Goal: Task Accomplishment & Management: Manage account settings

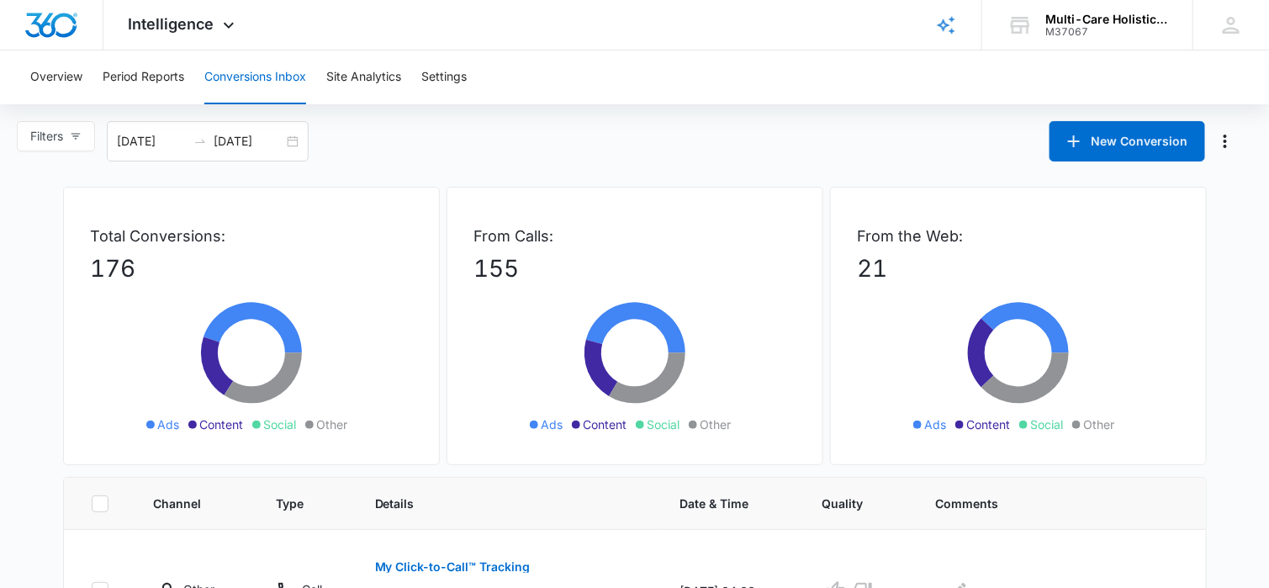
click at [285, 77] on button "Conversions Inbox" at bounding box center [255, 77] width 102 height 54
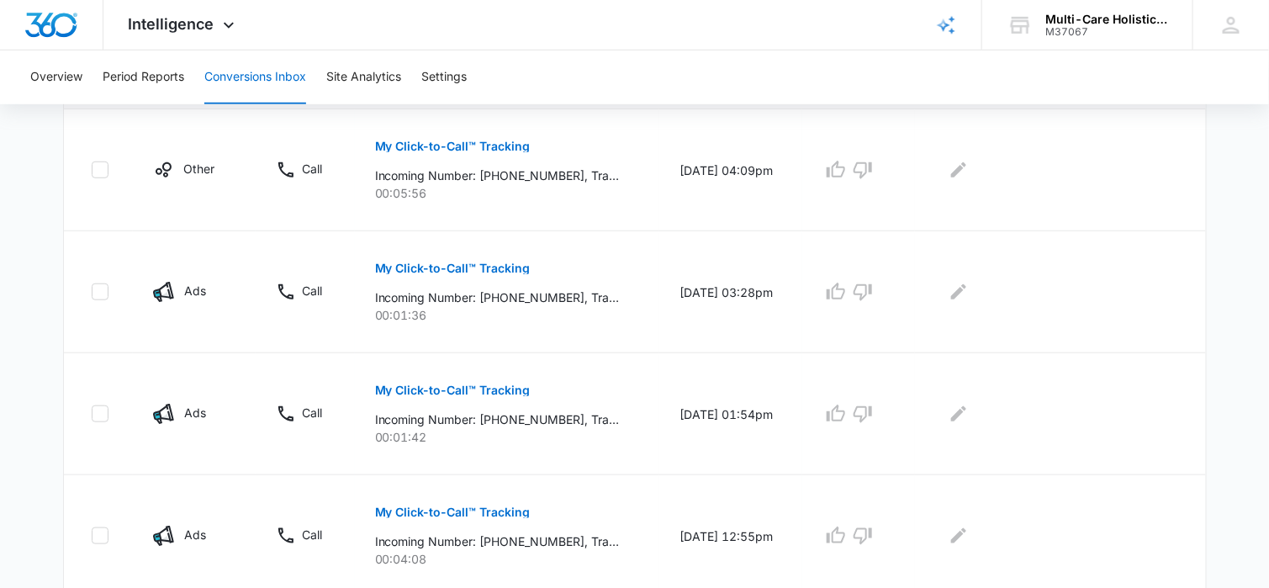
scroll to position [336, 0]
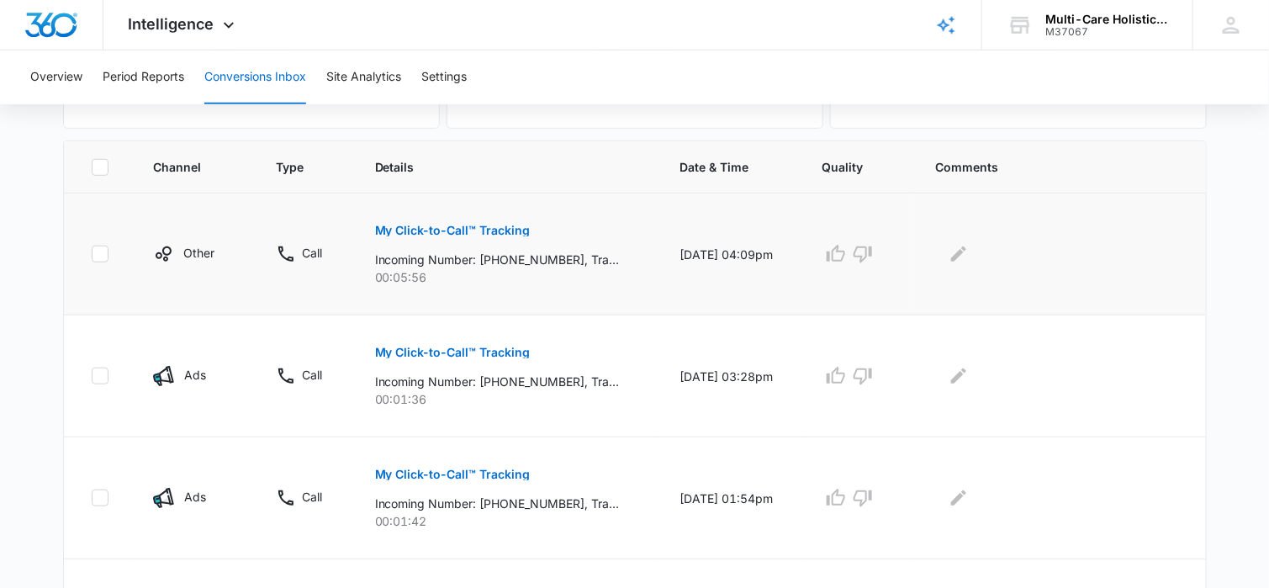
click at [509, 228] on p "My Click-to-Call™ Tracking" at bounding box center [453, 231] width 156 height 12
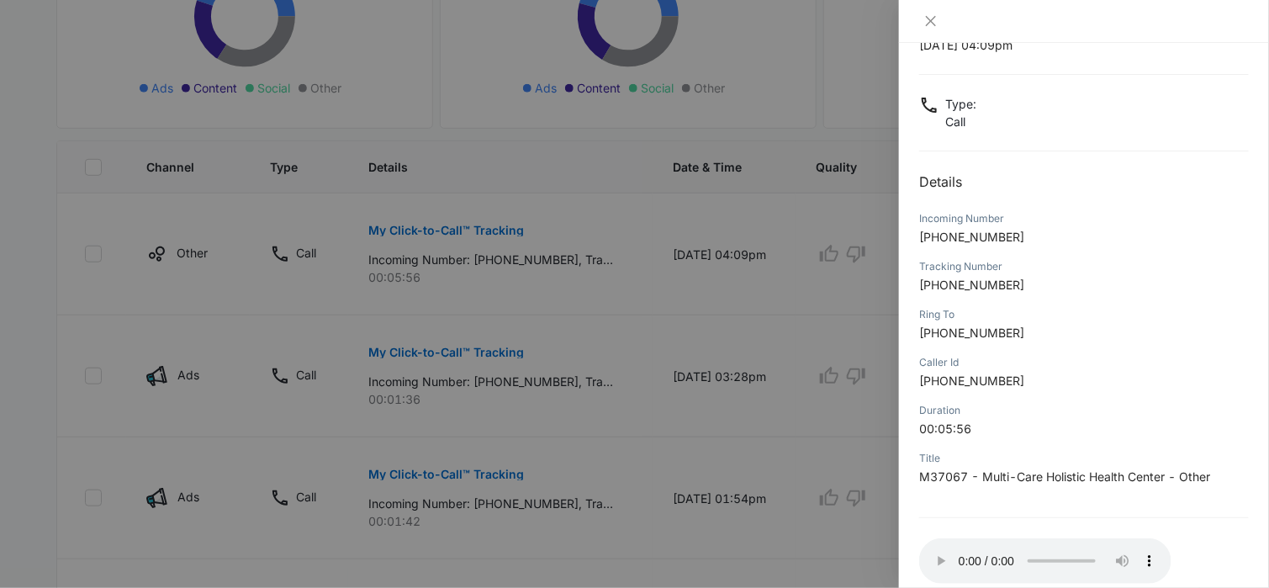
scroll to position [158, 0]
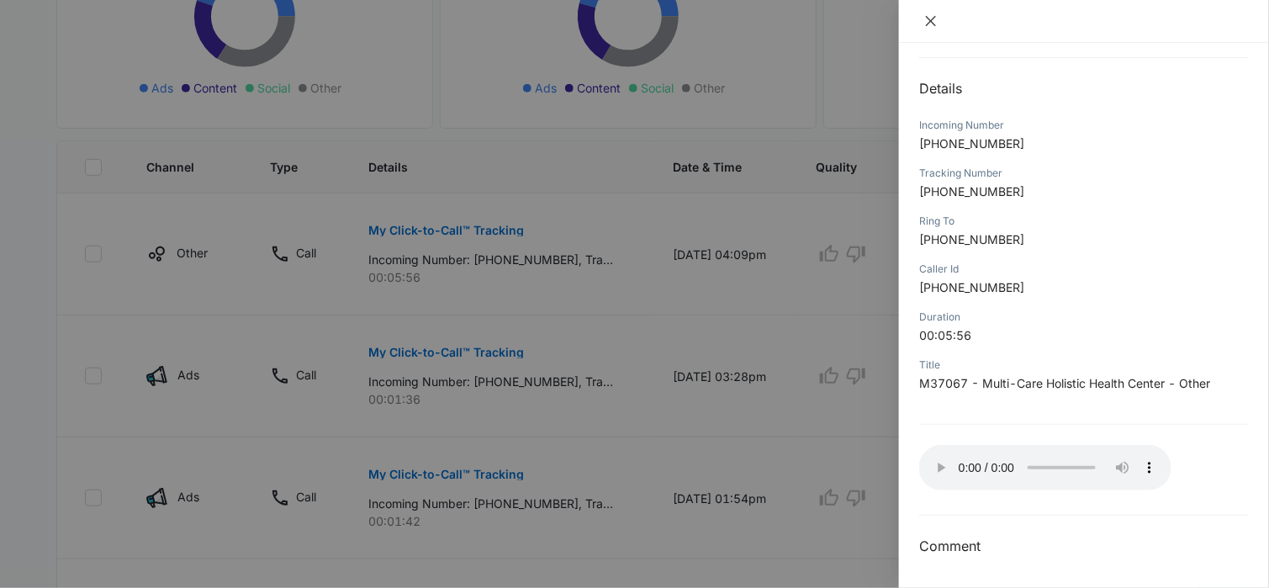
click at [930, 24] on icon "close" at bounding box center [930, 20] width 13 height 13
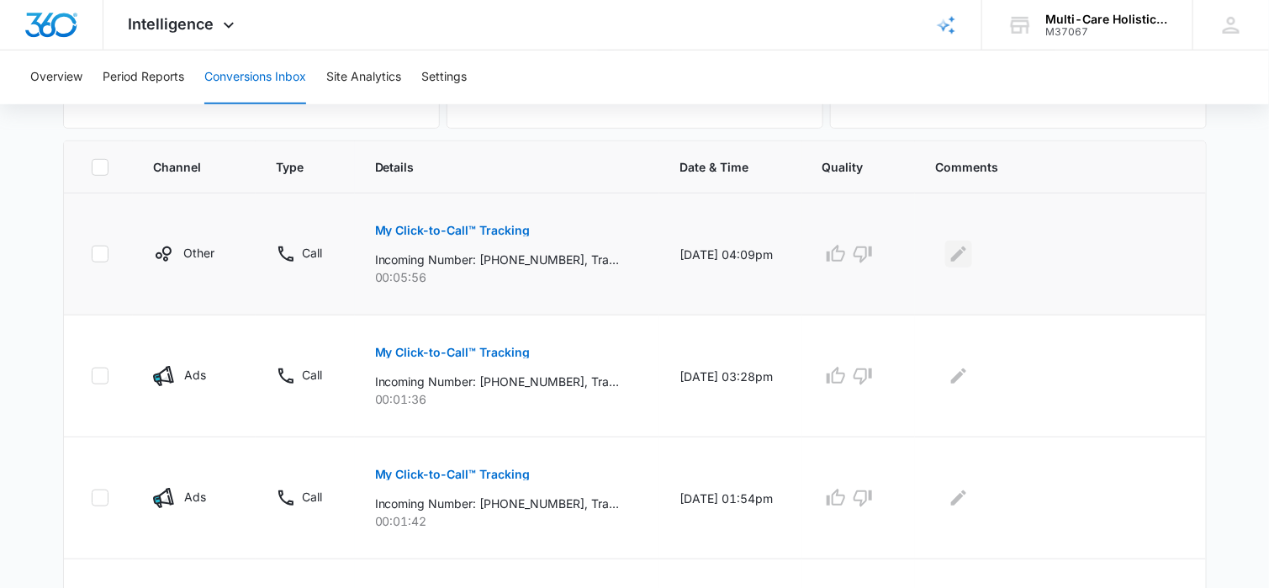
click at [960, 250] on icon "Edit Comments" at bounding box center [959, 254] width 20 height 20
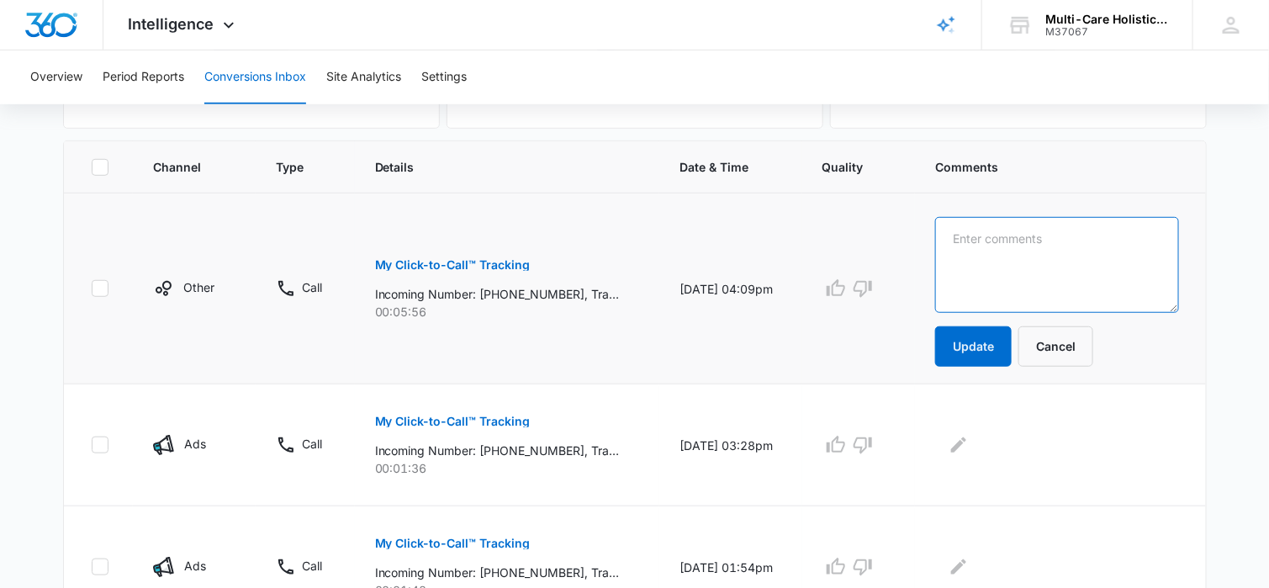
click at [992, 241] on textarea at bounding box center [1056, 265] width 243 height 96
type textarea "existing pt wanting a copy of their x-ray"
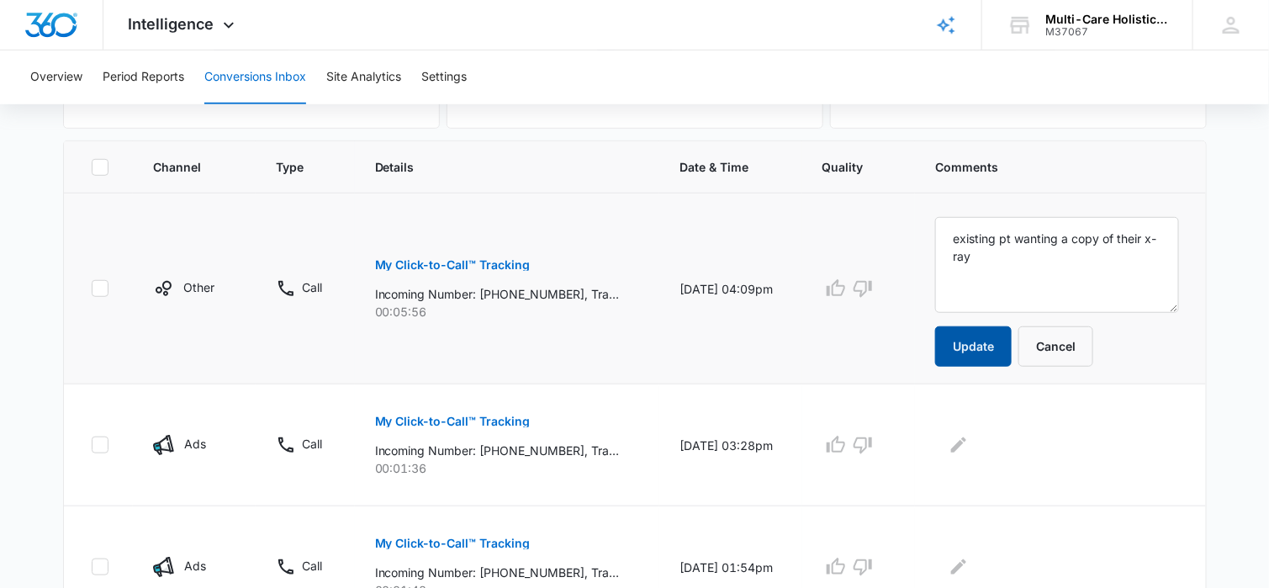
click at [976, 335] on button "Update" at bounding box center [973, 346] width 77 height 40
click at [510, 420] on p "My Click-to-Call™ Tracking" at bounding box center [453, 421] width 156 height 12
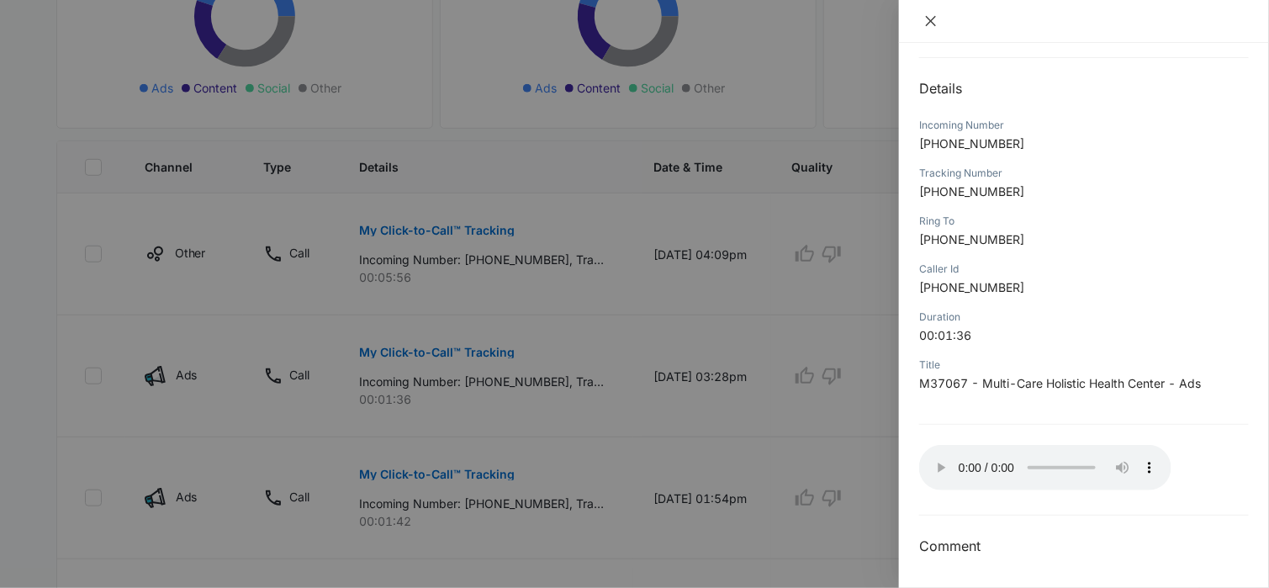
click at [931, 23] on icon "close" at bounding box center [930, 20] width 13 height 13
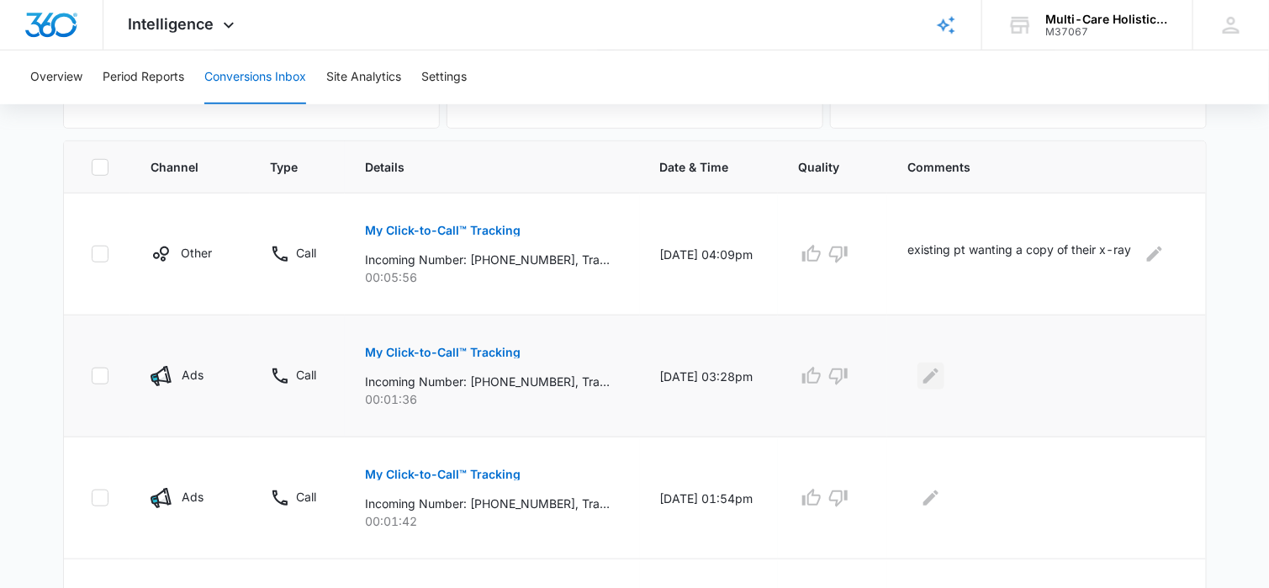
click at [939, 373] on icon "Edit Comments" at bounding box center [930, 375] width 15 height 15
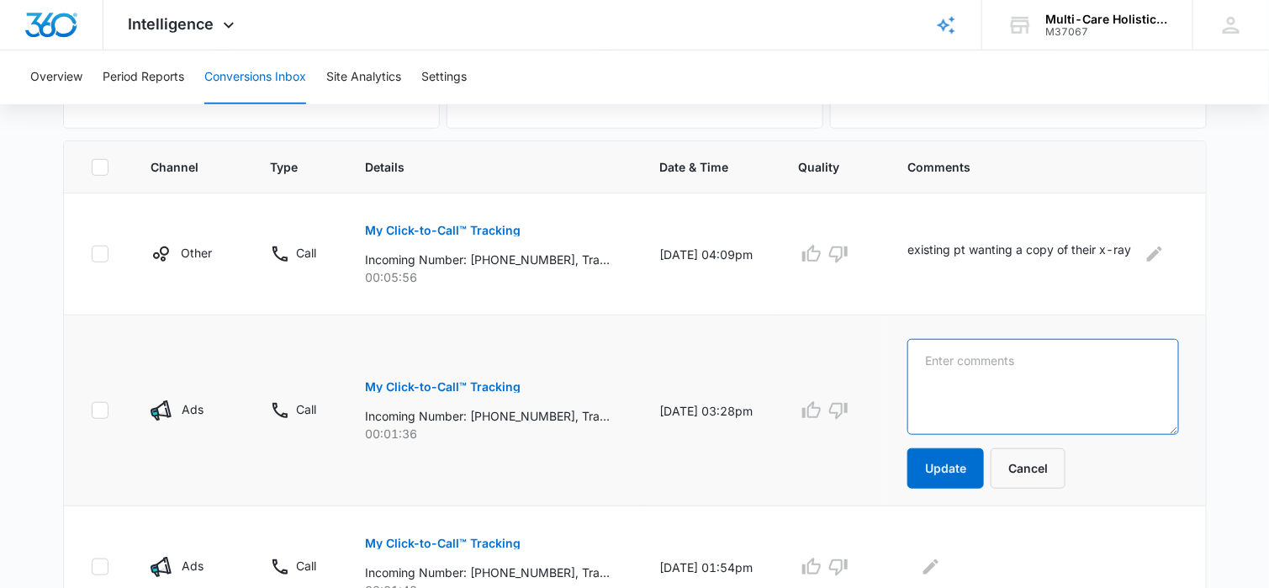
click at [972, 361] on textarea at bounding box center [1042, 387] width 271 height 96
type textarea "existing pt"
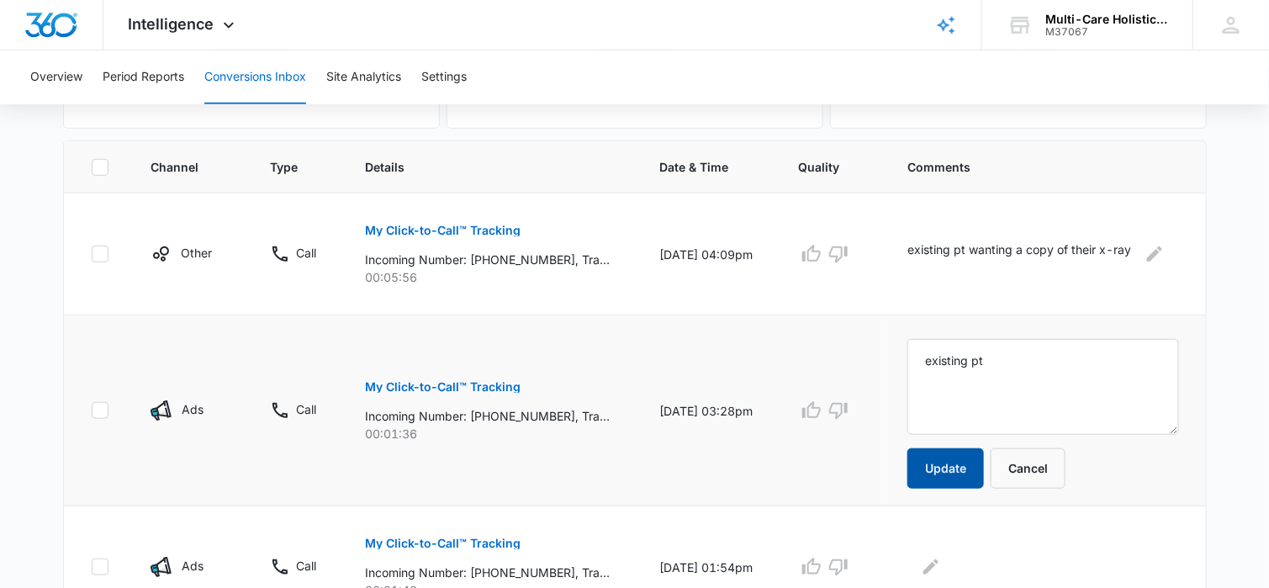
click at [959, 461] on button "Update" at bounding box center [945, 468] width 77 height 40
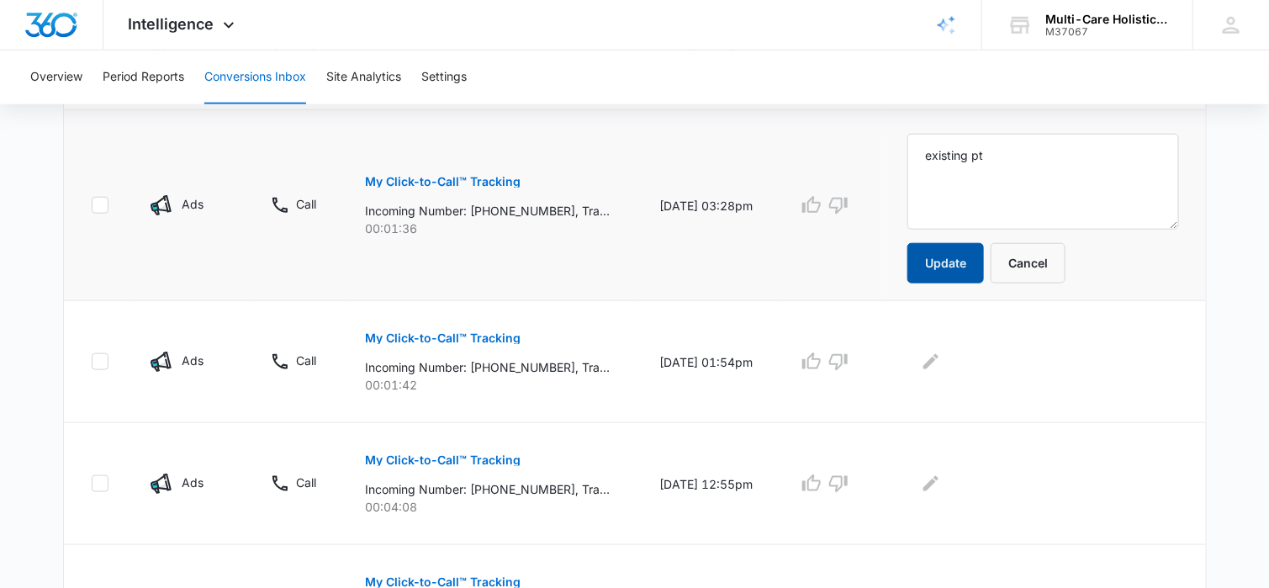
scroll to position [589, 0]
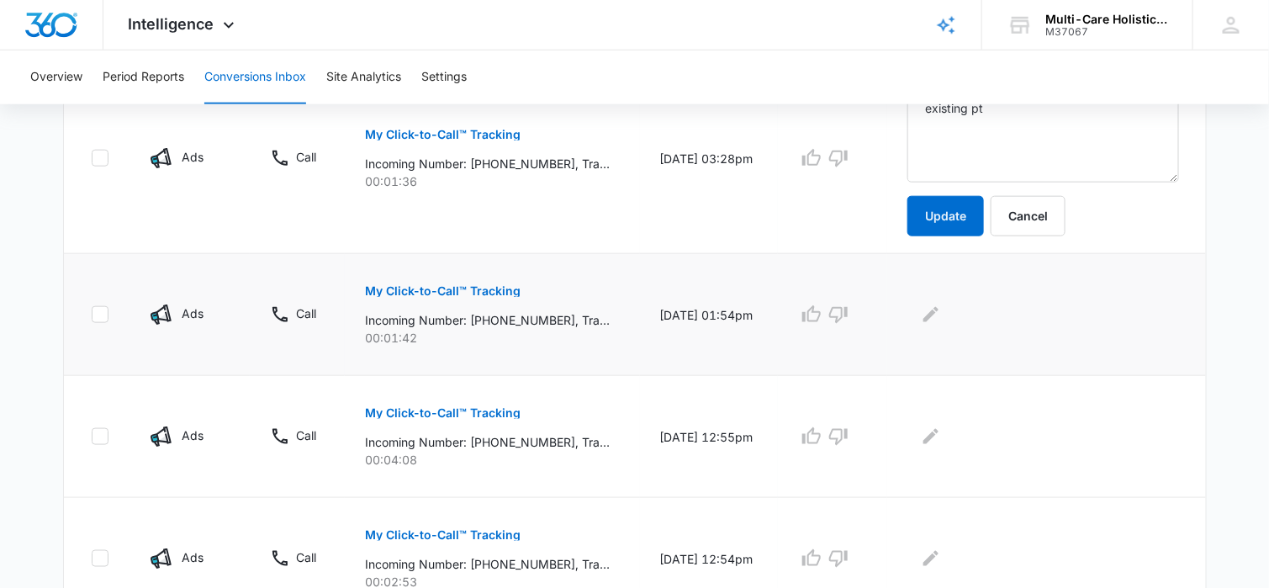
click at [487, 288] on p "My Click-to-Call™ Tracking" at bounding box center [443, 291] width 156 height 12
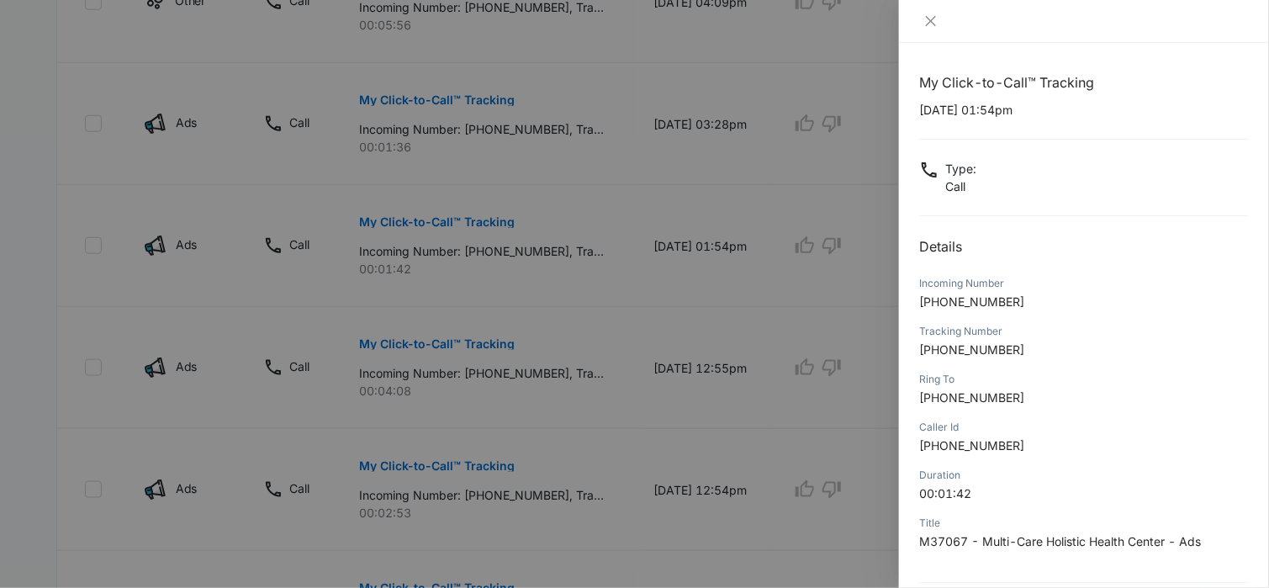
scroll to position [158, 0]
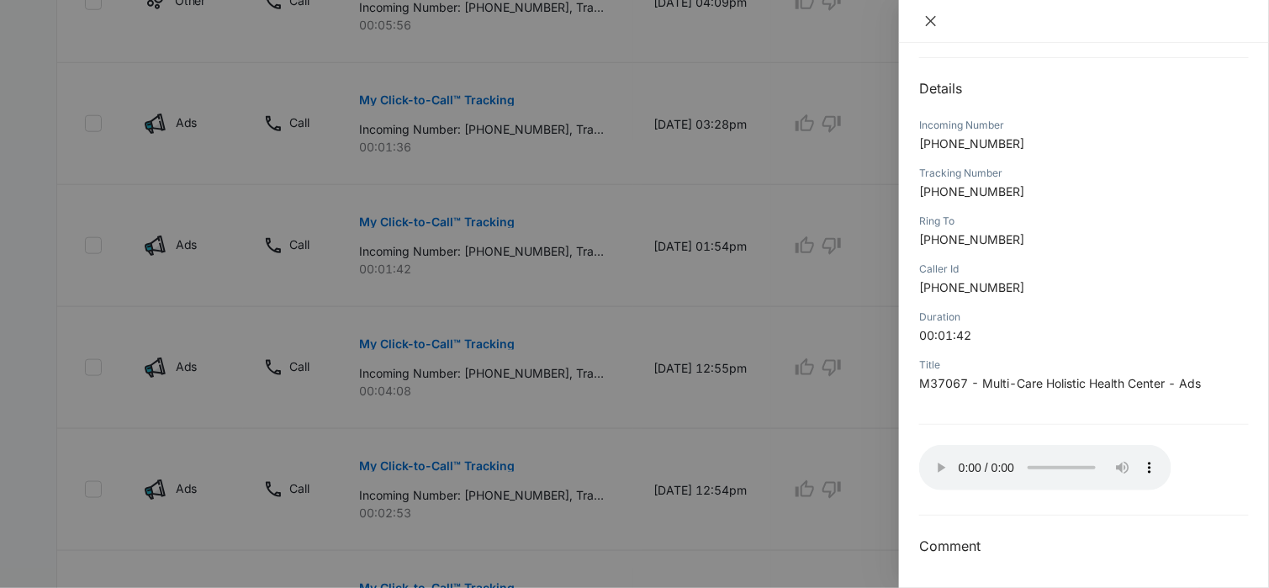
click at [933, 21] on icon "close" at bounding box center [930, 20] width 13 height 13
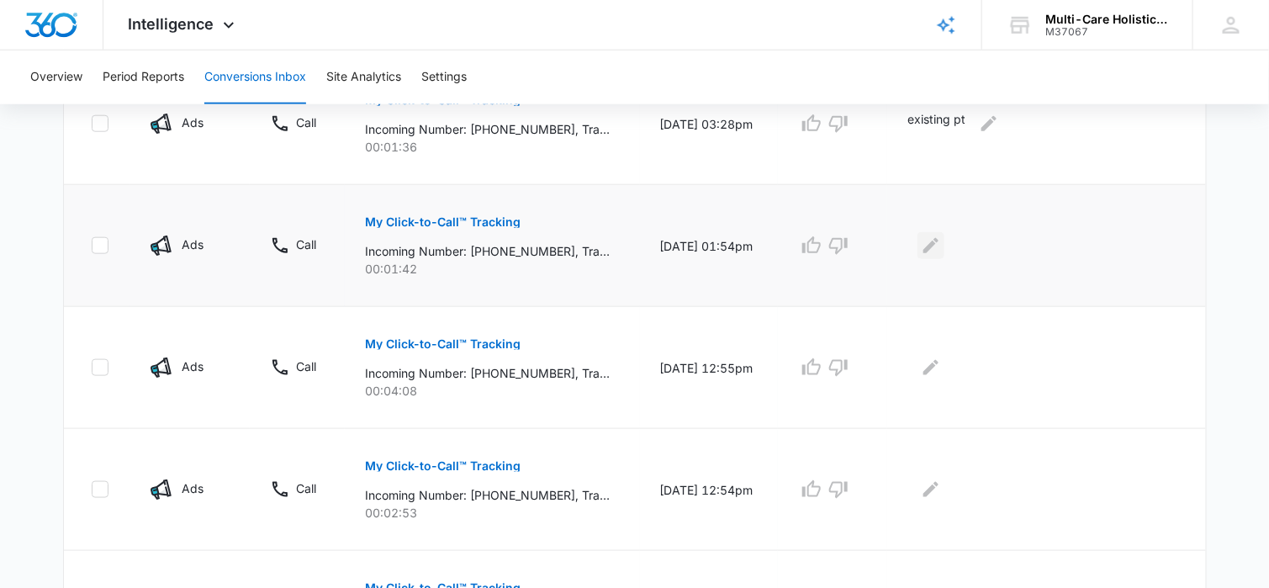
click at [937, 246] on icon "Edit Comments" at bounding box center [930, 245] width 15 height 15
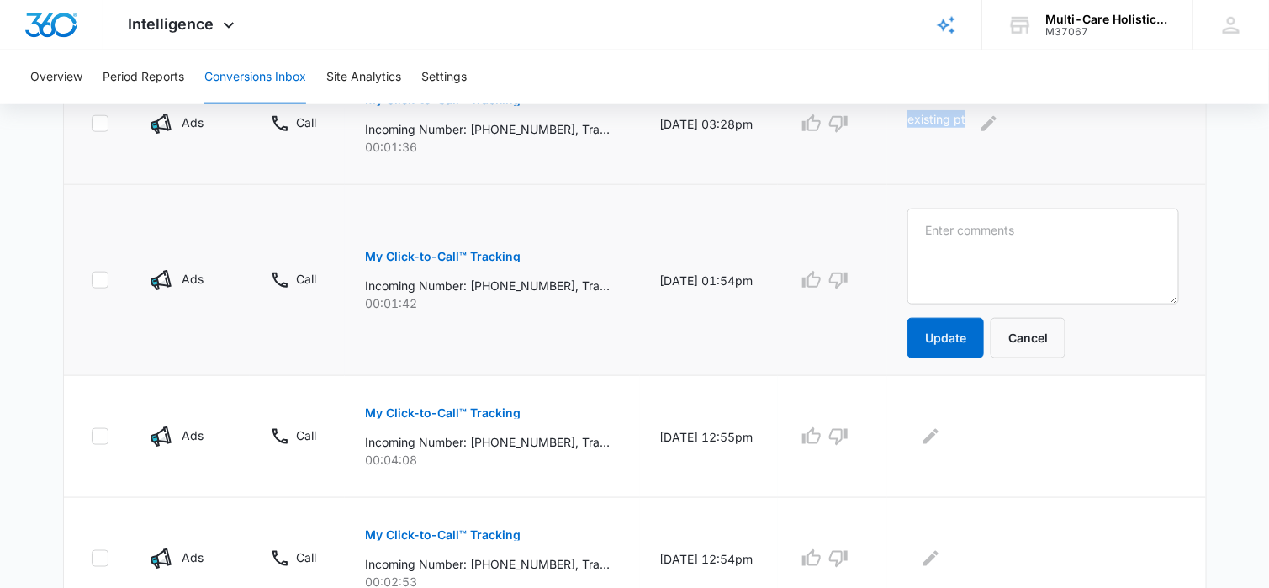
drag, startPoint x: 917, startPoint y: 119, endPoint x: 973, endPoint y: 118, distance: 56.4
click at [965, 118] on p "existing pt" at bounding box center [936, 123] width 58 height 27
copy p "existing pt"
paste textarea "existing pt"
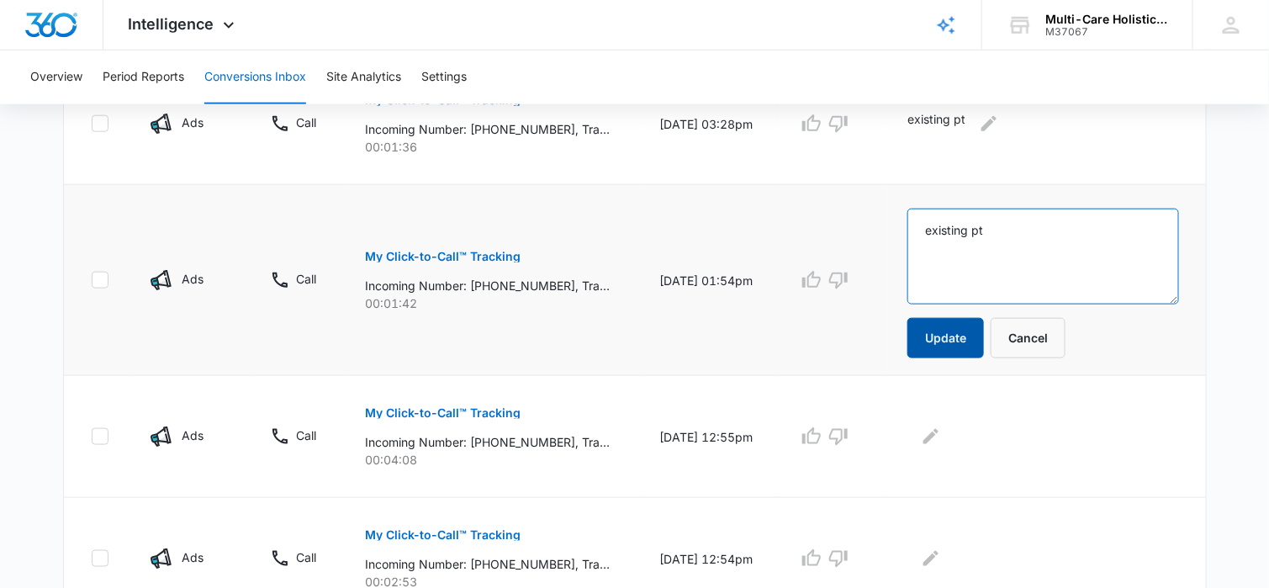
type textarea "existing pt"
click at [950, 337] on button "Update" at bounding box center [945, 338] width 77 height 40
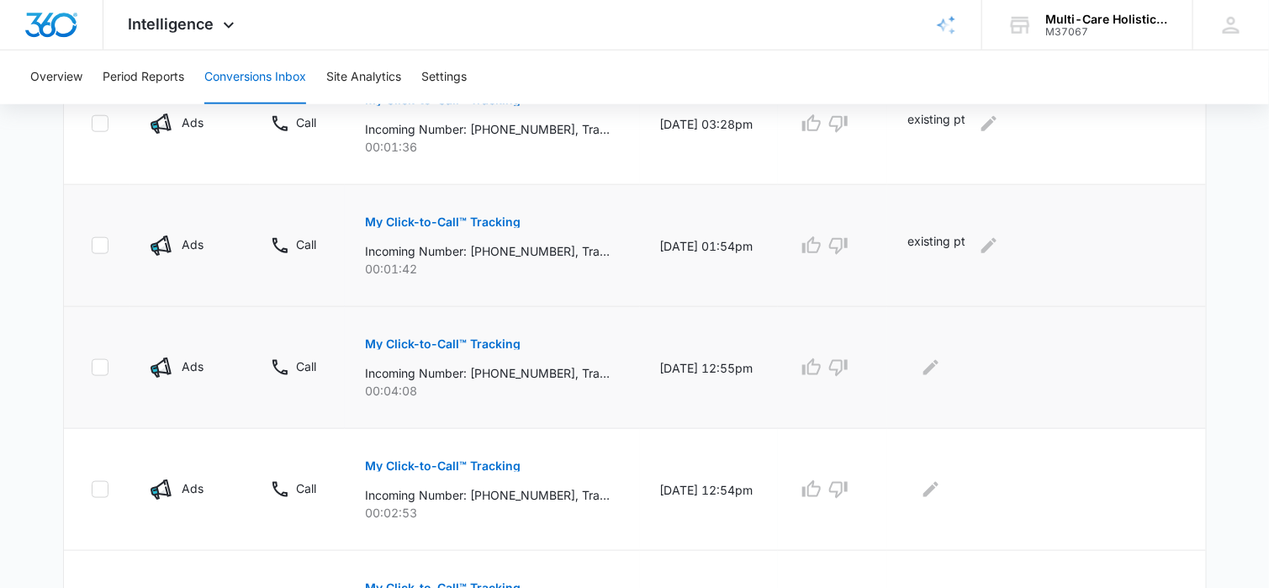
click at [484, 341] on p "My Click-to-Call™ Tracking" at bounding box center [443, 344] width 156 height 12
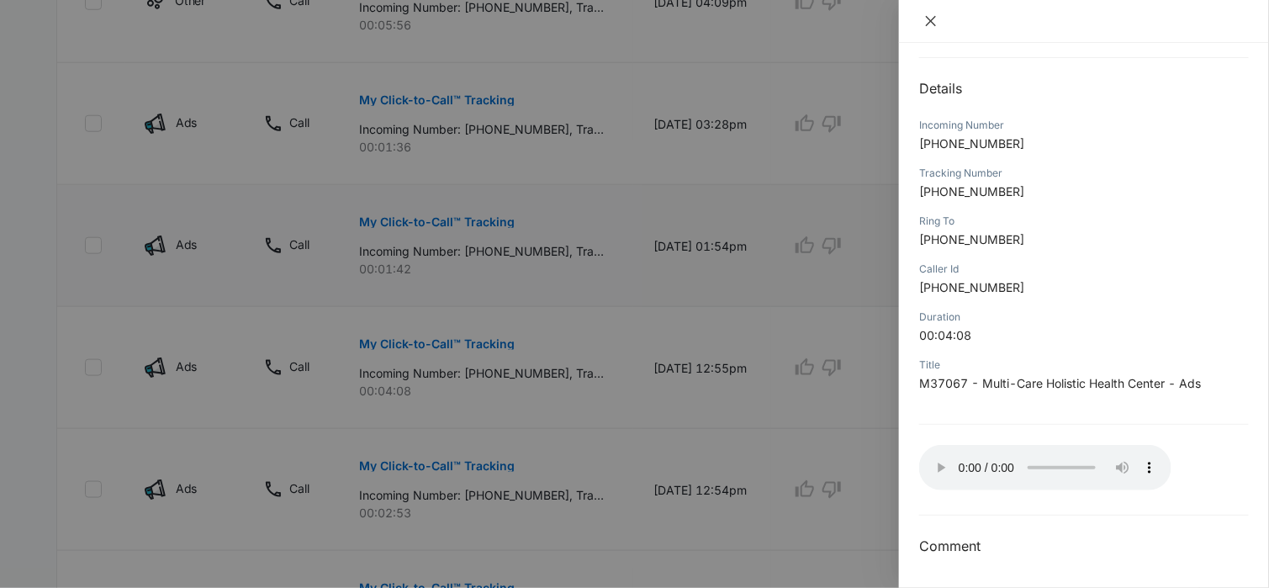
click at [934, 18] on icon "close" at bounding box center [931, 21] width 10 height 10
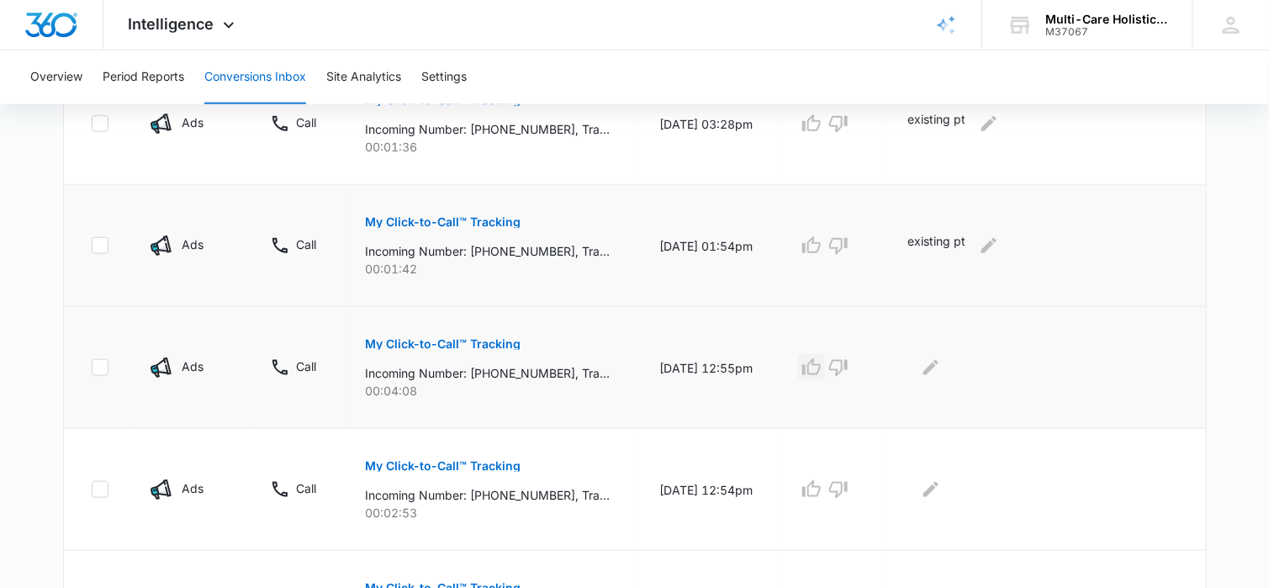
click at [822, 367] on icon "button" at bounding box center [811, 367] width 20 height 20
click at [941, 367] on icon "Edit Comments" at bounding box center [931, 367] width 20 height 20
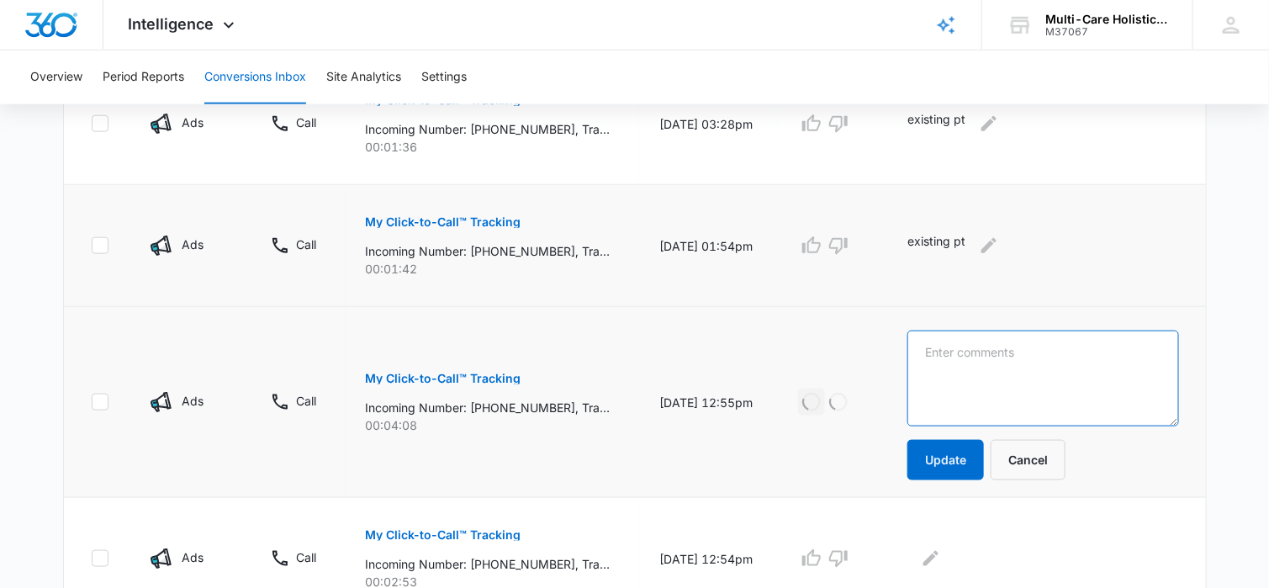
click at [960, 351] on textarea at bounding box center [1042, 379] width 271 height 96
type textarea "booked appt for Miracle Wave"
click at [946, 452] on button "Update" at bounding box center [945, 460] width 77 height 40
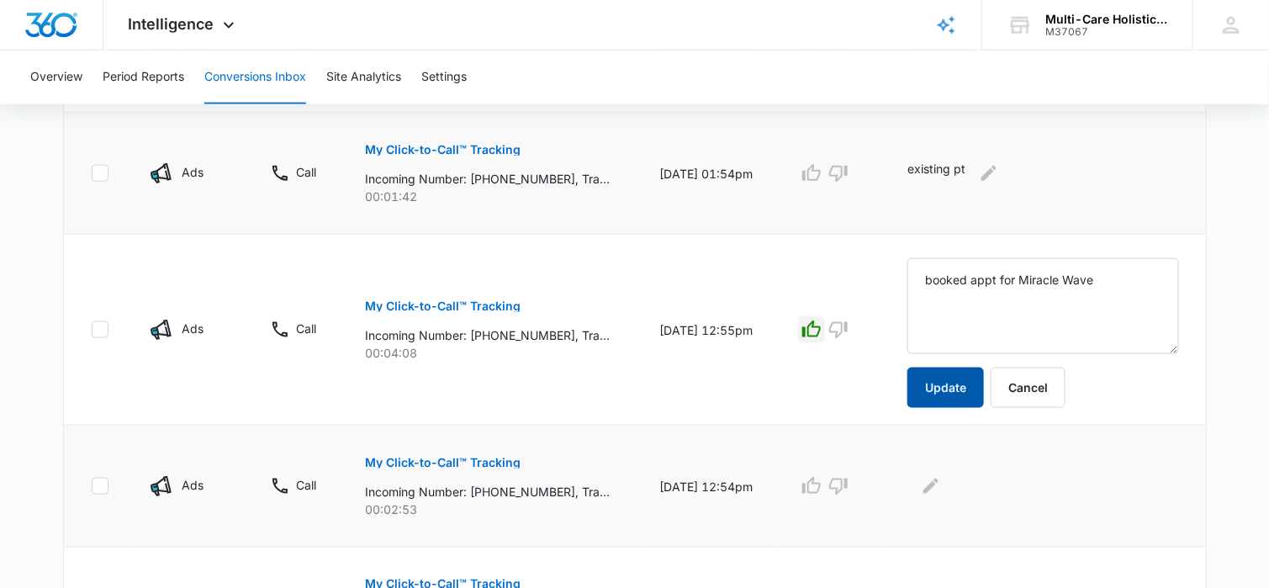
scroll to position [757, 0]
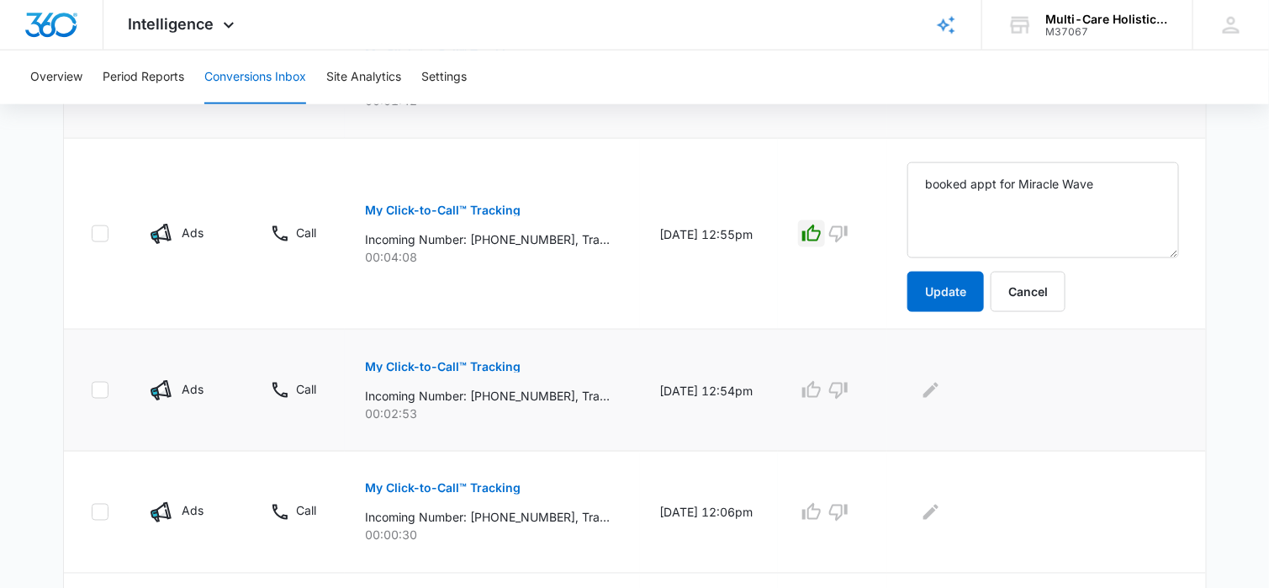
click at [484, 366] on p "My Click-to-Call™ Tracking" at bounding box center [443, 367] width 156 height 12
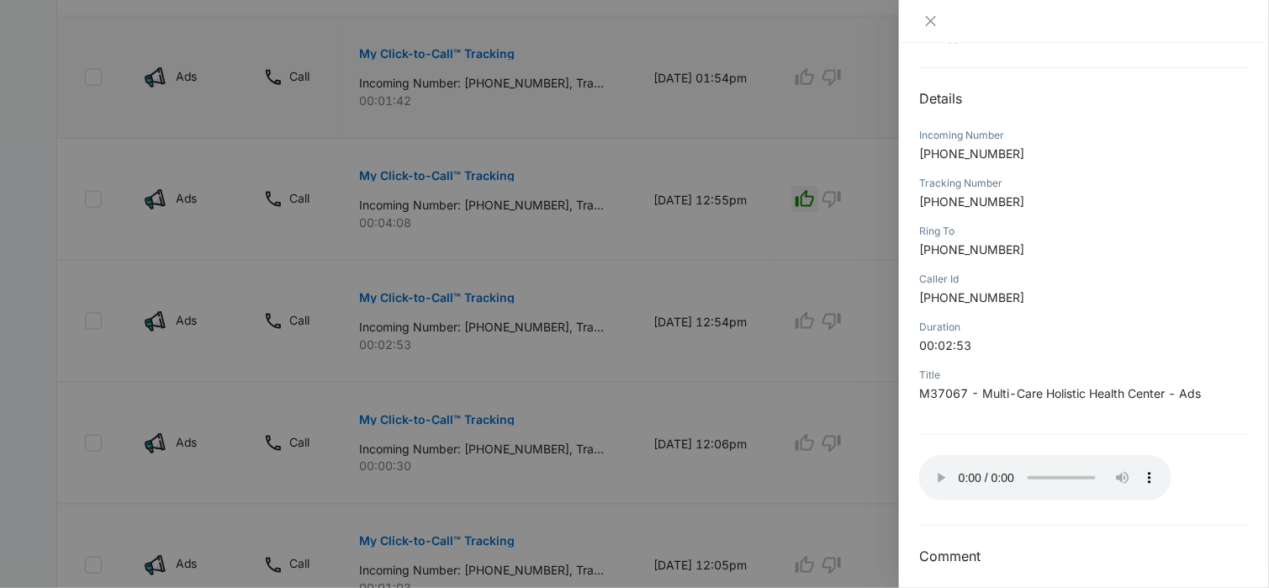
scroll to position [158, 0]
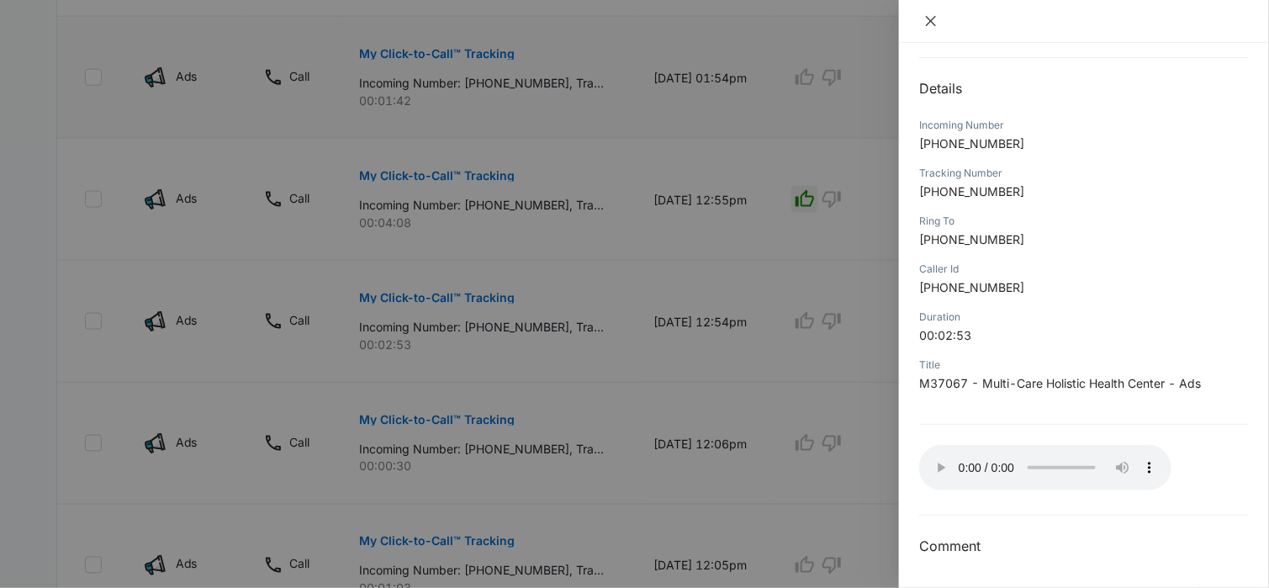
click at [928, 21] on icon "close" at bounding box center [930, 20] width 13 height 13
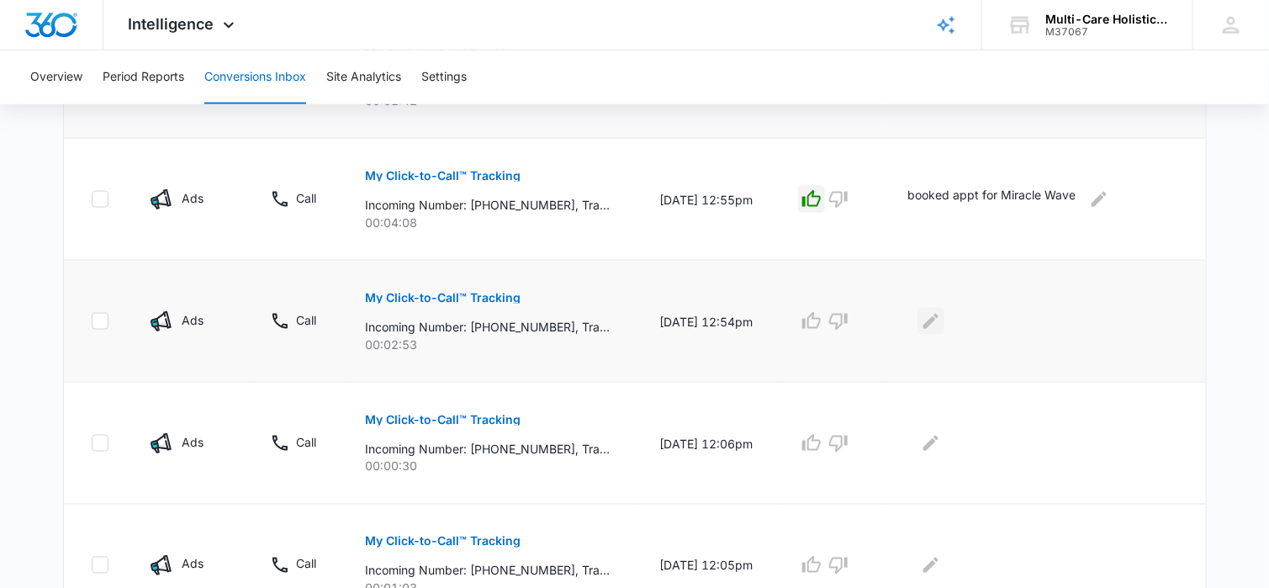
click at [936, 321] on icon "Edit Comments" at bounding box center [930, 321] width 15 height 15
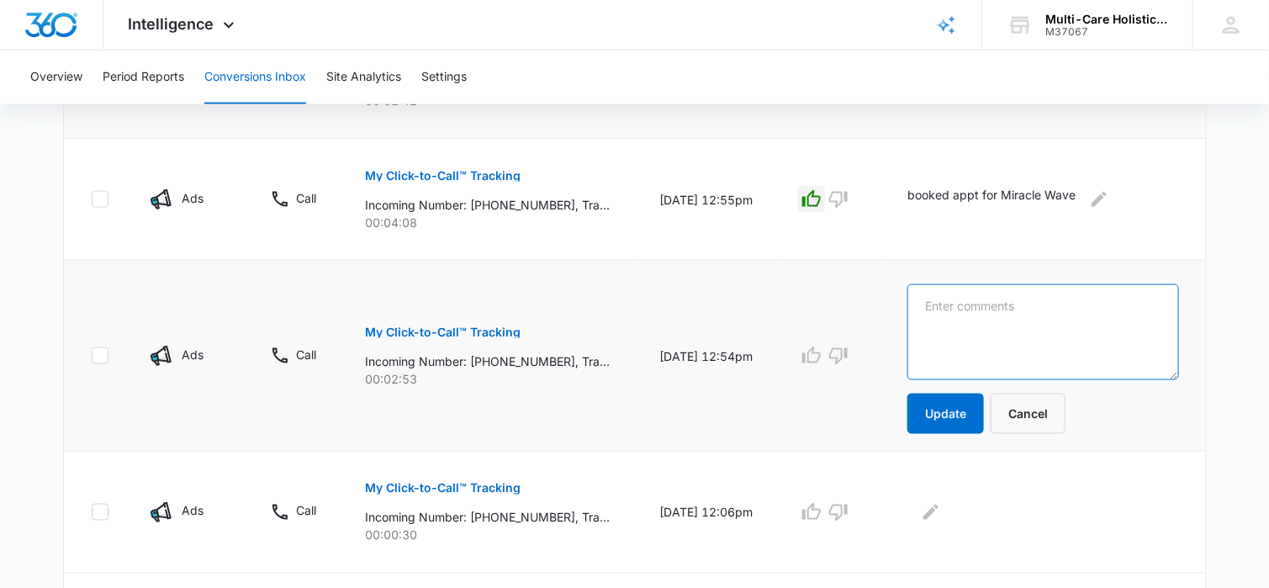
click at [958, 309] on textarea at bounding box center [1042, 332] width 271 height 96
paste textarea "existing pt"
type textarea "existing pt"
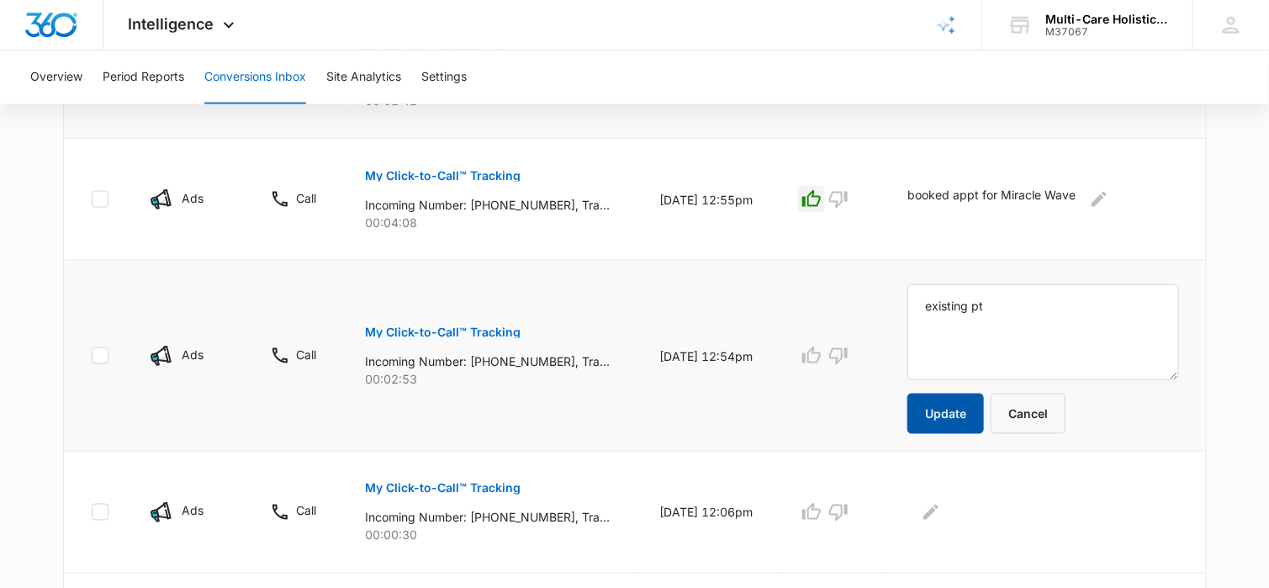
click at [966, 416] on button "Update" at bounding box center [945, 414] width 77 height 40
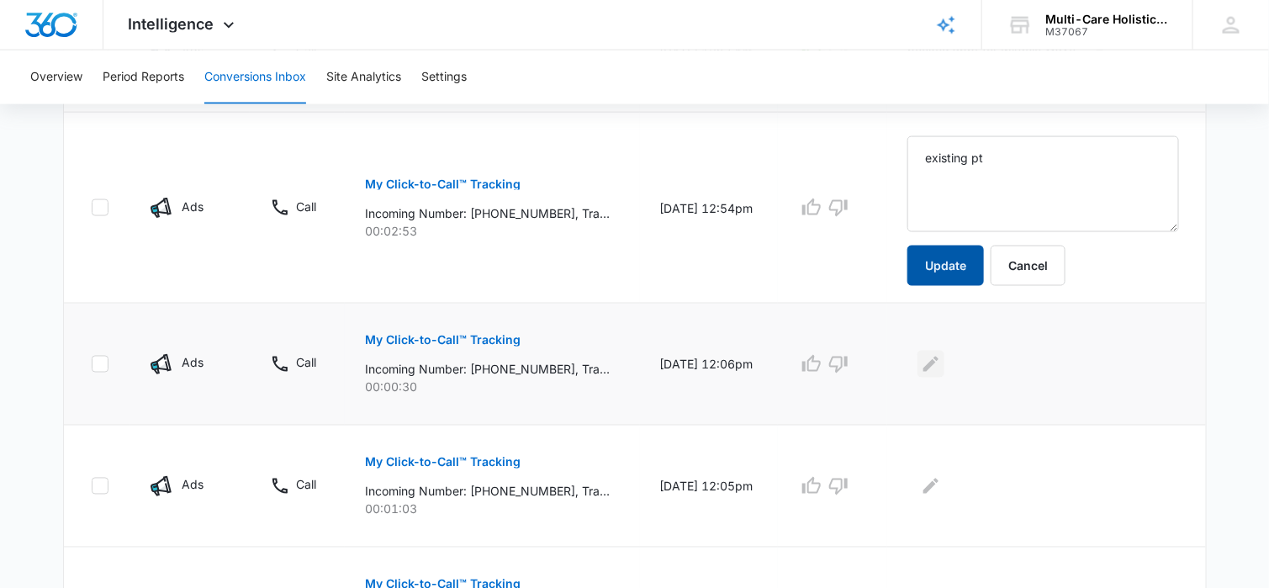
scroll to position [925, 0]
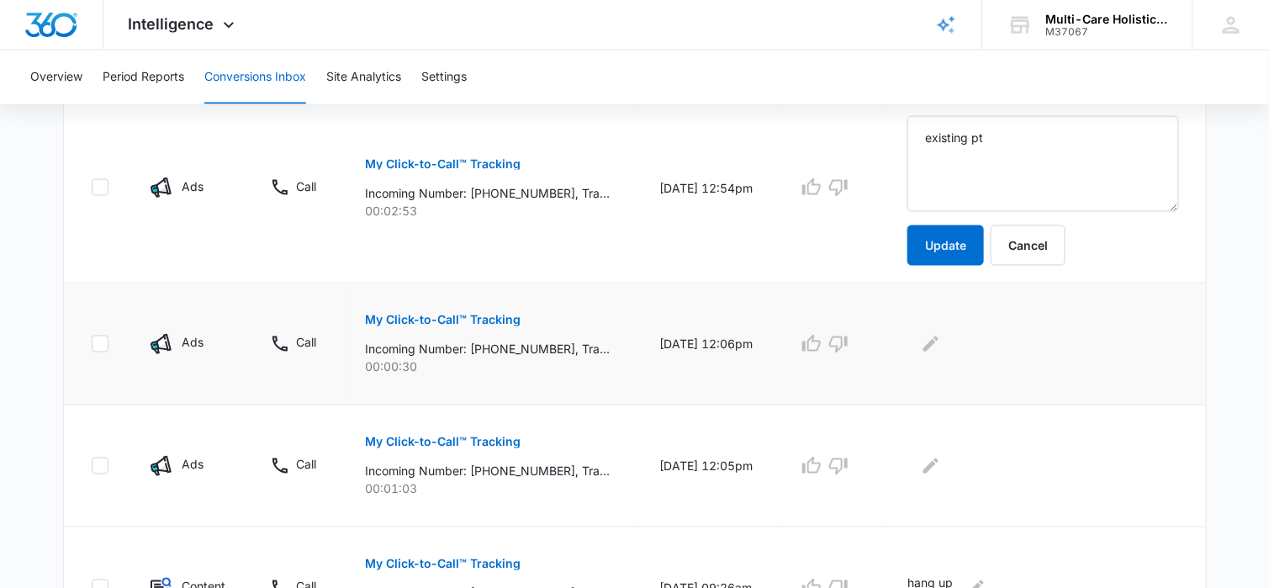
click at [489, 315] on p "My Click-to-Call™ Tracking" at bounding box center [443, 321] width 156 height 12
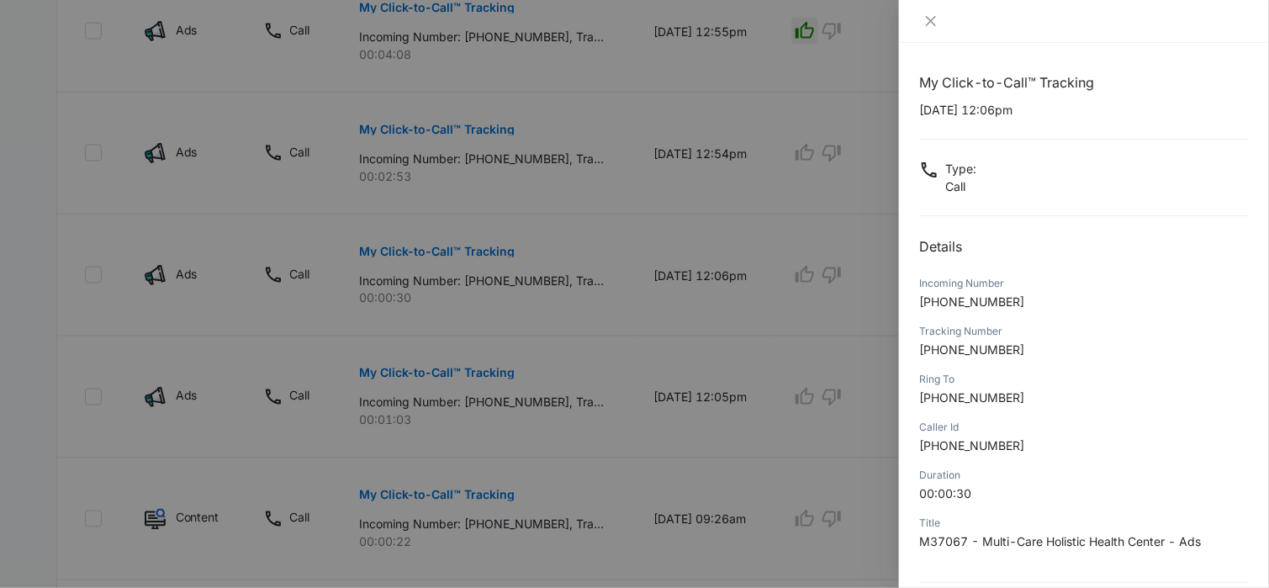
scroll to position [158, 0]
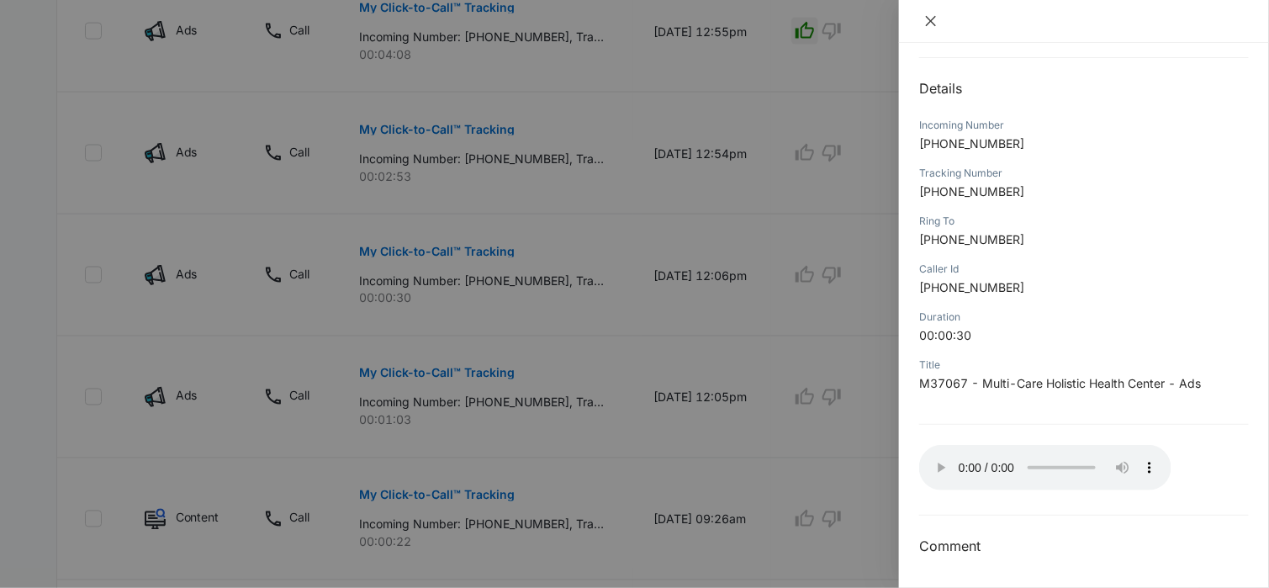
click at [933, 15] on icon "close" at bounding box center [930, 20] width 13 height 13
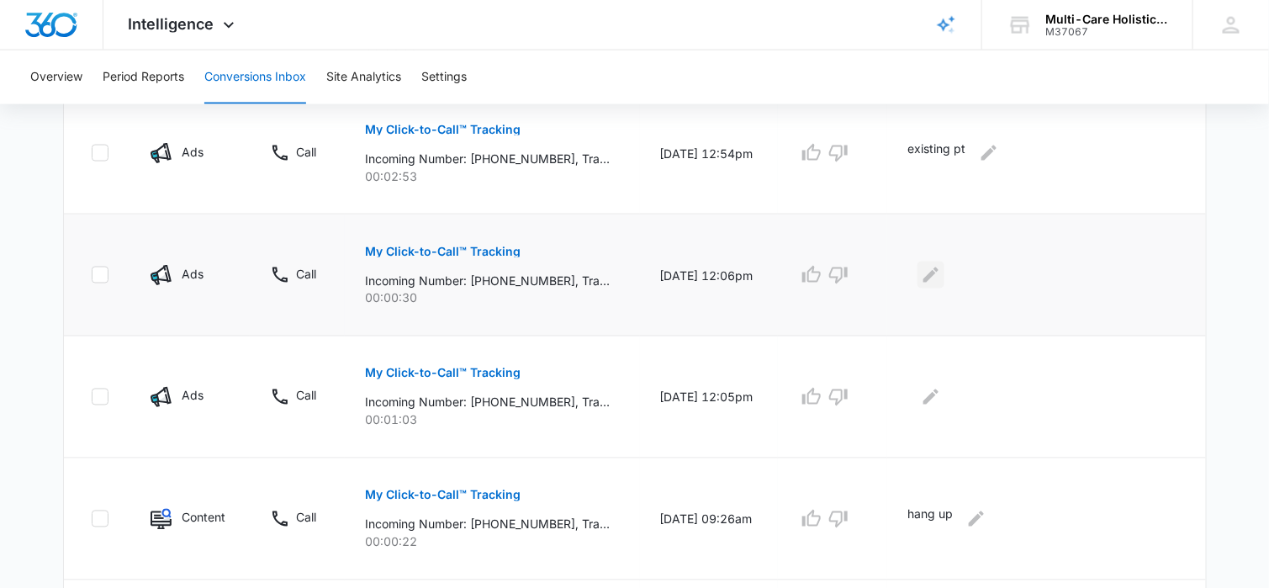
click at [939, 270] on icon "Edit Comments" at bounding box center [930, 274] width 15 height 15
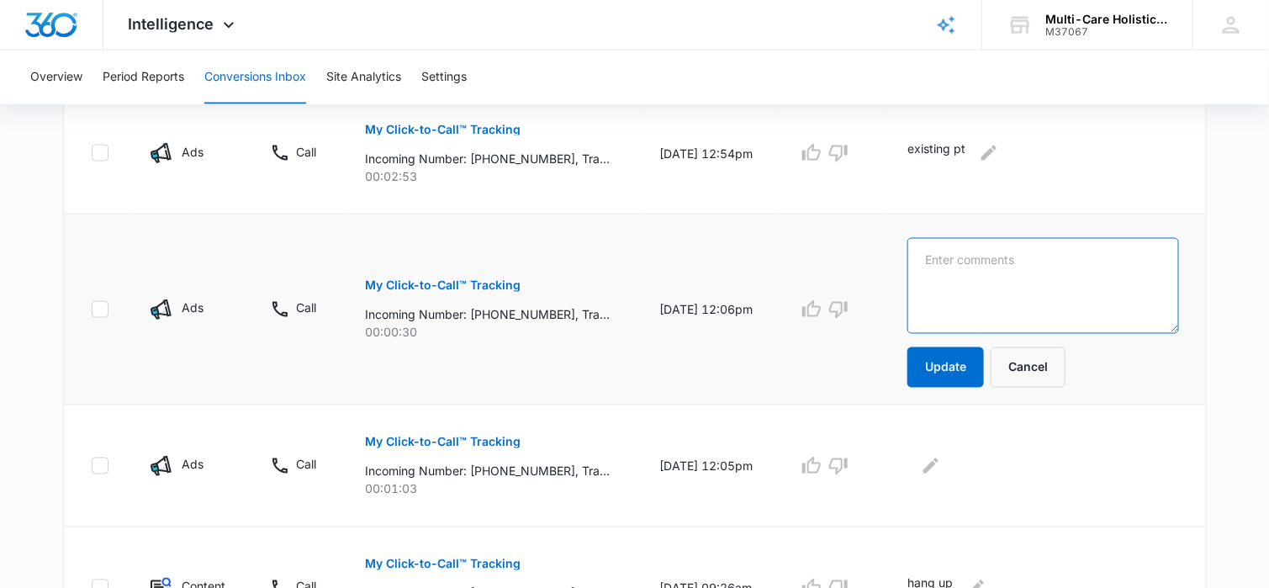
click at [951, 254] on textarea at bounding box center [1042, 286] width 271 height 96
type textarea "hang up"
click at [952, 368] on button "Update" at bounding box center [945, 367] width 77 height 40
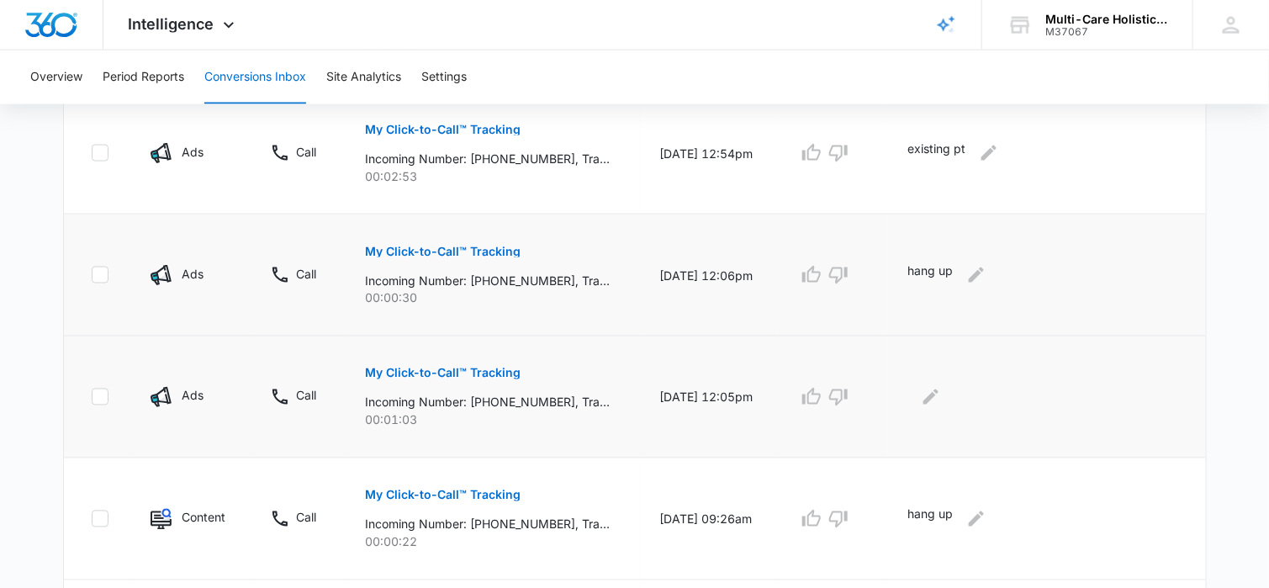
click at [461, 373] on p "My Click-to-Call™ Tracking" at bounding box center [443, 374] width 156 height 12
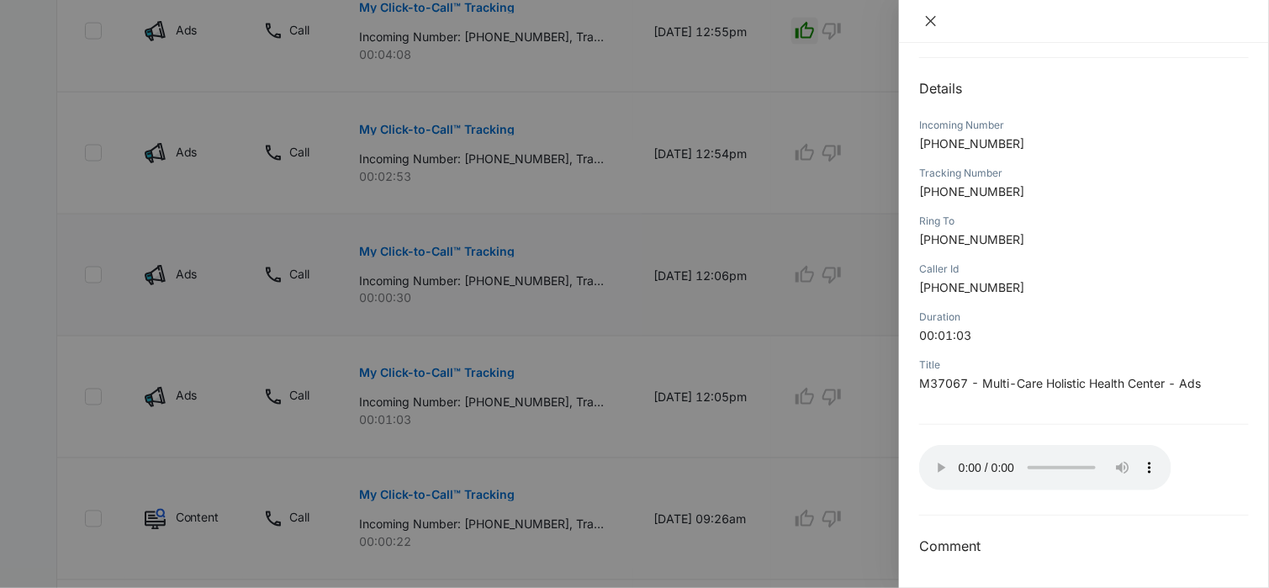
click at [926, 27] on icon "close" at bounding box center [930, 20] width 13 height 13
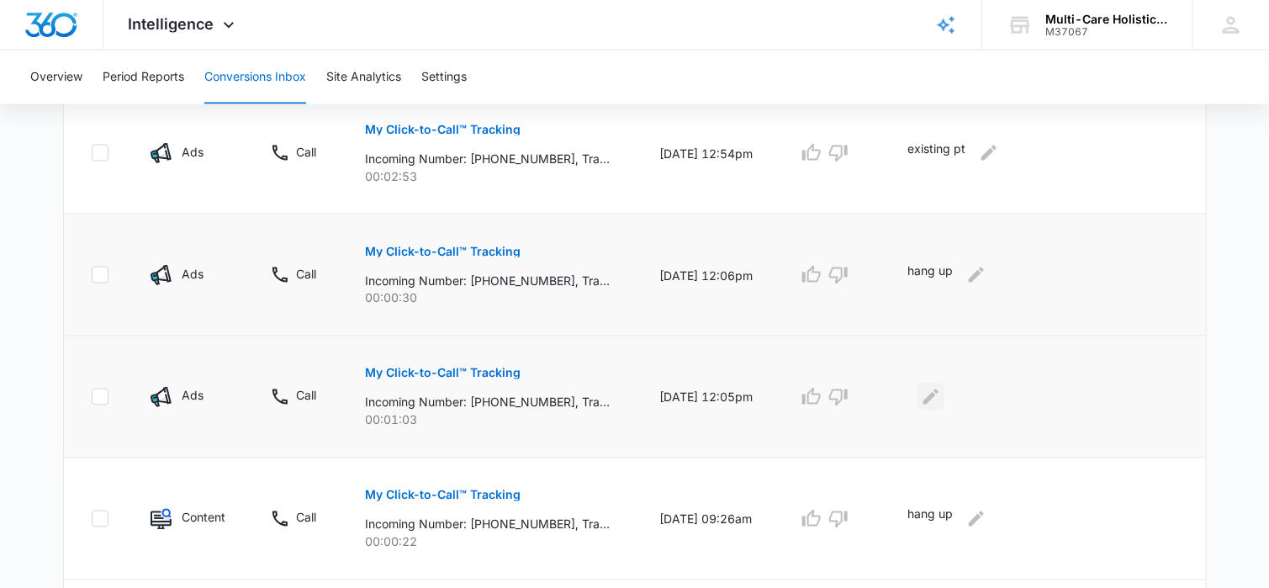
click at [941, 387] on icon "Edit Comments" at bounding box center [931, 397] width 20 height 20
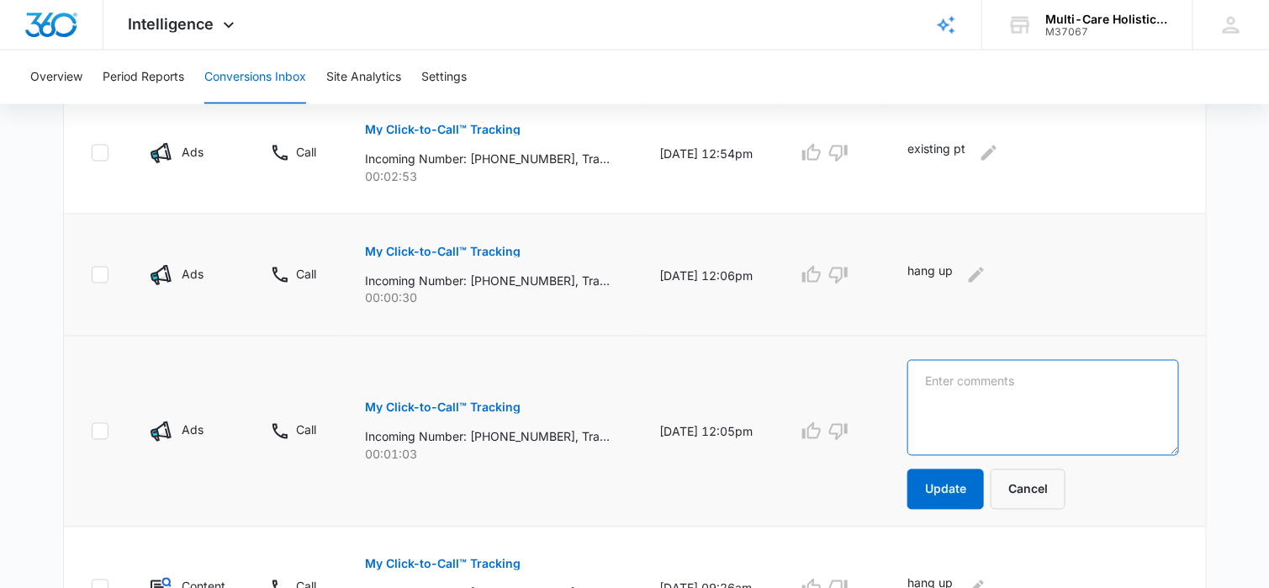
click at [940, 377] on textarea at bounding box center [1042, 408] width 271 height 96
type textarea "hang up"
click at [944, 475] on button "Update" at bounding box center [945, 489] width 77 height 40
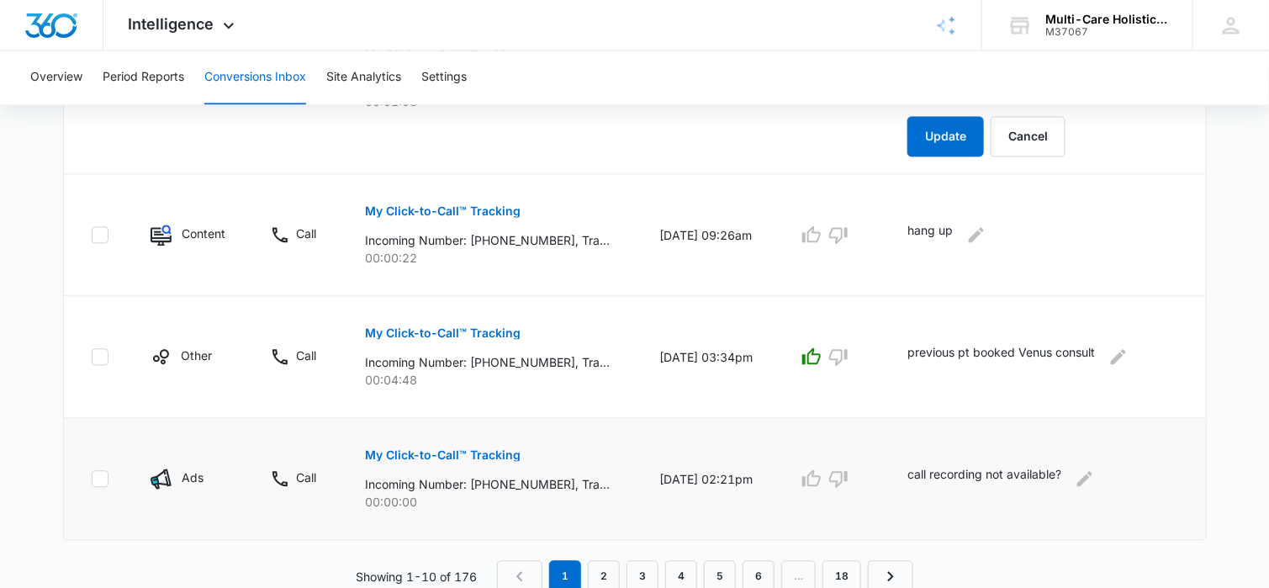
scroll to position [1210, 0]
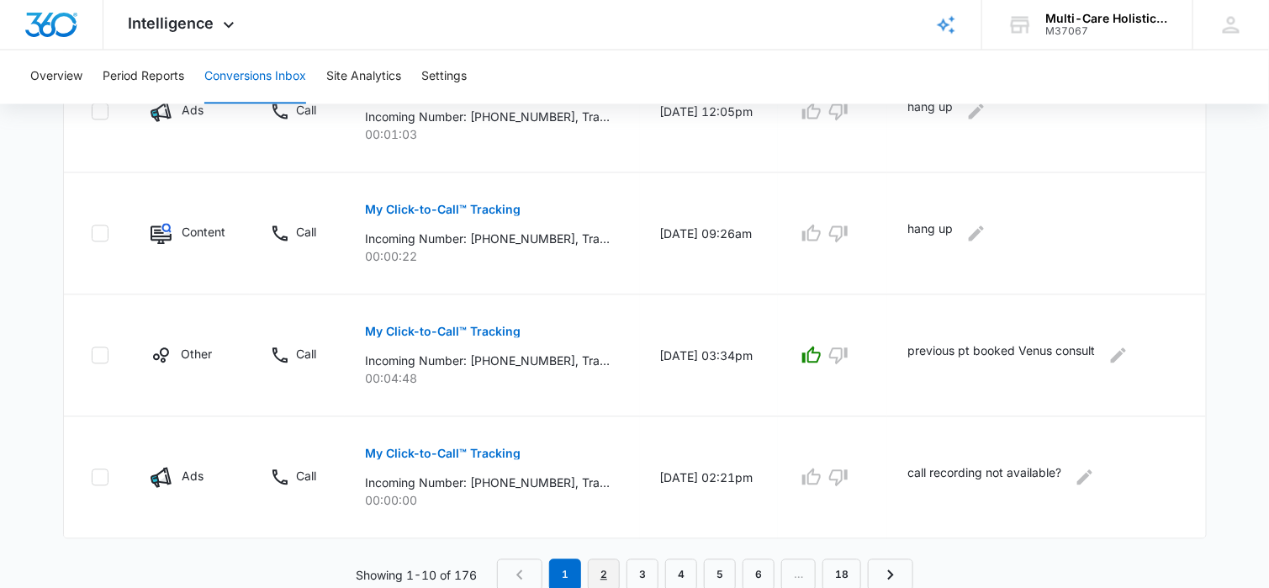
click at [605, 564] on link "2" at bounding box center [604, 575] width 32 height 32
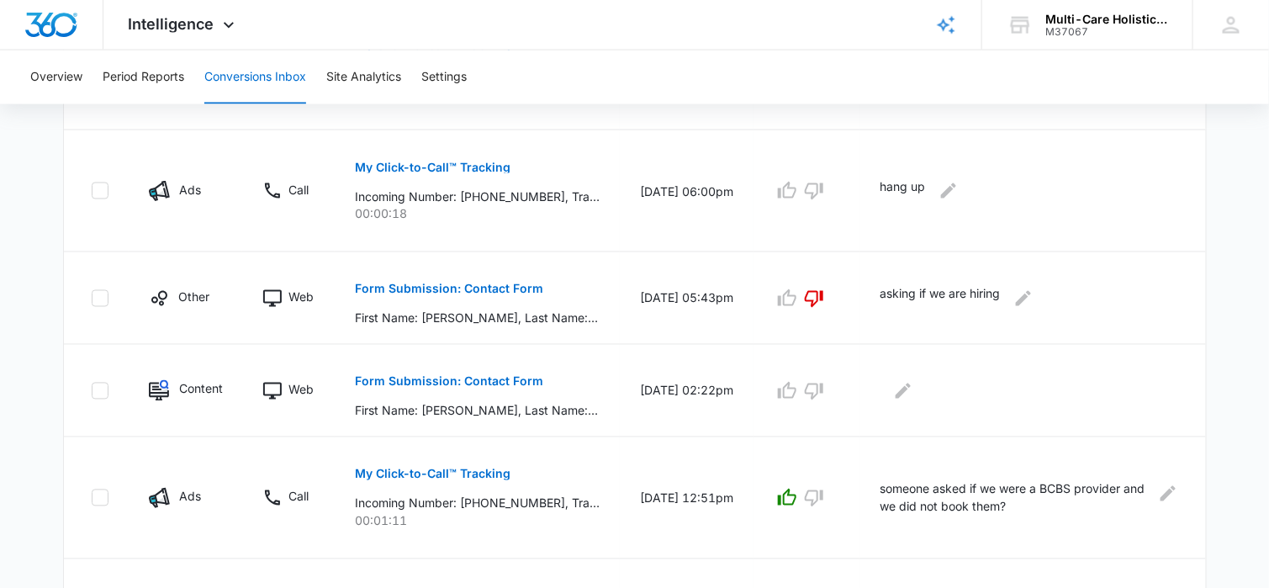
scroll to position [1093, 0]
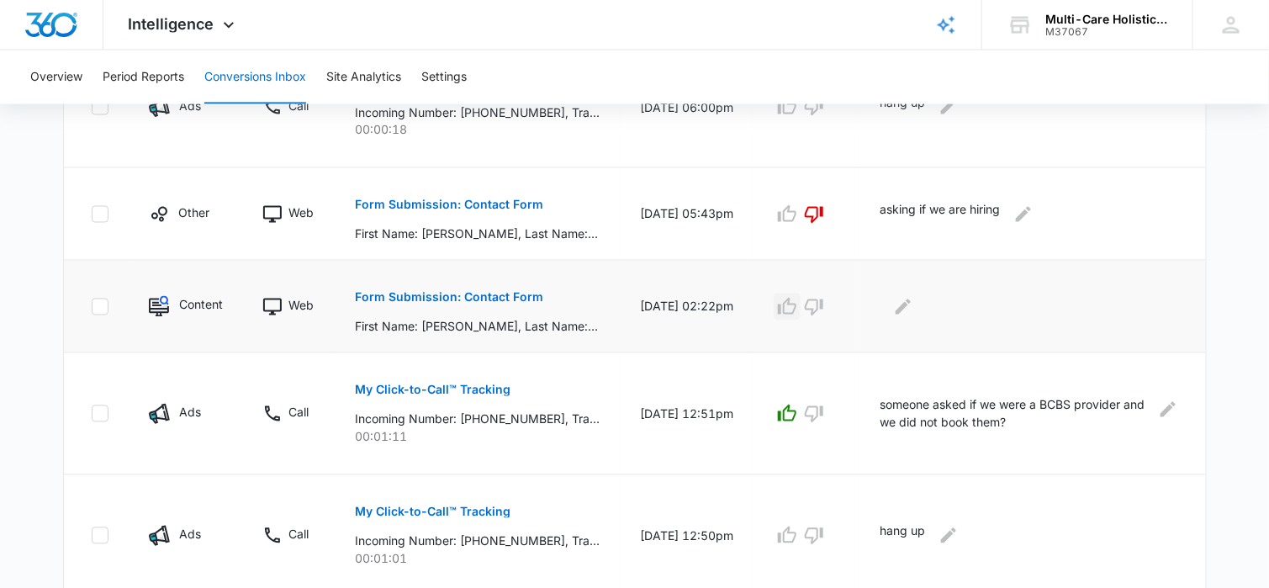
click at [796, 305] on icon "button" at bounding box center [787, 306] width 19 height 17
click at [913, 304] on icon "Edit Comments" at bounding box center [903, 307] width 20 height 20
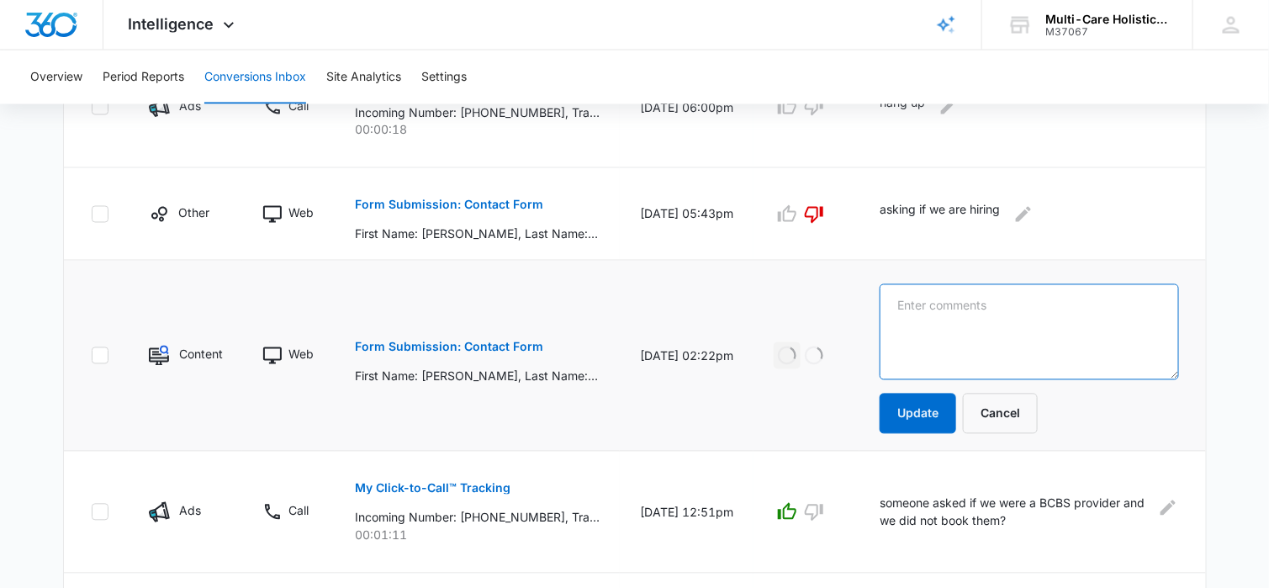
click at [938, 304] on textarea at bounding box center [1029, 332] width 299 height 96
type textarea "v"
type textarea "booked for consult"
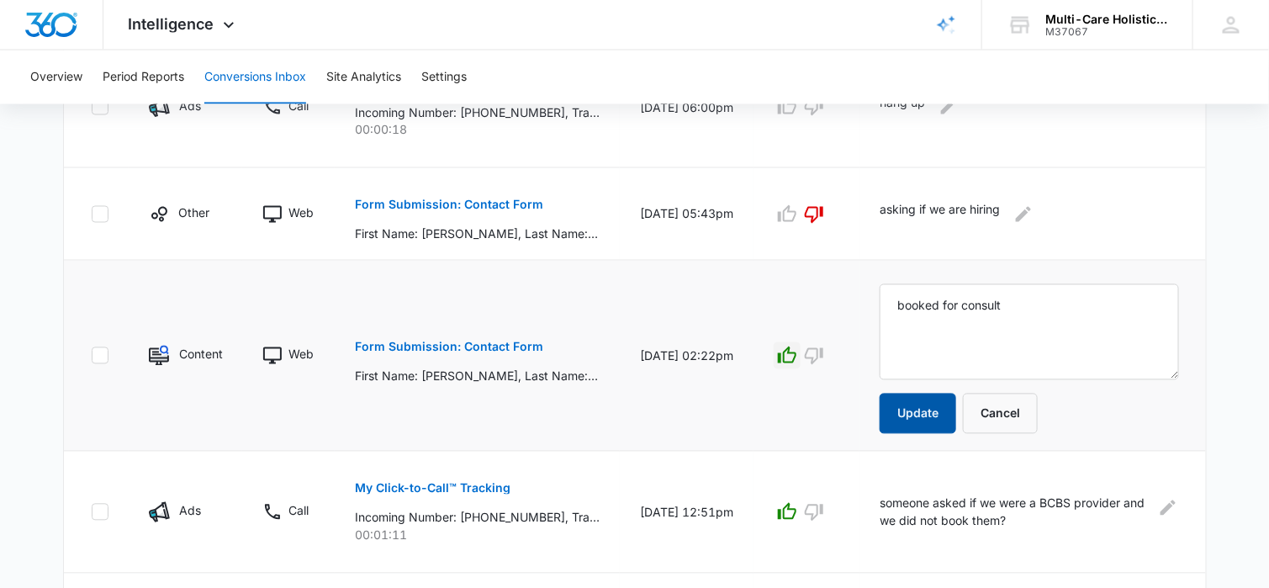
click at [936, 409] on button "Update" at bounding box center [918, 414] width 77 height 40
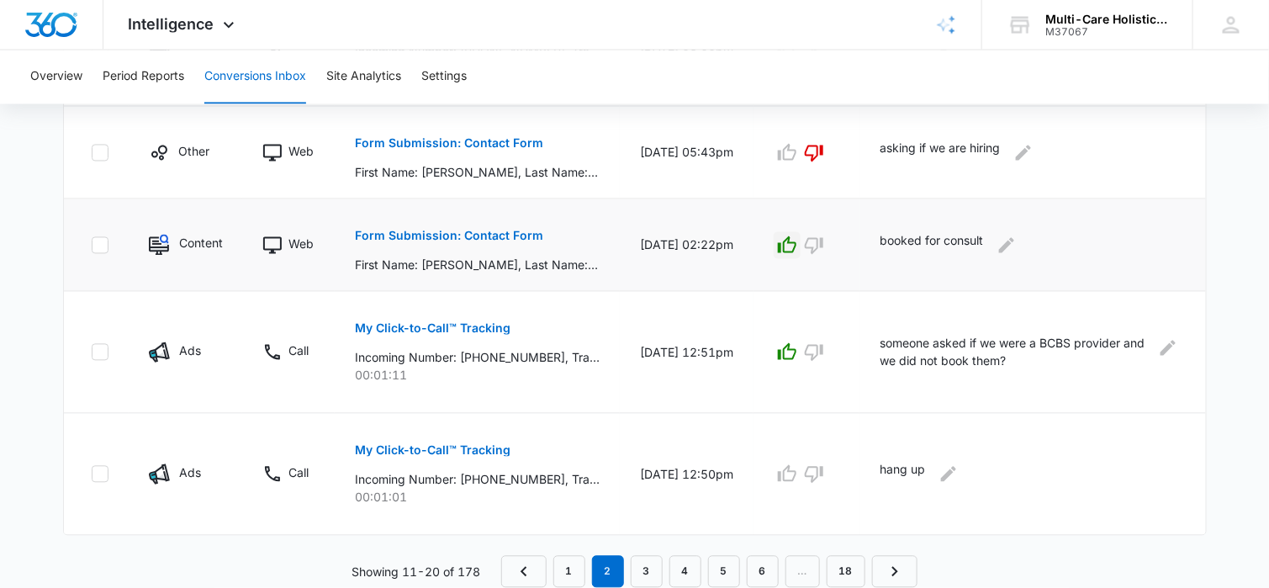
scroll to position [1151, 0]
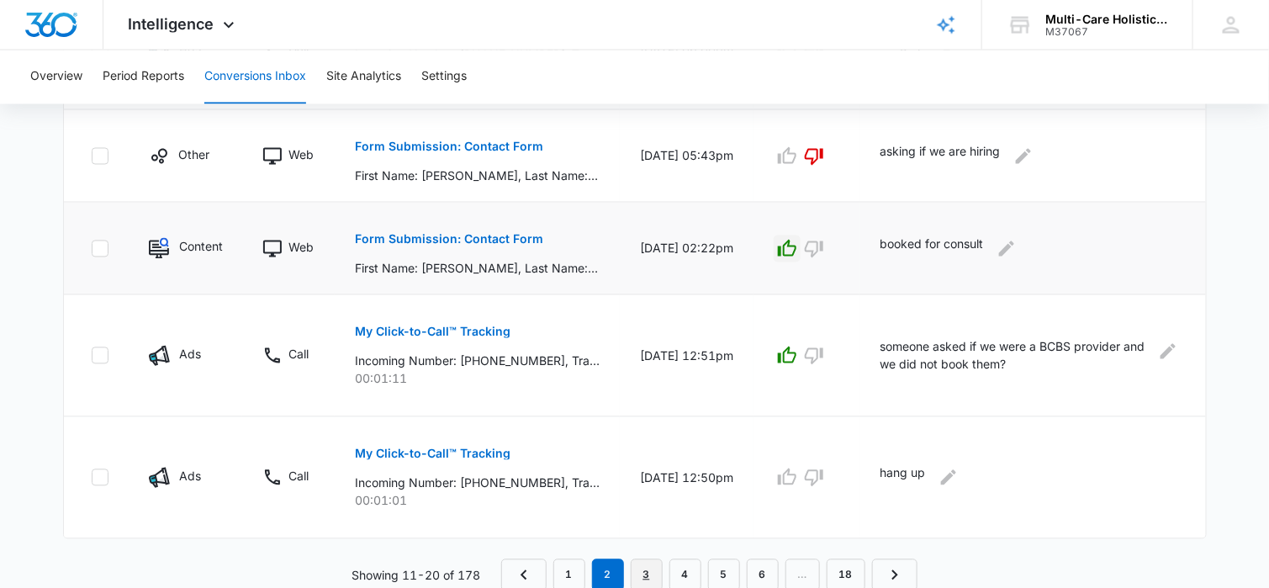
click at [657, 563] on link "3" at bounding box center [647, 575] width 32 height 32
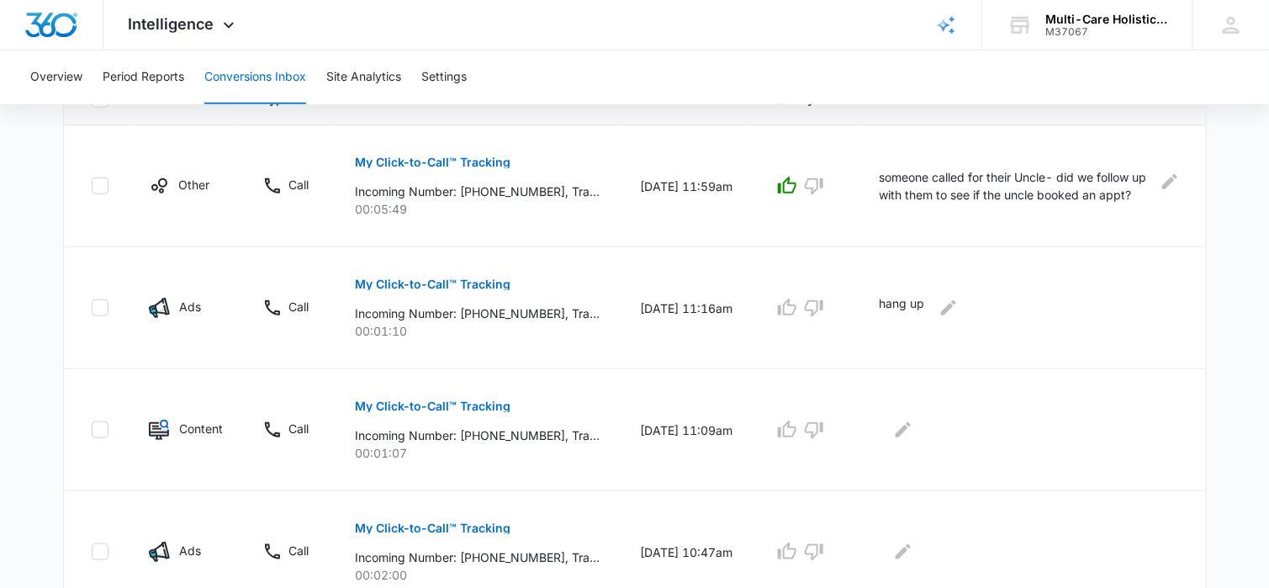
scroll to position [505, 0]
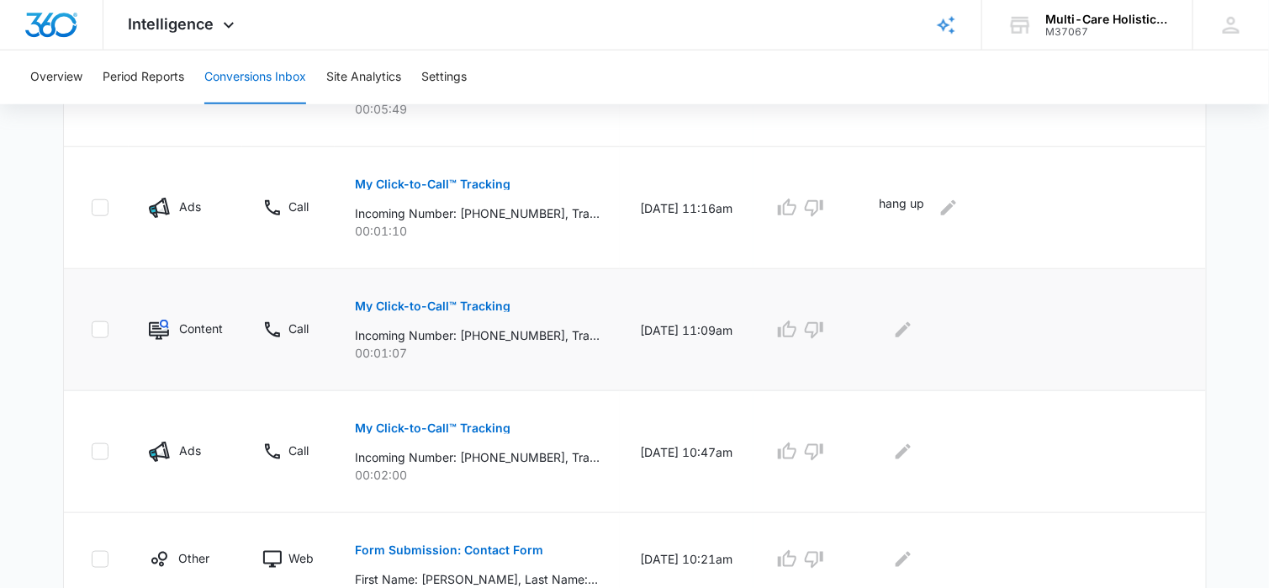
click at [486, 326] on p "Incoming Number: [PHONE_NUMBER], Tracking Number: [PHONE_NUMBER], Ring To: [PHO…" at bounding box center [477, 335] width 245 height 18
click at [496, 302] on p "My Click-to-Call™ Tracking" at bounding box center [433, 306] width 156 height 12
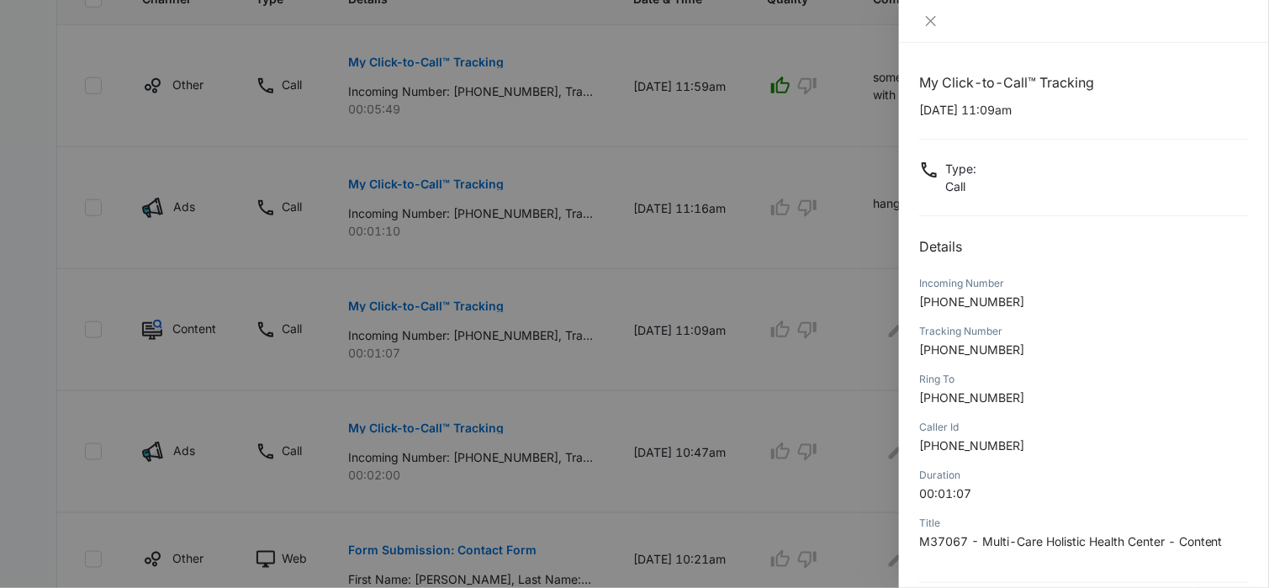
scroll to position [158, 0]
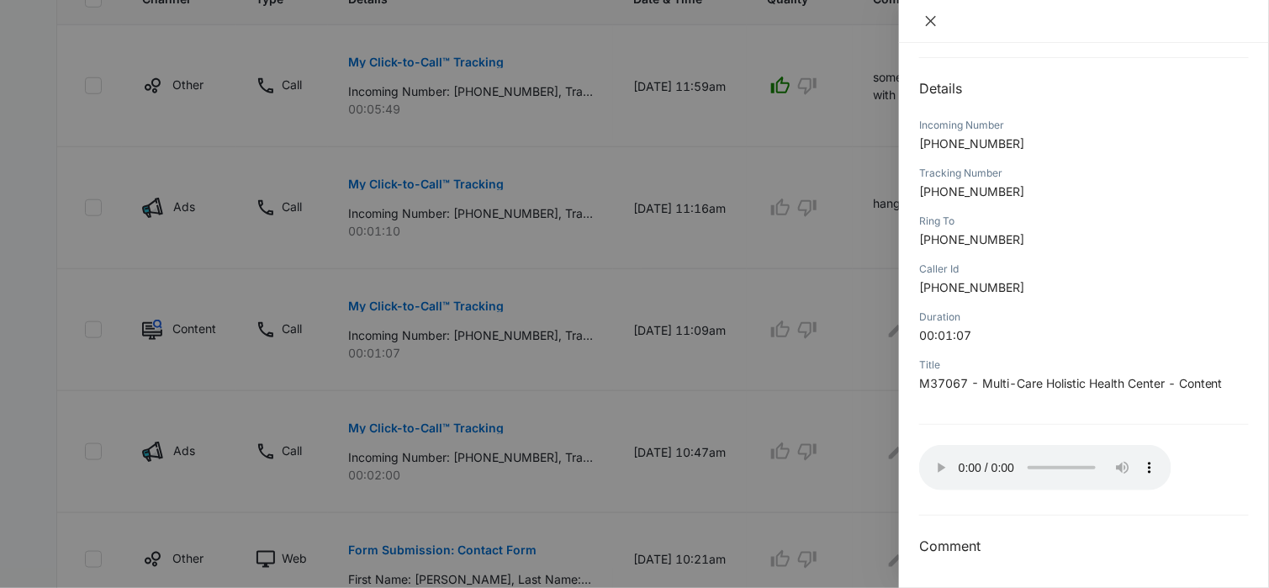
click at [925, 21] on icon "close" at bounding box center [930, 20] width 13 height 13
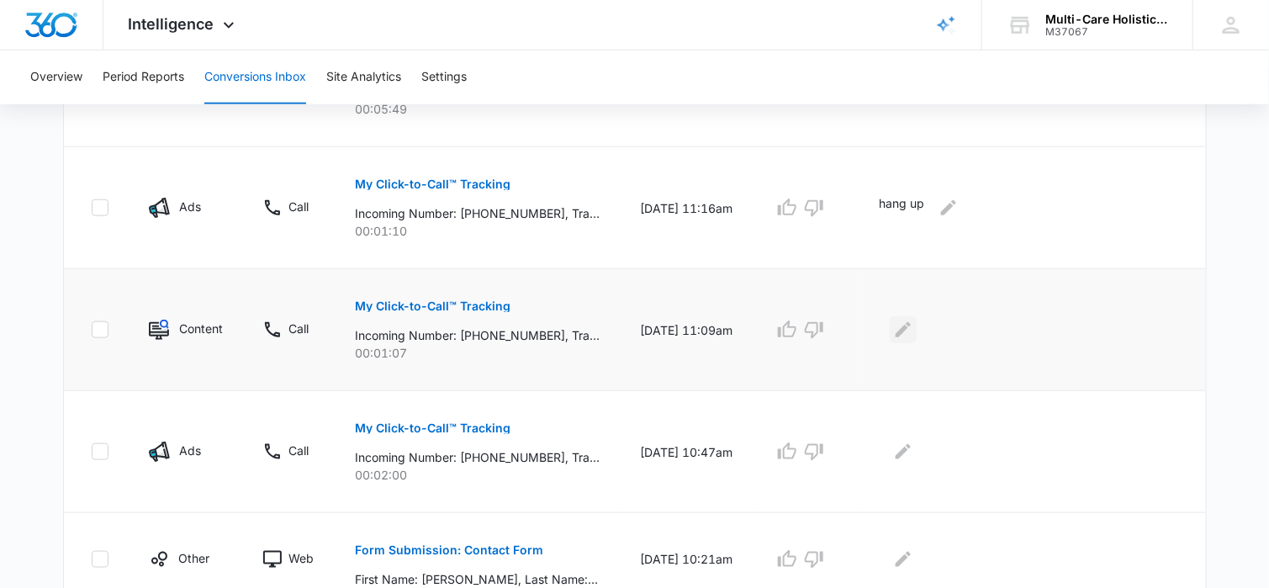
click at [911, 328] on icon "Edit Comments" at bounding box center [903, 329] width 15 height 15
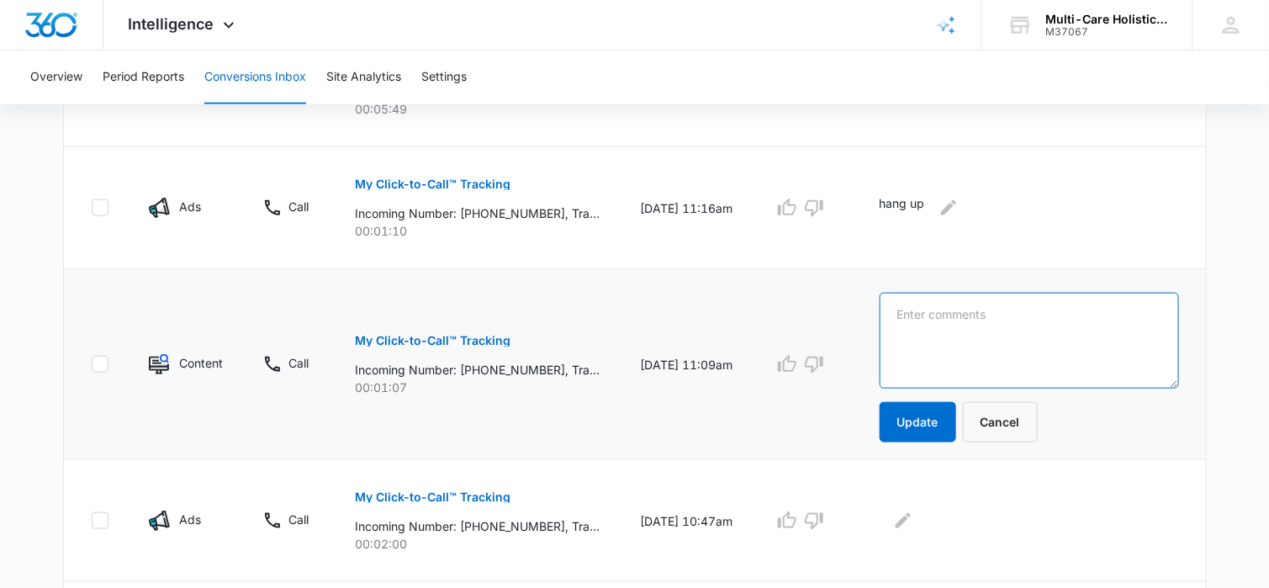
paste textarea "existing pt"
type textarea "existing pt"
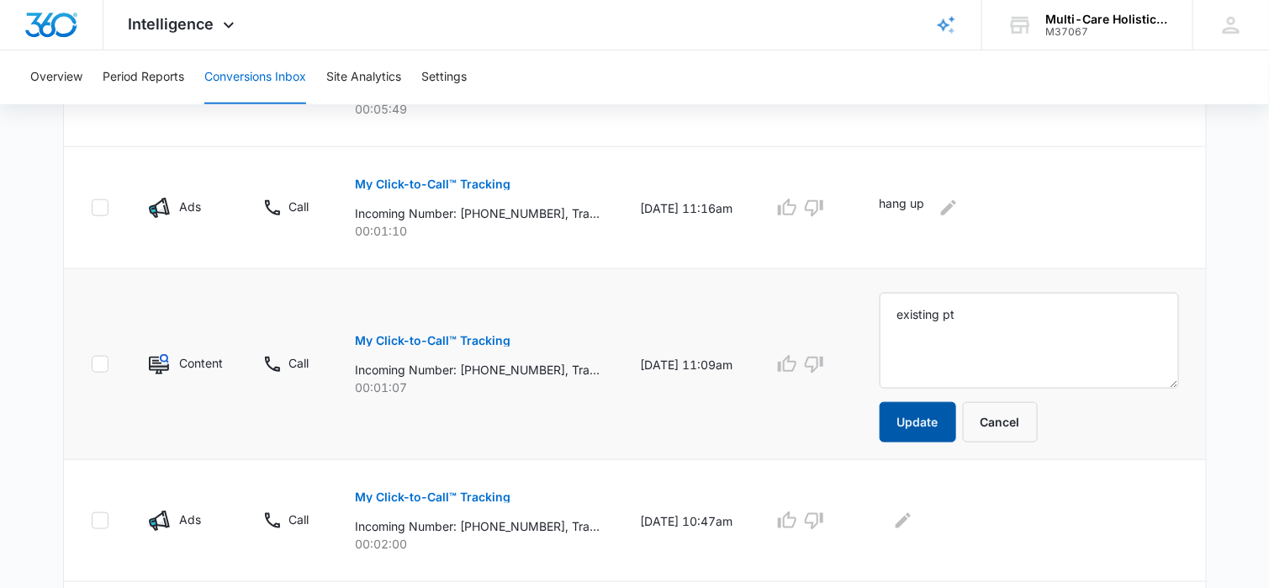
click at [936, 425] on button "Update" at bounding box center [918, 422] width 77 height 40
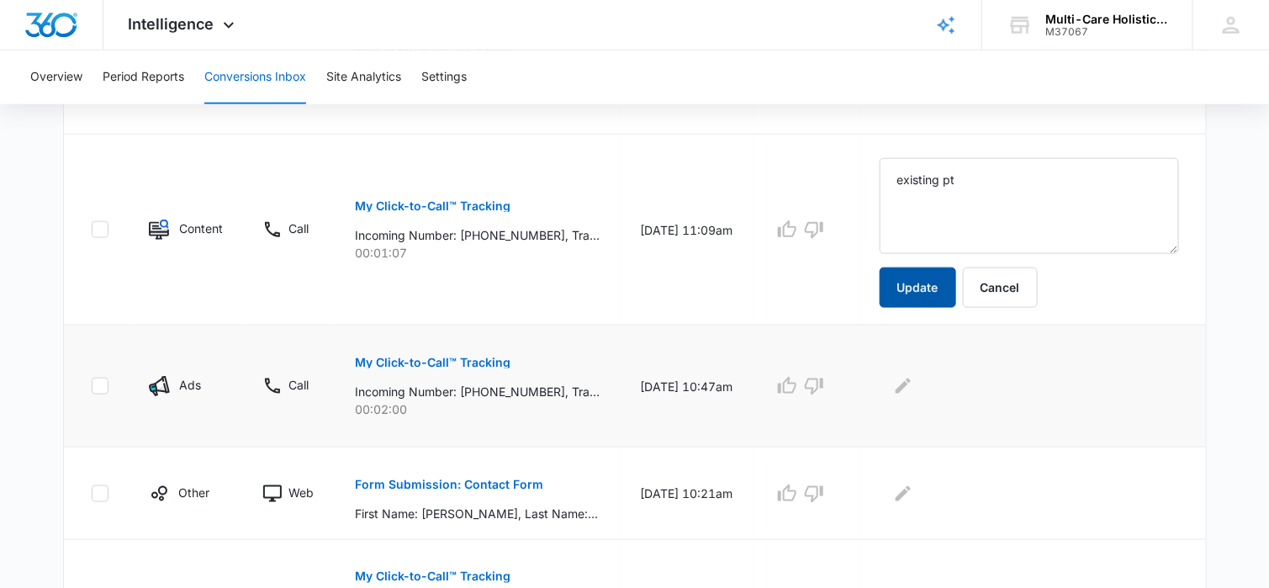
scroll to position [673, 0]
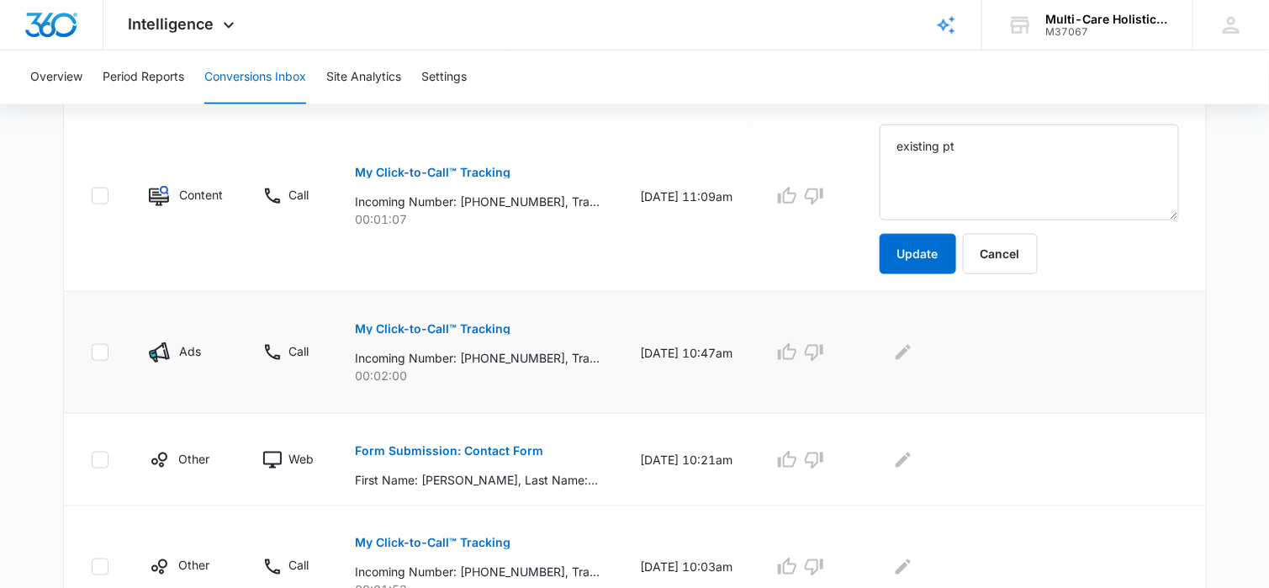
click at [492, 327] on p "My Click-to-Call™ Tracking" at bounding box center [433, 329] width 156 height 12
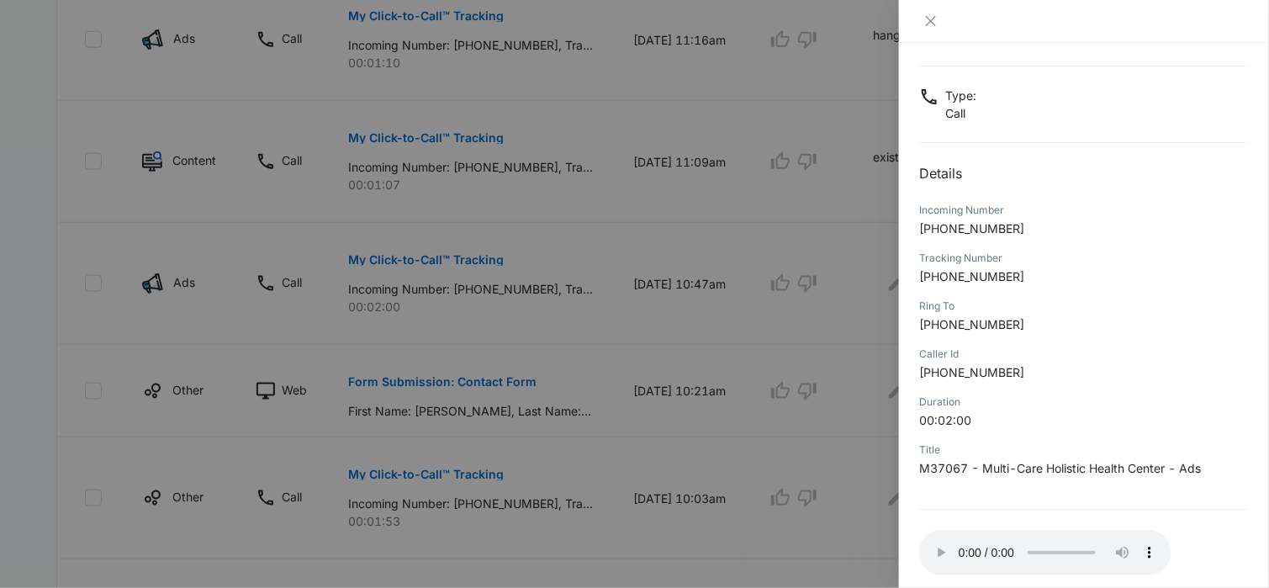
scroll to position [158, 0]
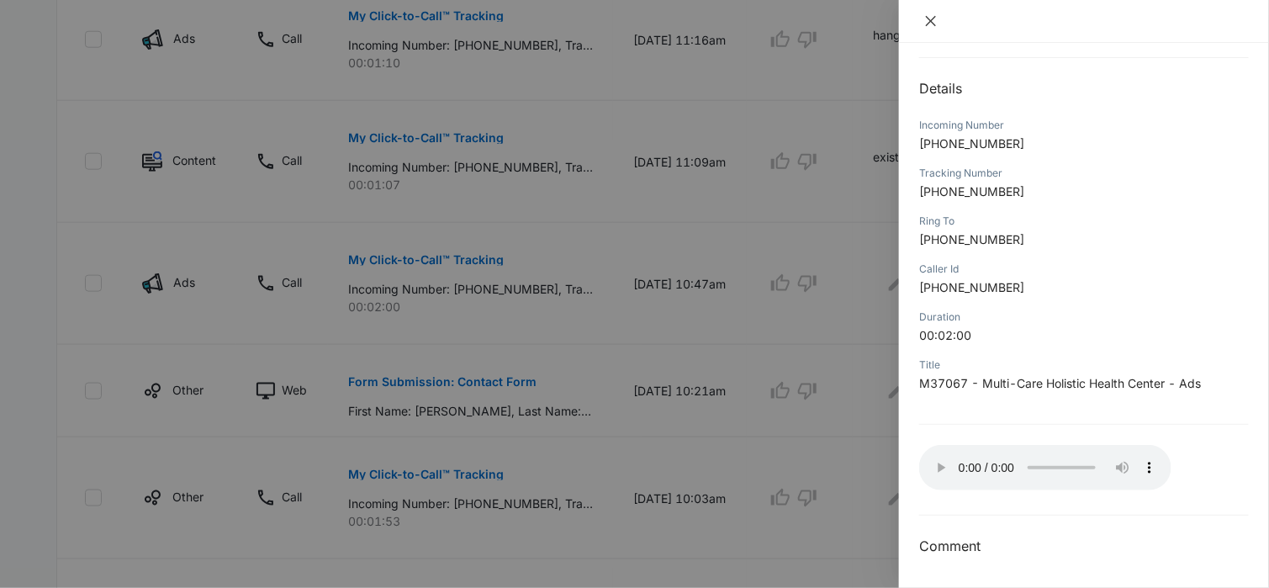
click at [928, 21] on icon "close" at bounding box center [930, 20] width 13 height 13
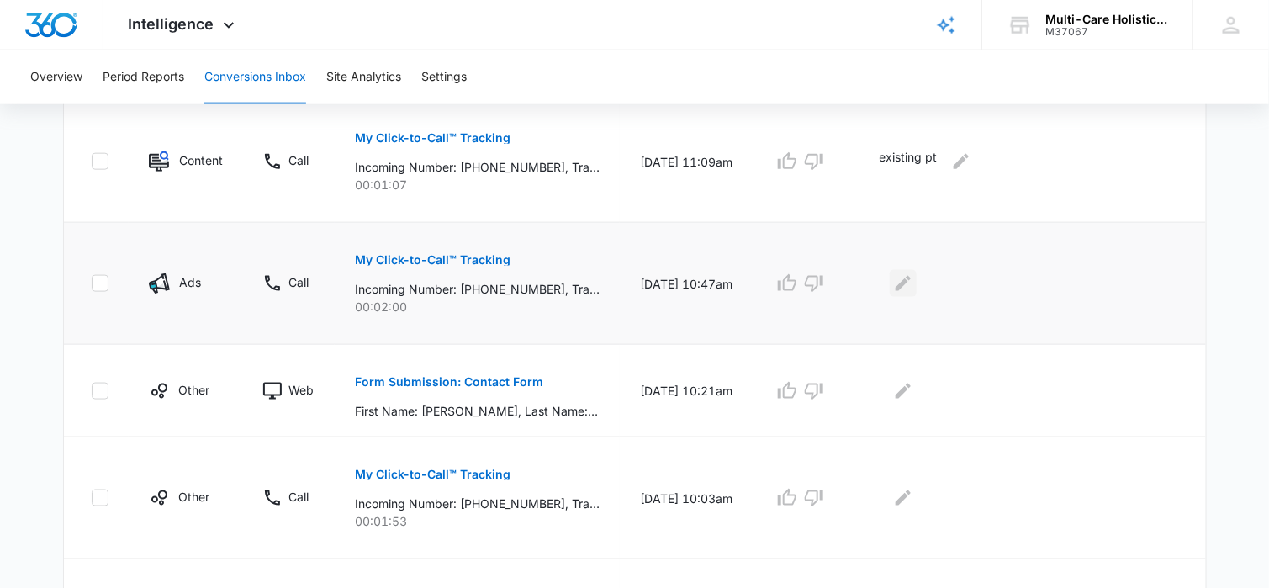
click at [911, 278] on icon "Edit Comments" at bounding box center [903, 283] width 15 height 15
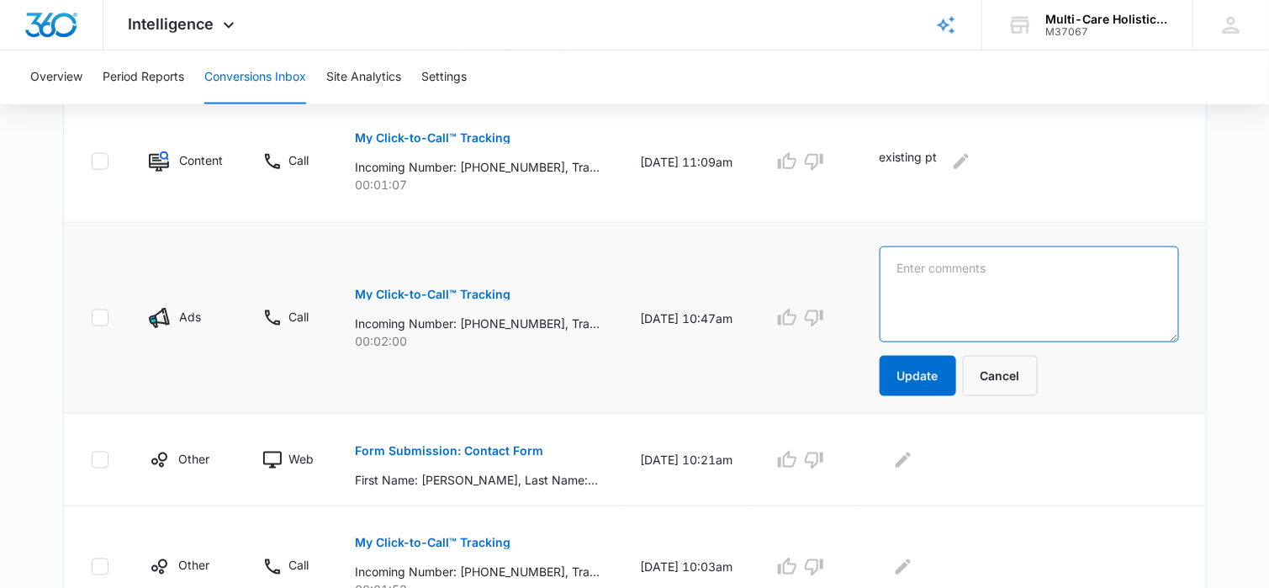
paste textarea "existing pt"
type textarea "existing pt"
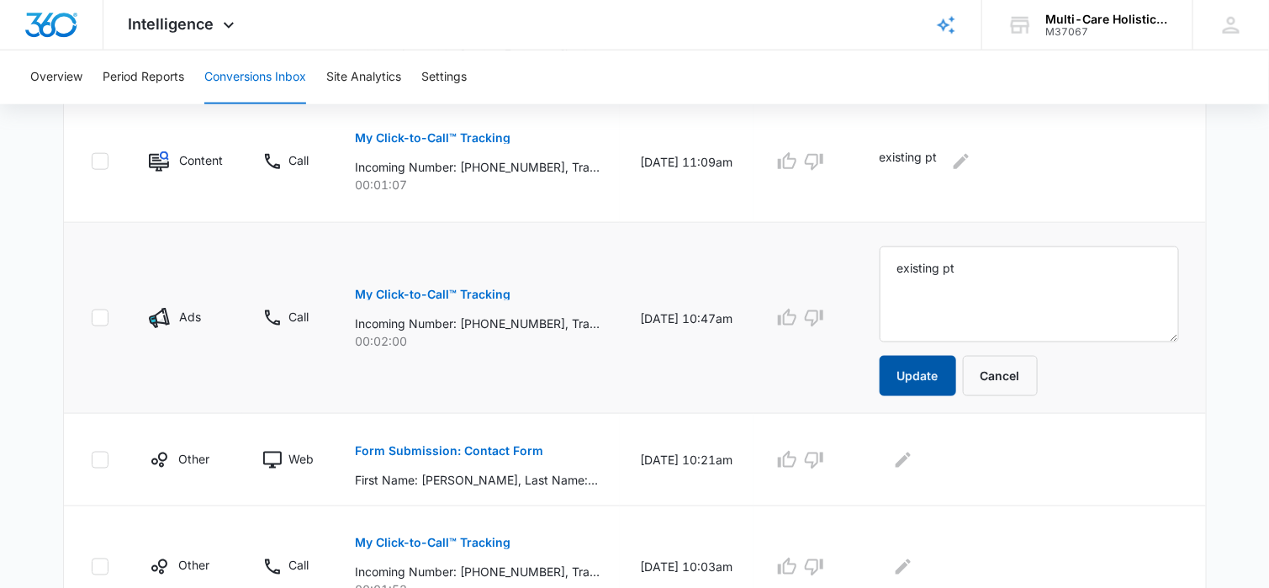
click at [930, 363] on button "Update" at bounding box center [918, 376] width 77 height 40
click at [911, 457] on icon "Edit Comments" at bounding box center [903, 459] width 15 height 15
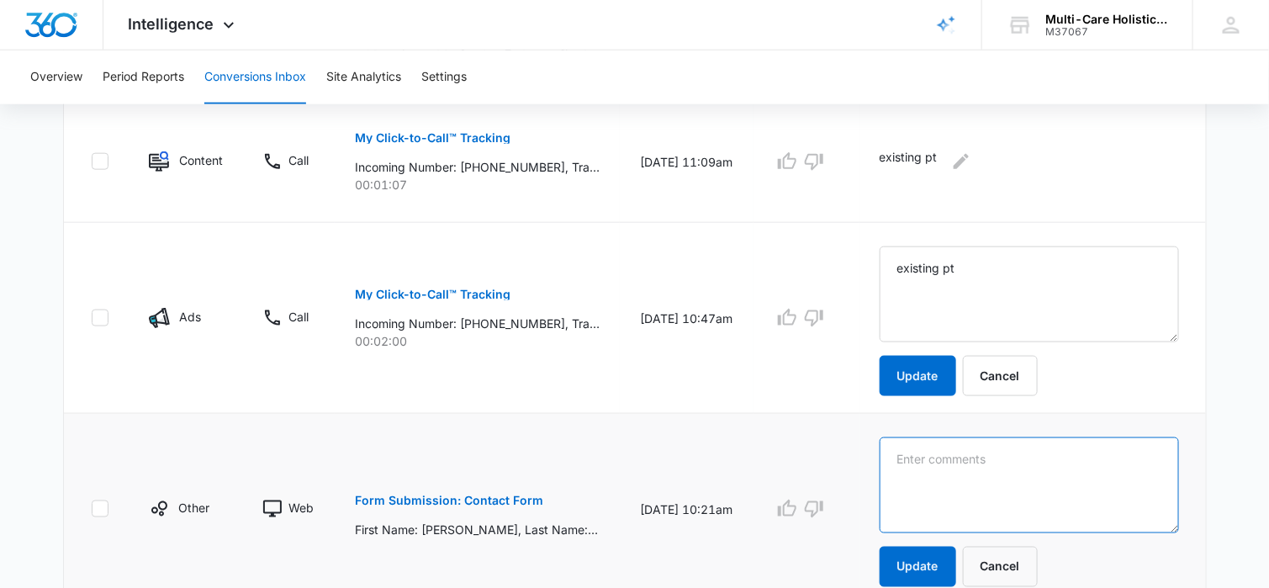
click at [927, 342] on textarea at bounding box center [1029, 294] width 299 height 96
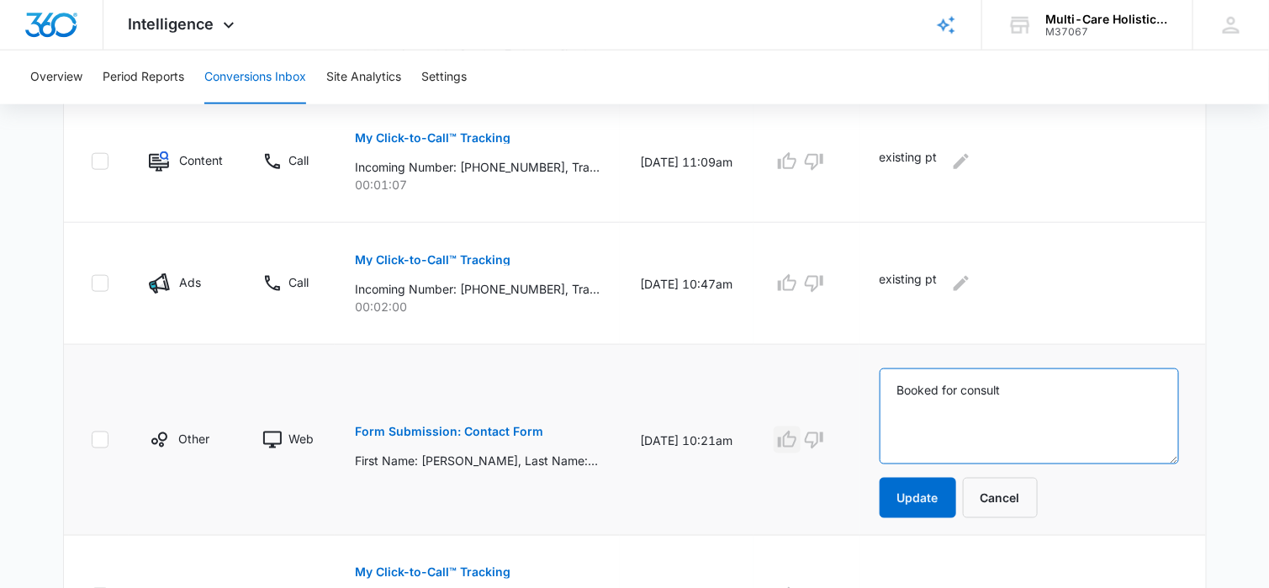
type textarea "Booked for consult"
click at [797, 440] on icon "button" at bounding box center [787, 440] width 20 height 20
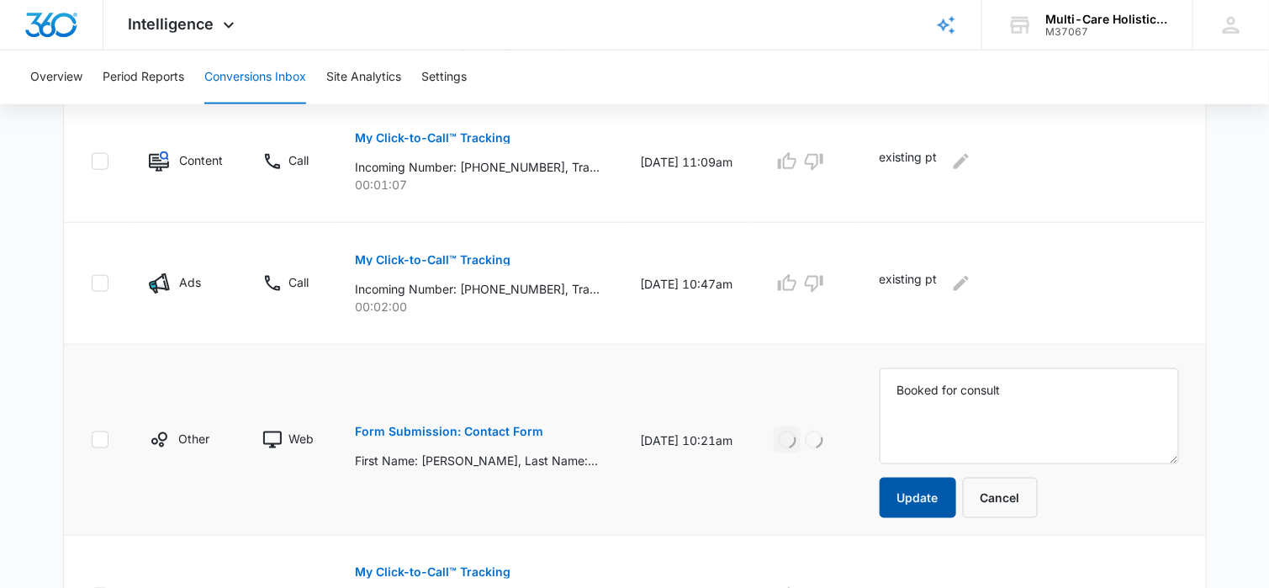
click at [931, 492] on button "Update" at bounding box center [918, 498] width 77 height 40
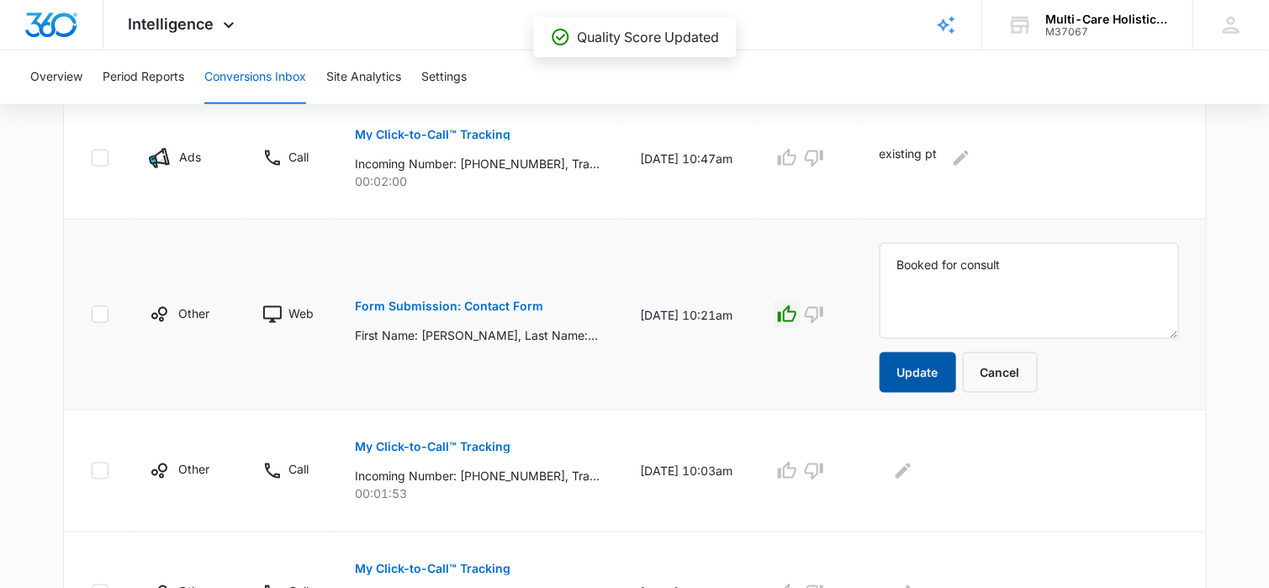
scroll to position [841, 0]
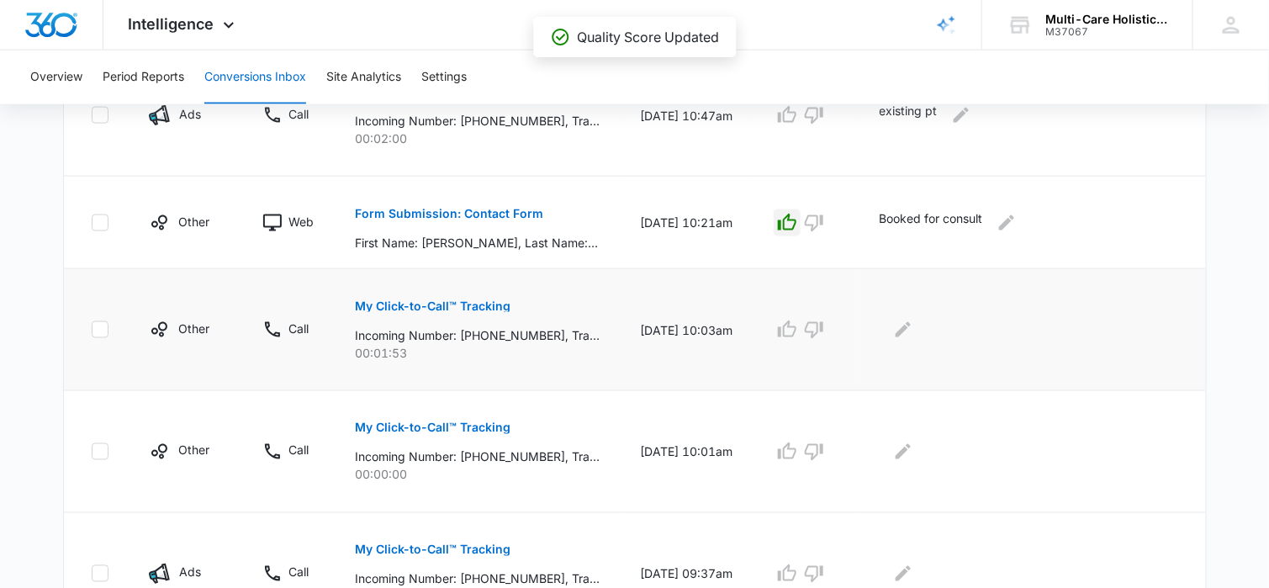
click at [483, 305] on p "My Click-to-Call™ Tracking" at bounding box center [433, 306] width 156 height 12
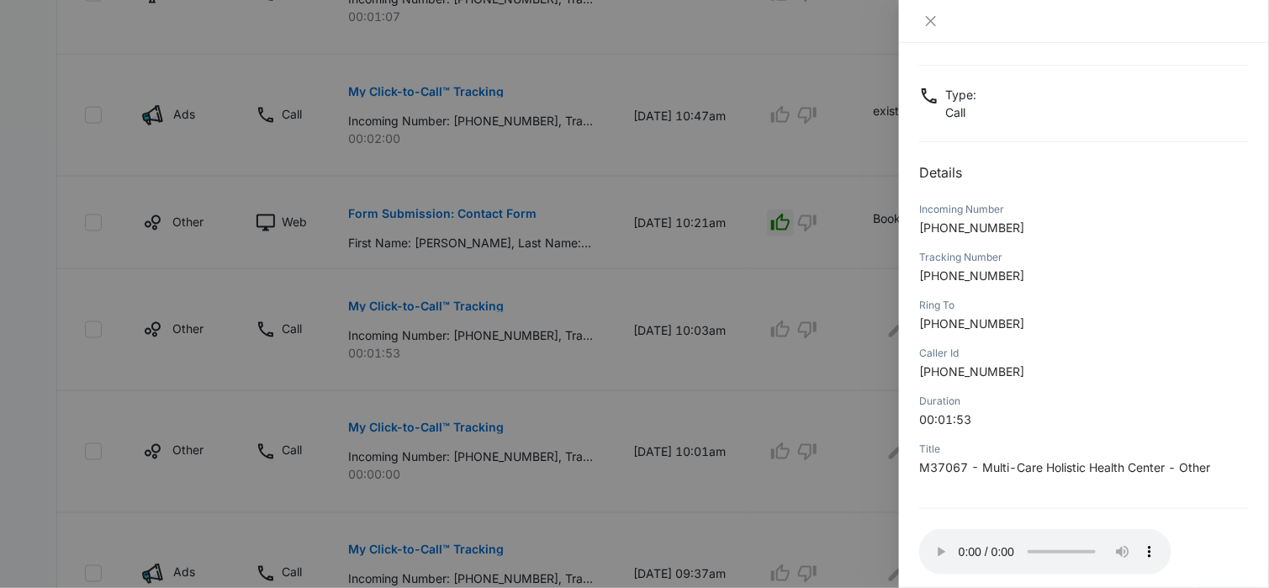
scroll to position [158, 0]
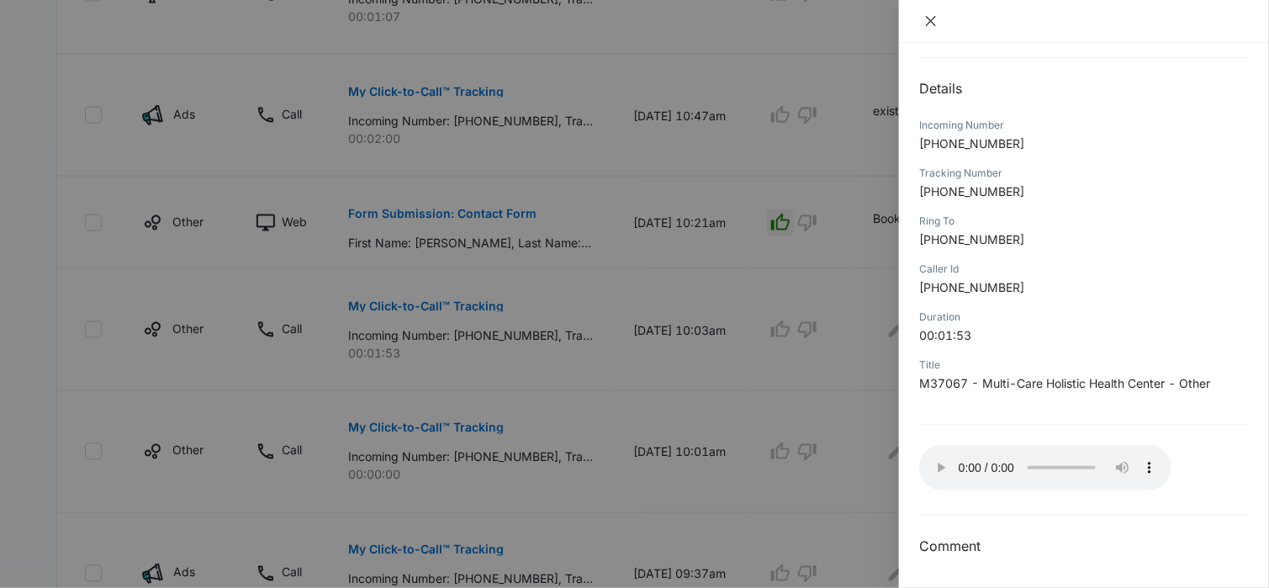
click at [932, 24] on icon "close" at bounding box center [930, 20] width 13 height 13
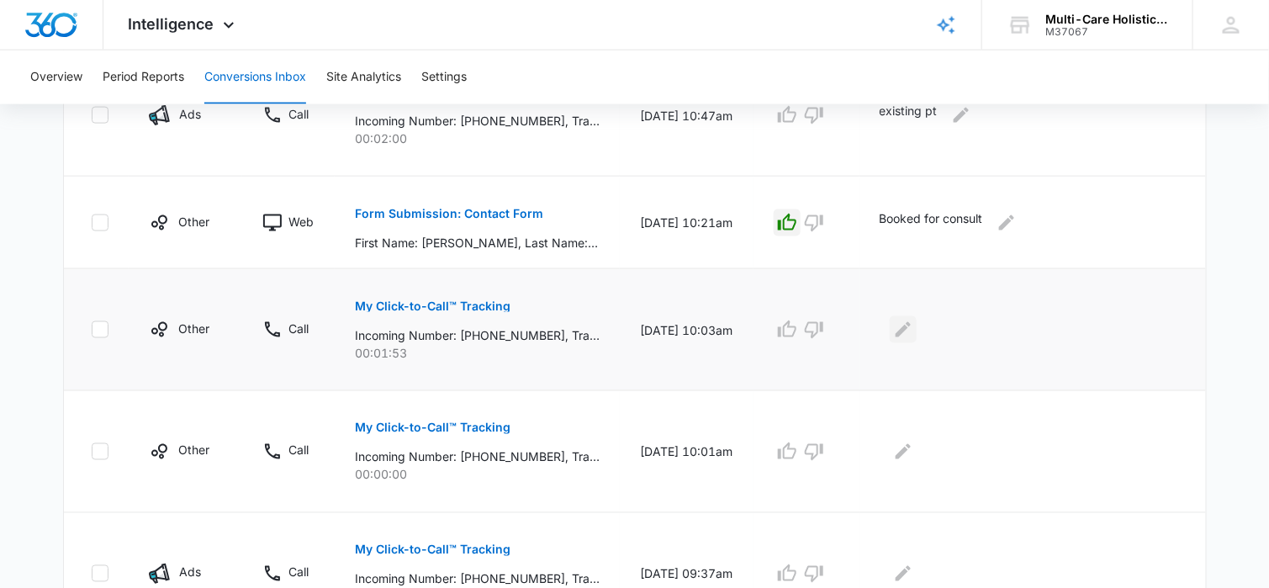
click at [913, 325] on icon "Edit Comments" at bounding box center [903, 330] width 20 height 20
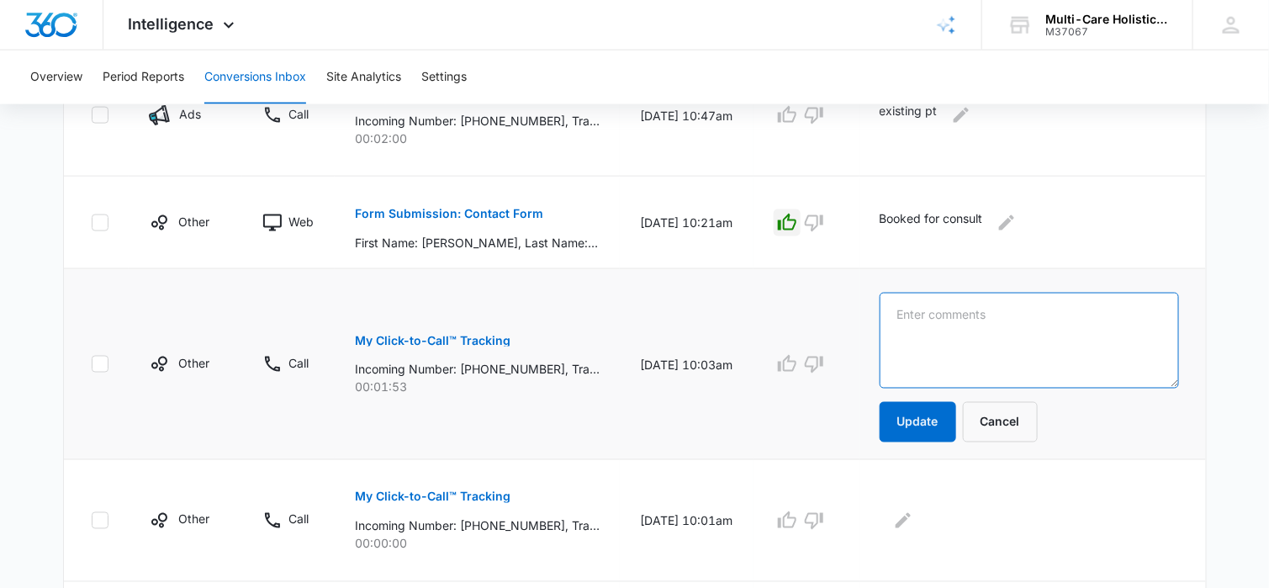
paste textarea "existing pt"
type textarea "existing pt"
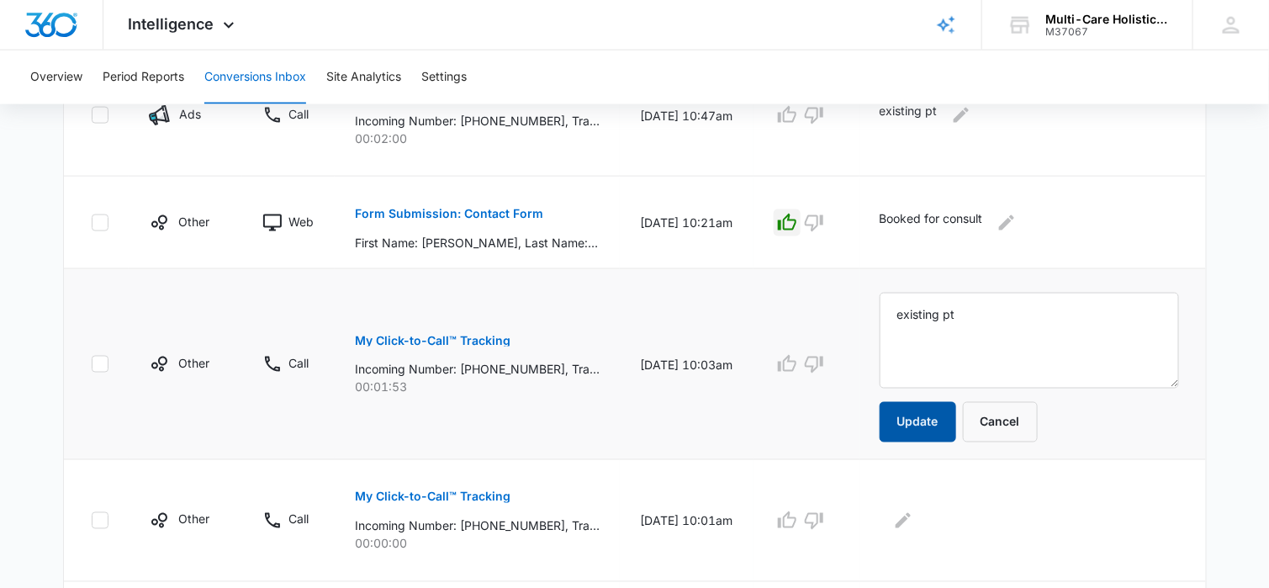
click at [939, 413] on button "Update" at bounding box center [918, 422] width 77 height 40
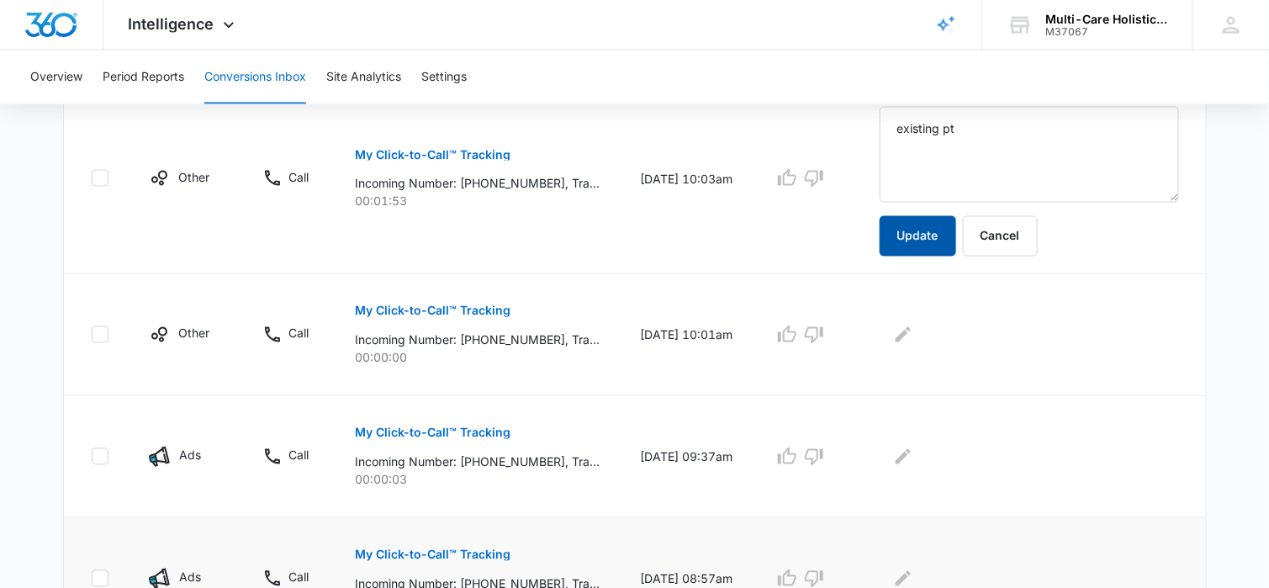
scroll to position [1093, 0]
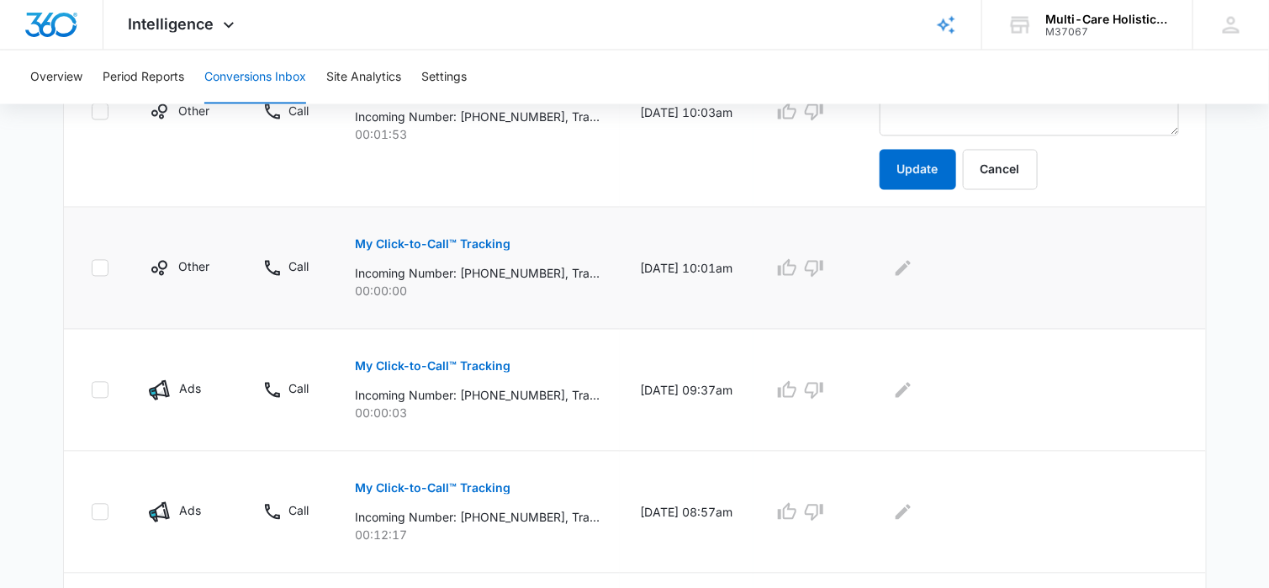
click at [475, 241] on p "My Click-to-Call™ Tracking" at bounding box center [433, 245] width 156 height 12
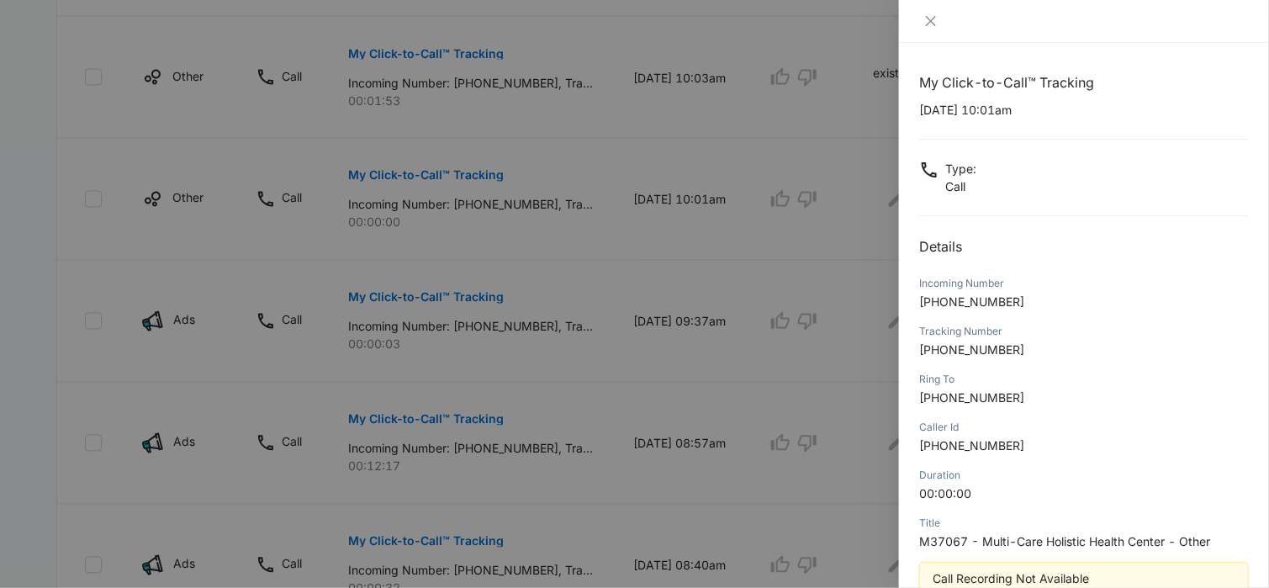
scroll to position [100, 0]
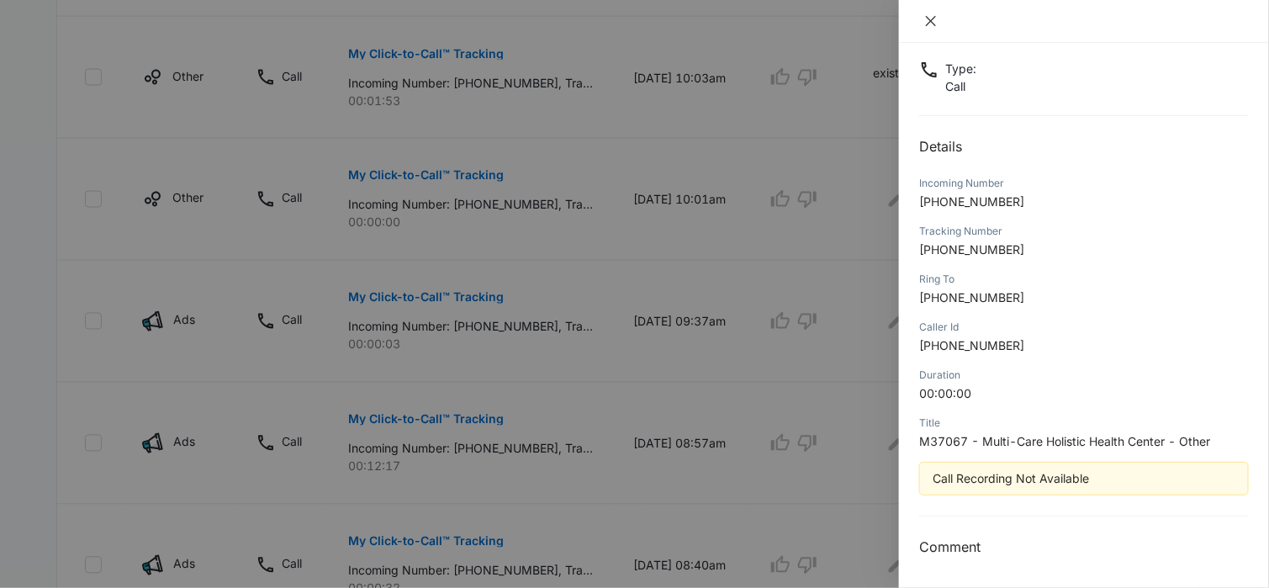
click at [932, 14] on icon "close" at bounding box center [930, 20] width 13 height 13
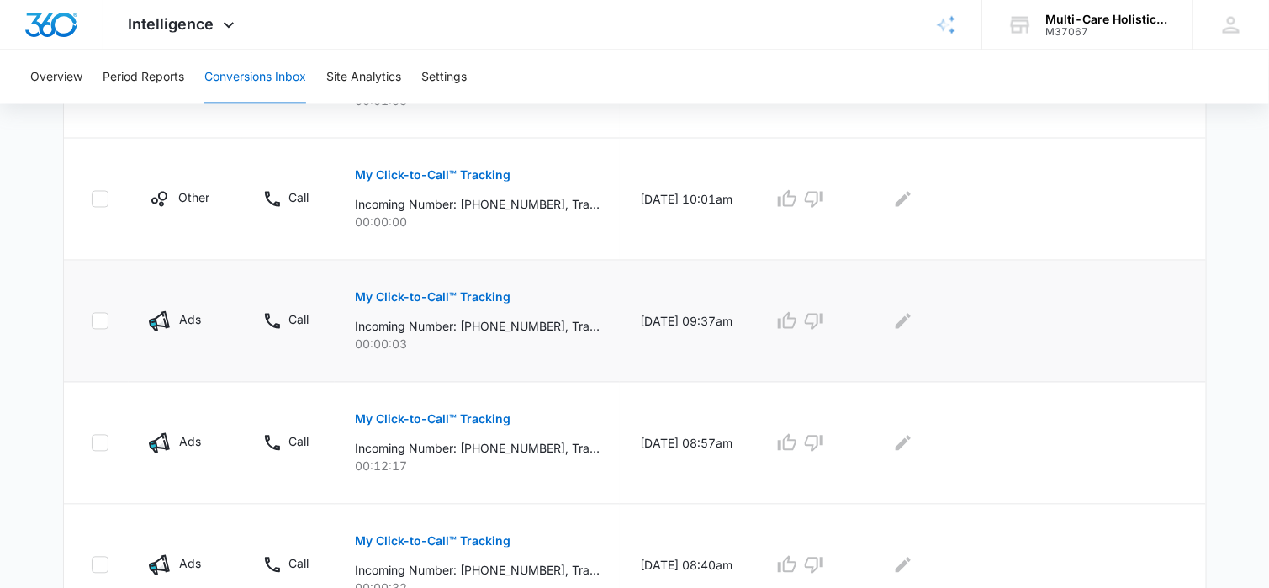
scroll to position [925, 0]
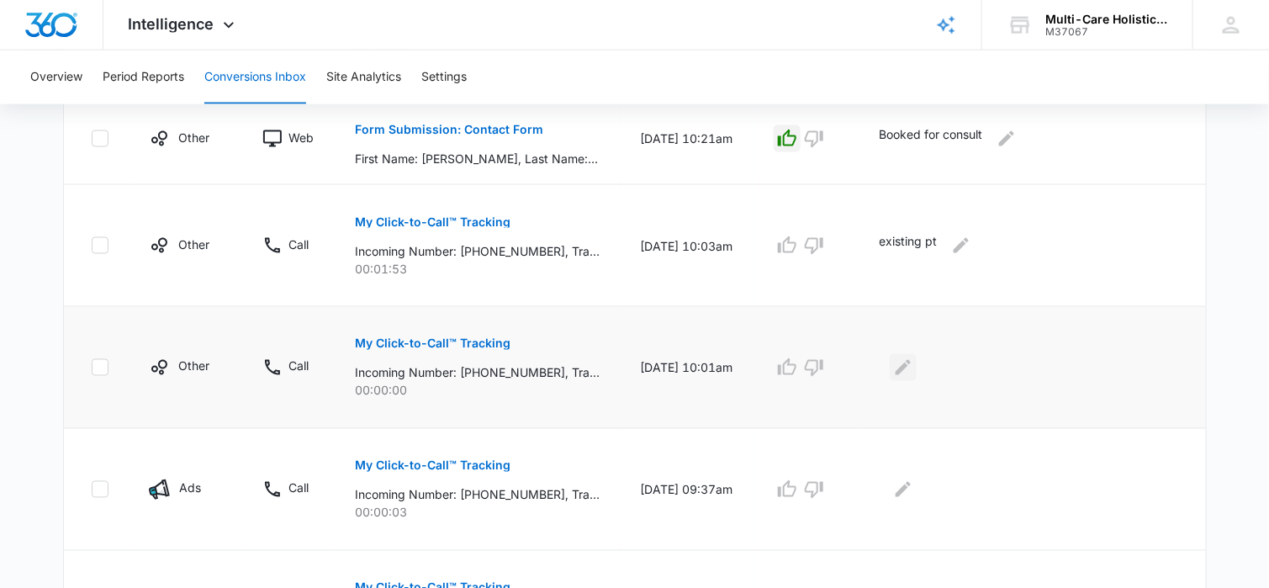
click at [912, 363] on icon "Edit Comments" at bounding box center [903, 367] width 20 height 20
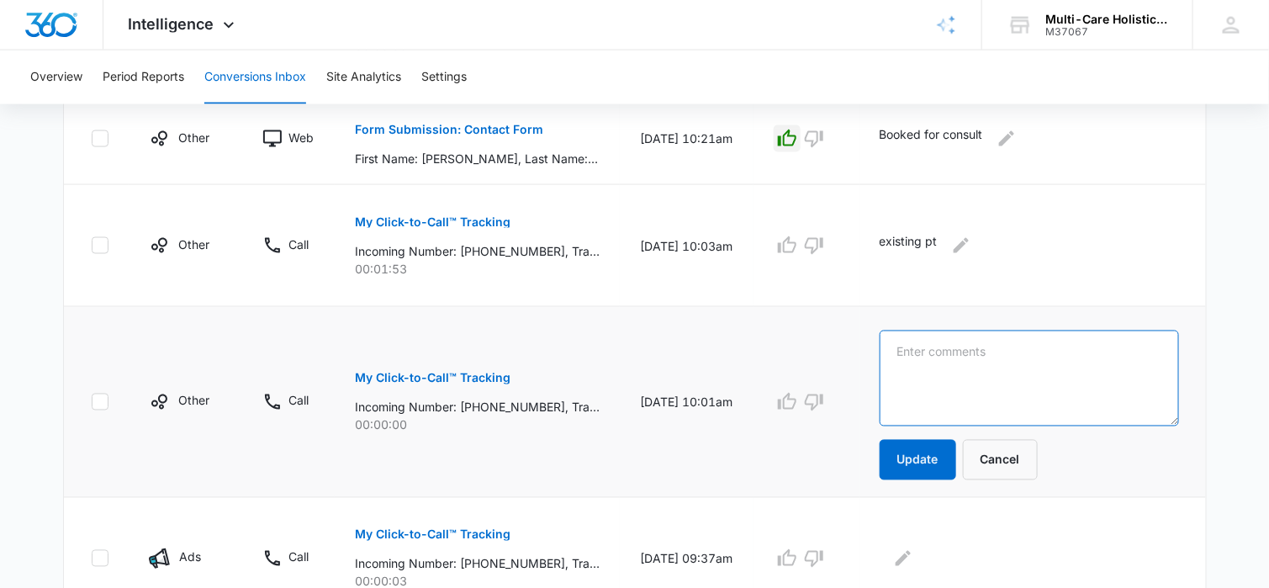
click at [941, 360] on textarea at bounding box center [1029, 379] width 299 height 96
type textarea "Call recording not available"
click at [939, 456] on button "Update" at bounding box center [918, 460] width 77 height 40
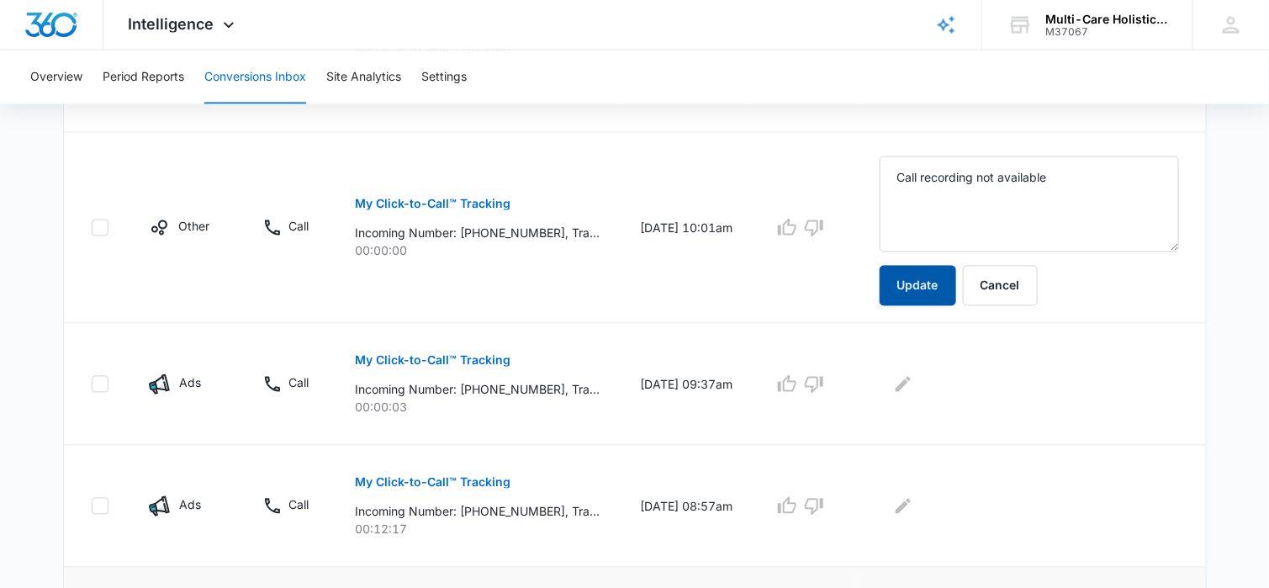
scroll to position [1177, 0]
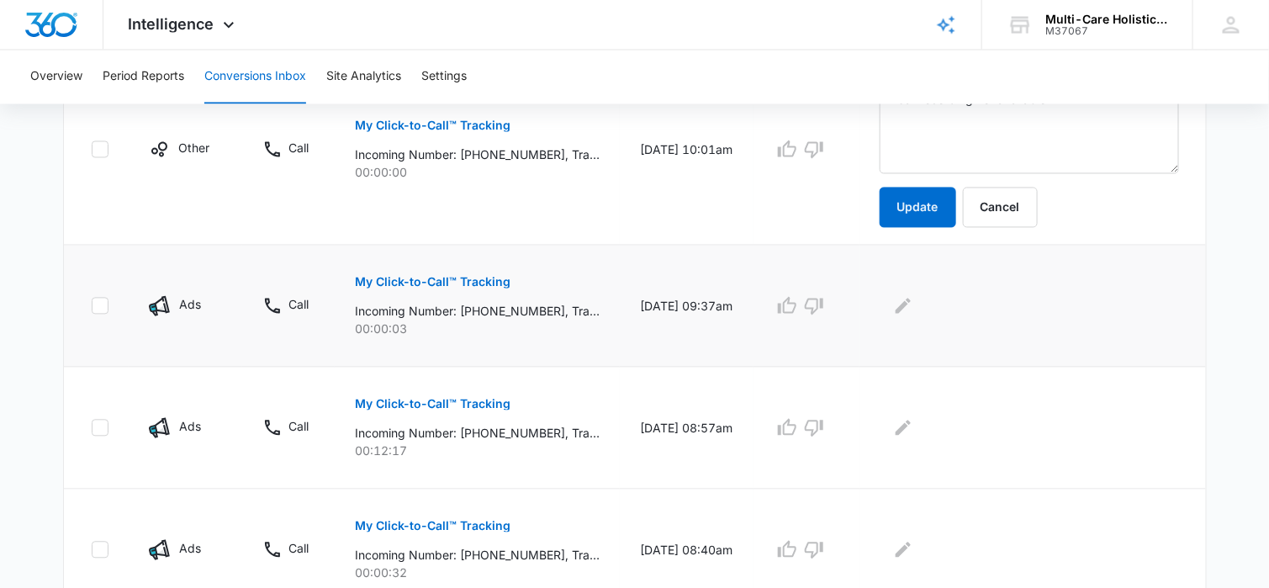
click at [499, 279] on p "My Click-to-Call™ Tracking" at bounding box center [433, 283] width 156 height 12
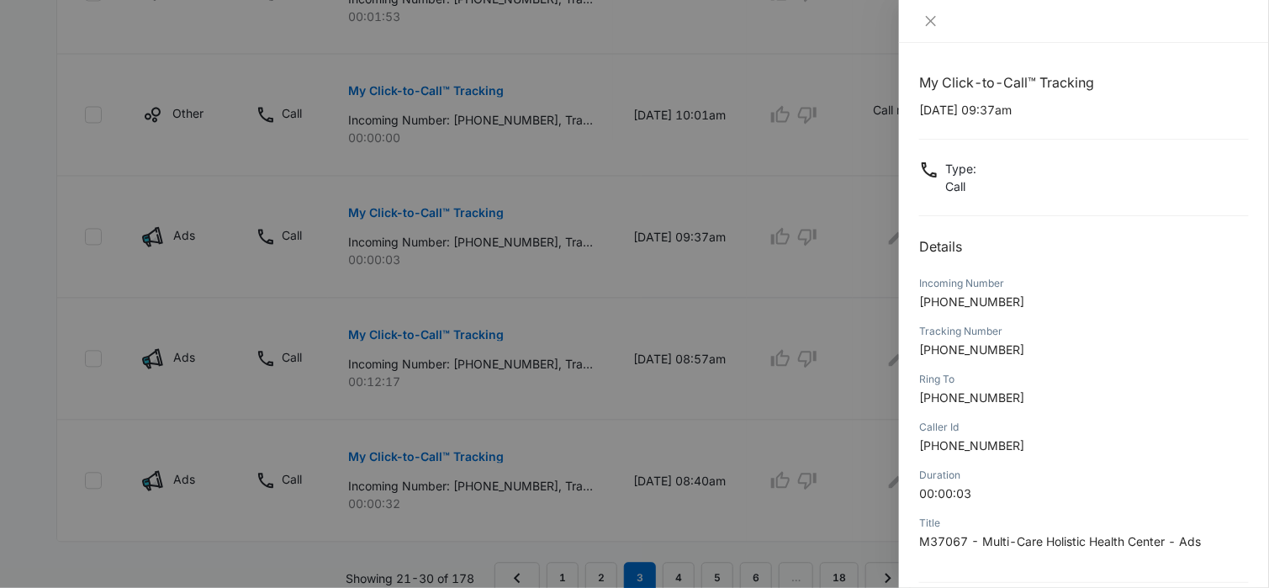
scroll to position [158, 0]
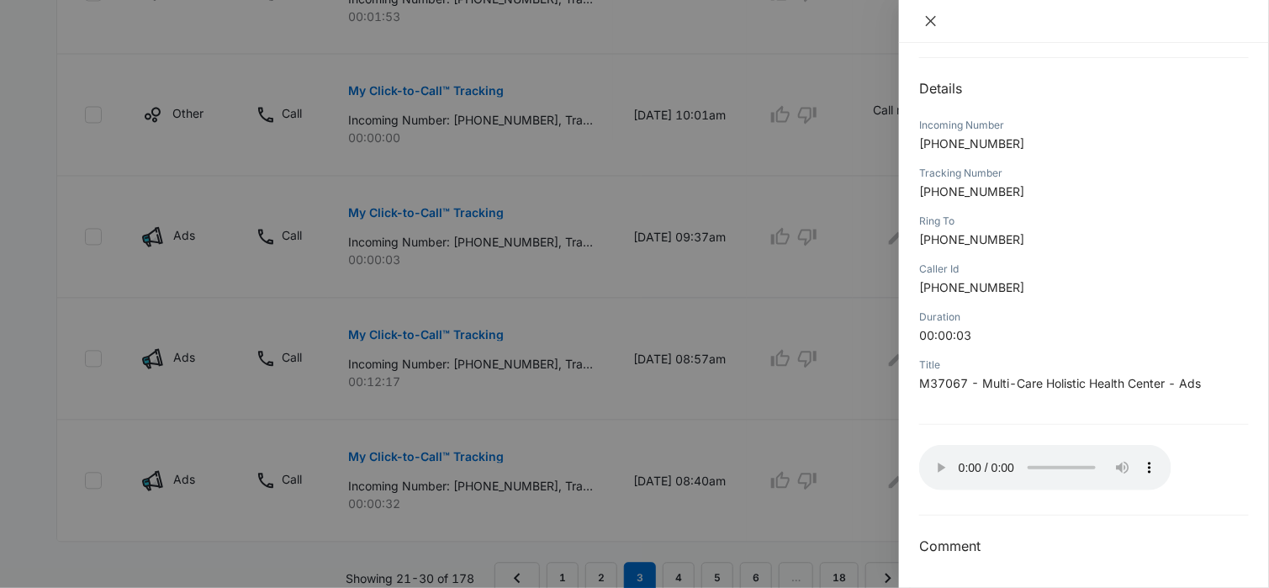
click at [929, 21] on icon "close" at bounding box center [930, 20] width 13 height 13
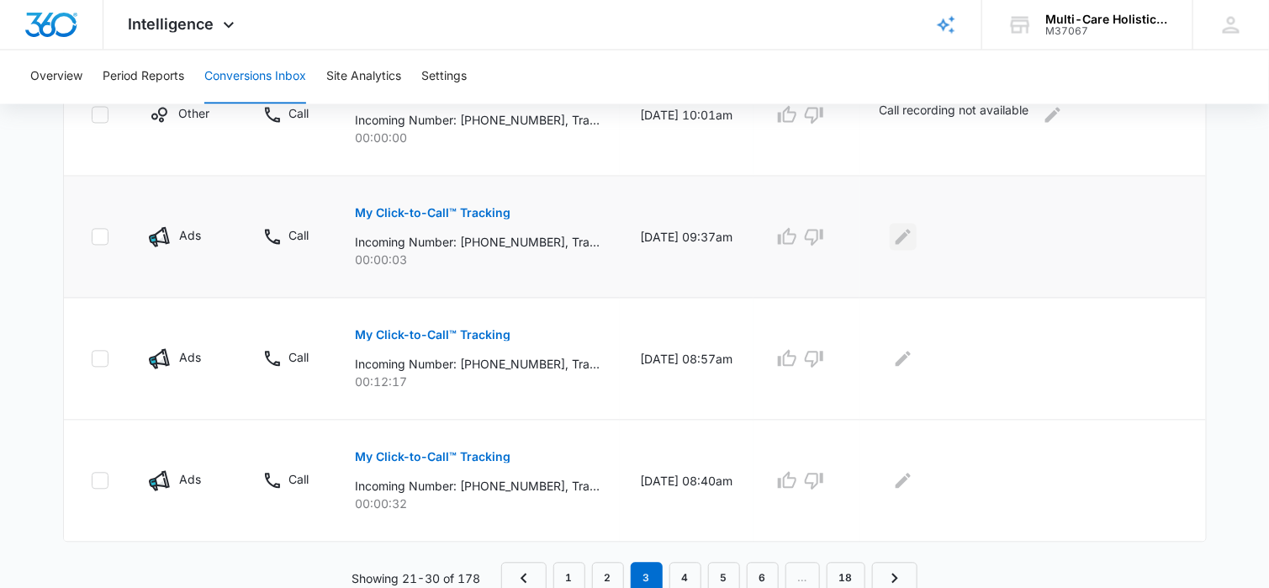
click at [912, 243] on icon "Edit Comments" at bounding box center [903, 237] width 20 height 20
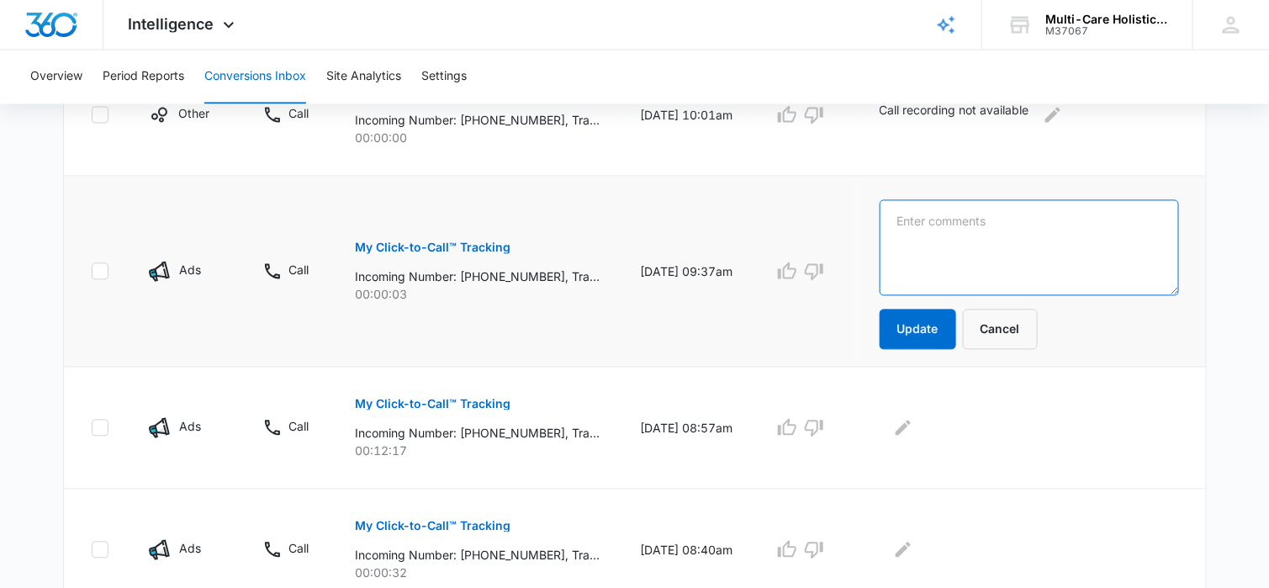
click at [930, 243] on textarea at bounding box center [1029, 248] width 299 height 96
drag, startPoint x: 923, startPoint y: 219, endPoint x: 879, endPoint y: 221, distance: 44.6
click at [879, 221] on td "hANG UP Update Cancel" at bounding box center [1032, 272] width 346 height 191
type textarea "hang up"
click at [934, 325] on button "Update" at bounding box center [918, 329] width 77 height 40
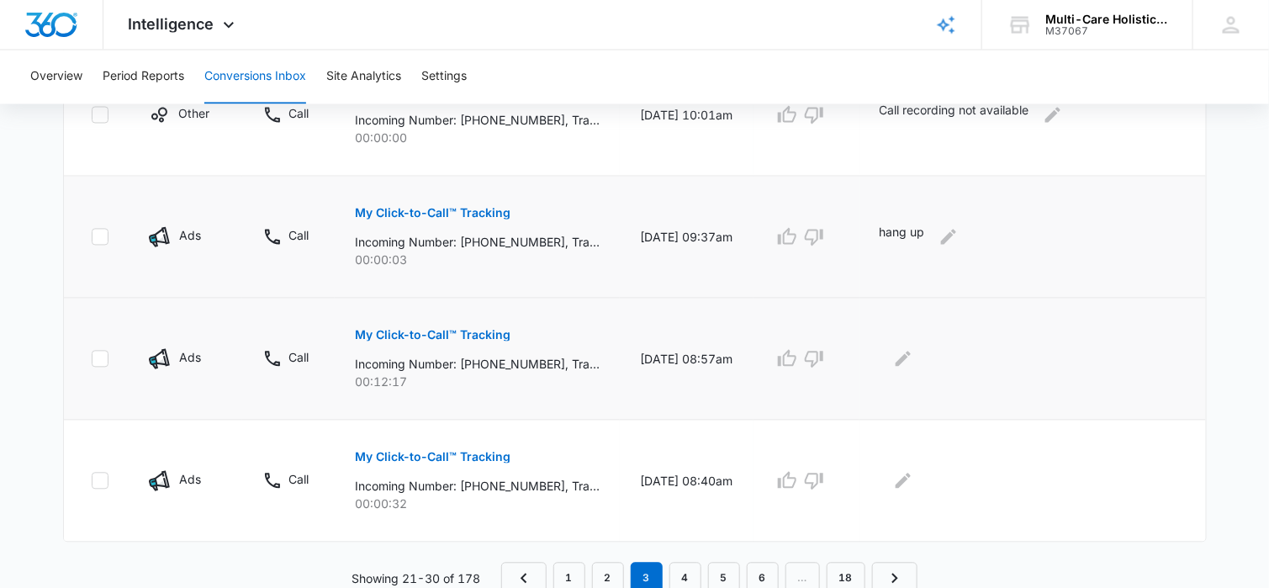
click at [487, 333] on p "My Click-to-Call™ Tracking" at bounding box center [433, 336] width 156 height 12
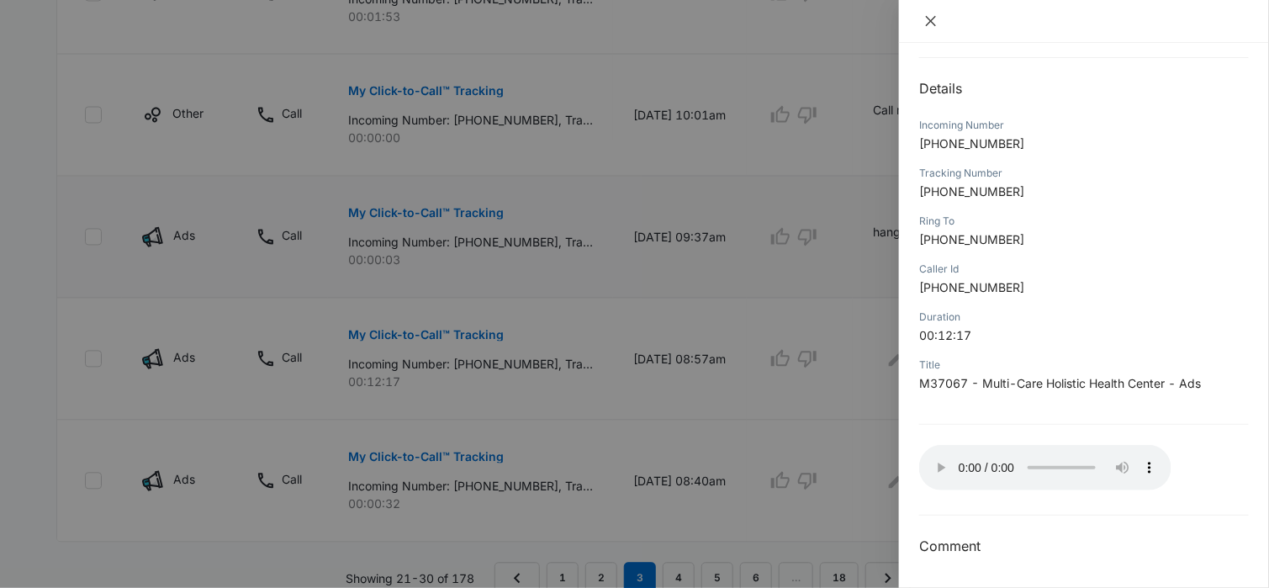
click at [931, 20] on icon "close" at bounding box center [931, 21] width 10 height 10
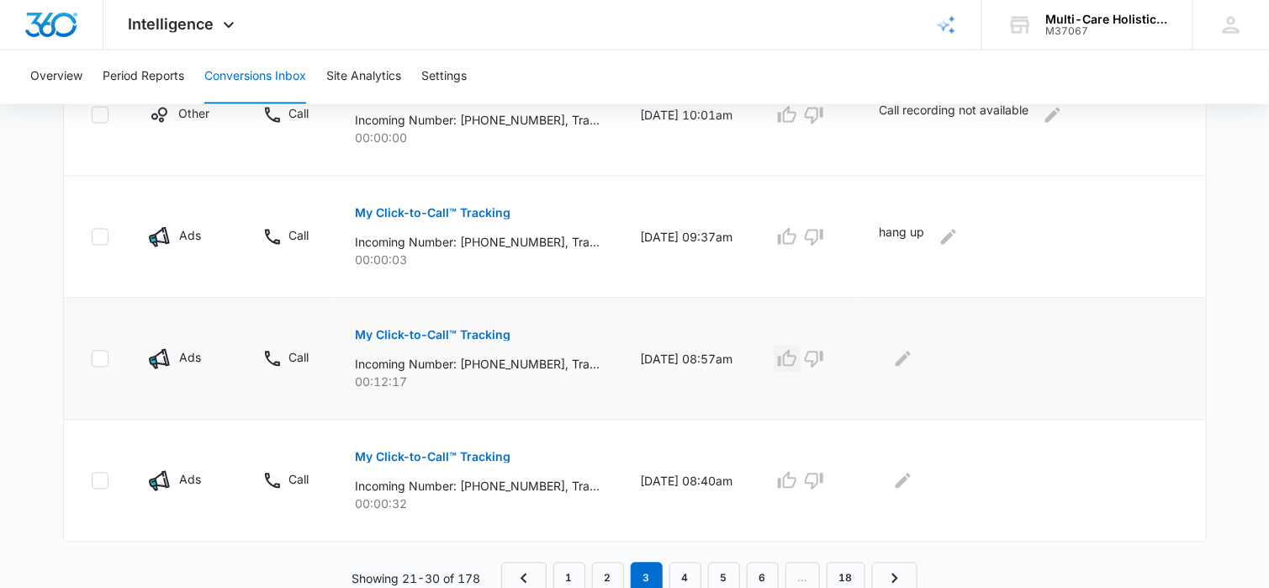
click at [797, 356] on icon "button" at bounding box center [787, 359] width 20 height 20
click at [911, 357] on icon "Edit Comments" at bounding box center [903, 359] width 15 height 15
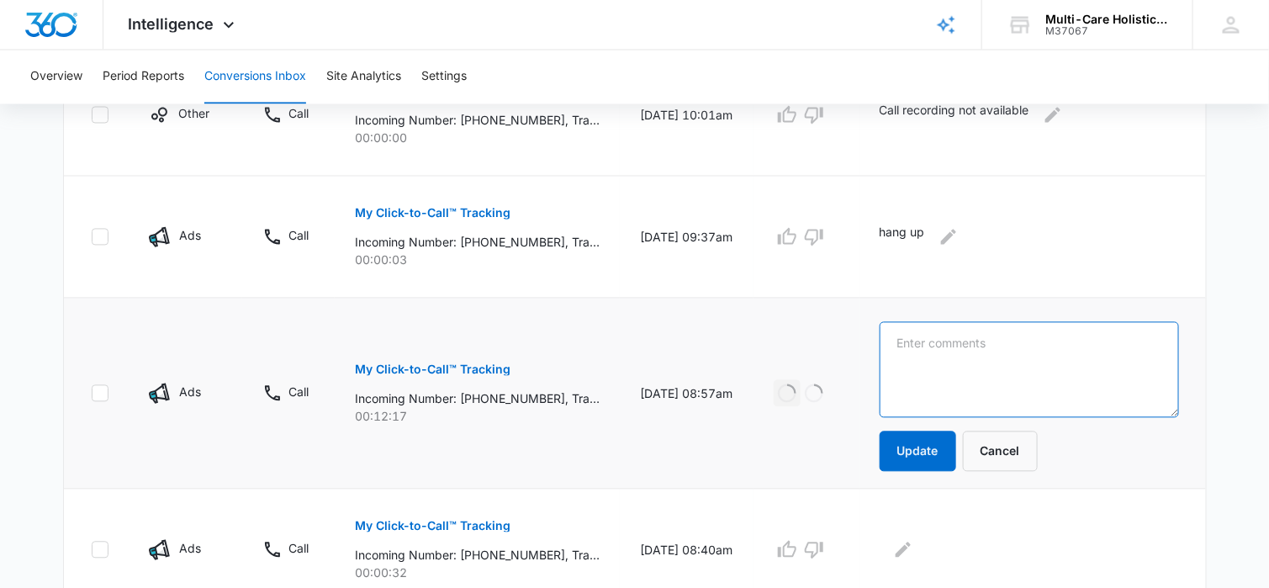
click at [934, 352] on textarea at bounding box center [1029, 370] width 299 height 96
type textarea "scheduled weight loss consult"
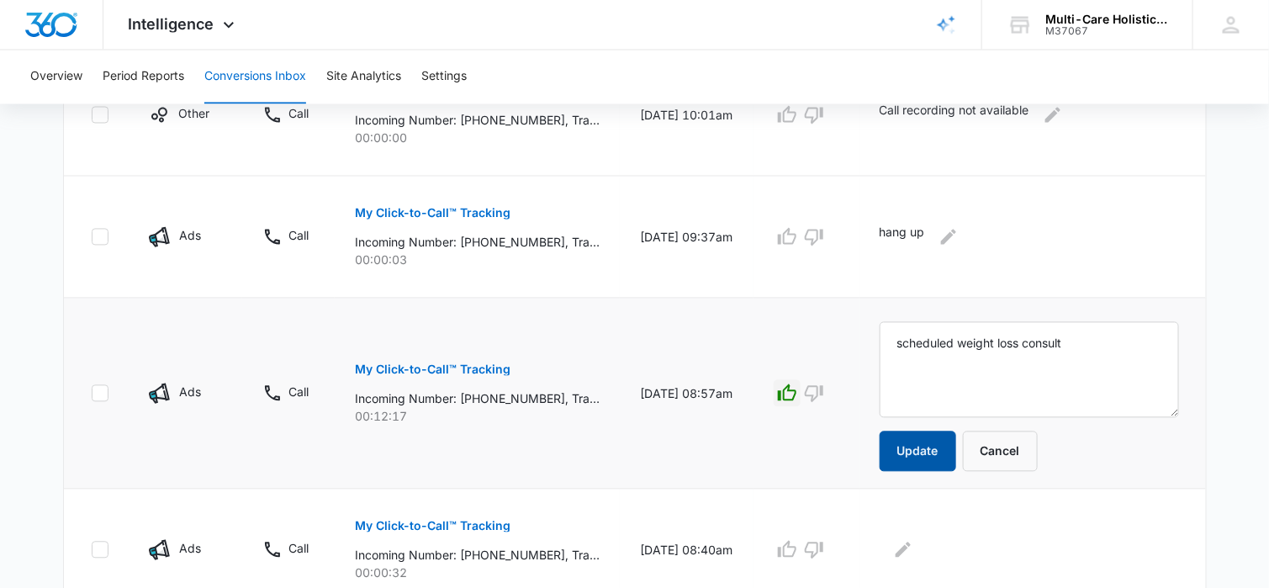
click at [925, 451] on button "Update" at bounding box center [918, 451] width 77 height 40
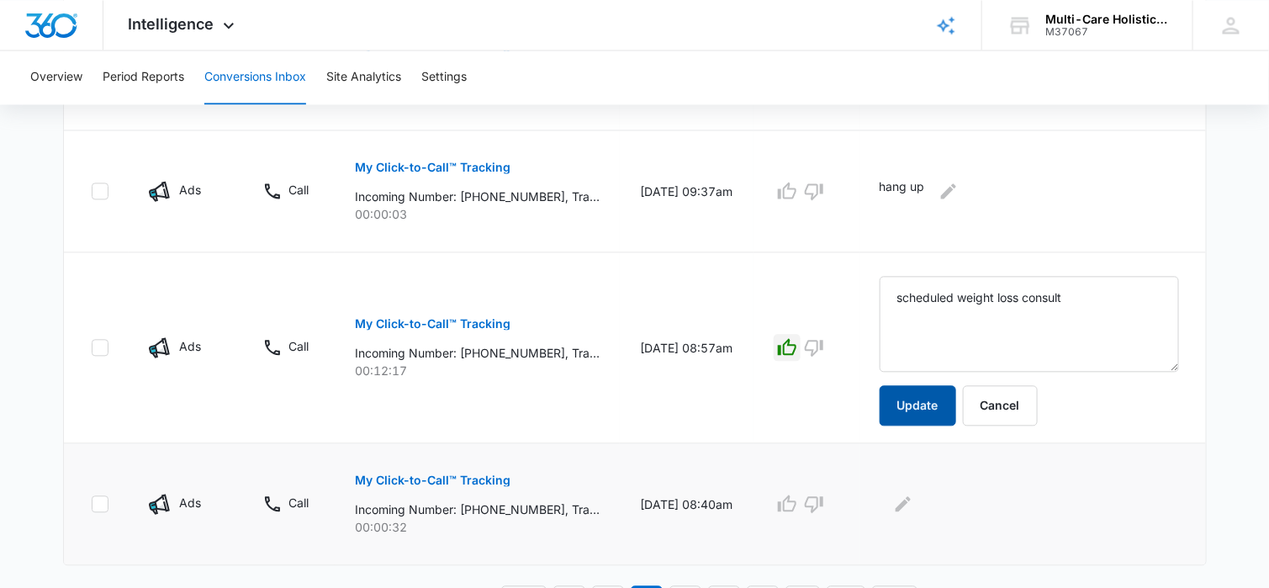
scroll to position [1249, 0]
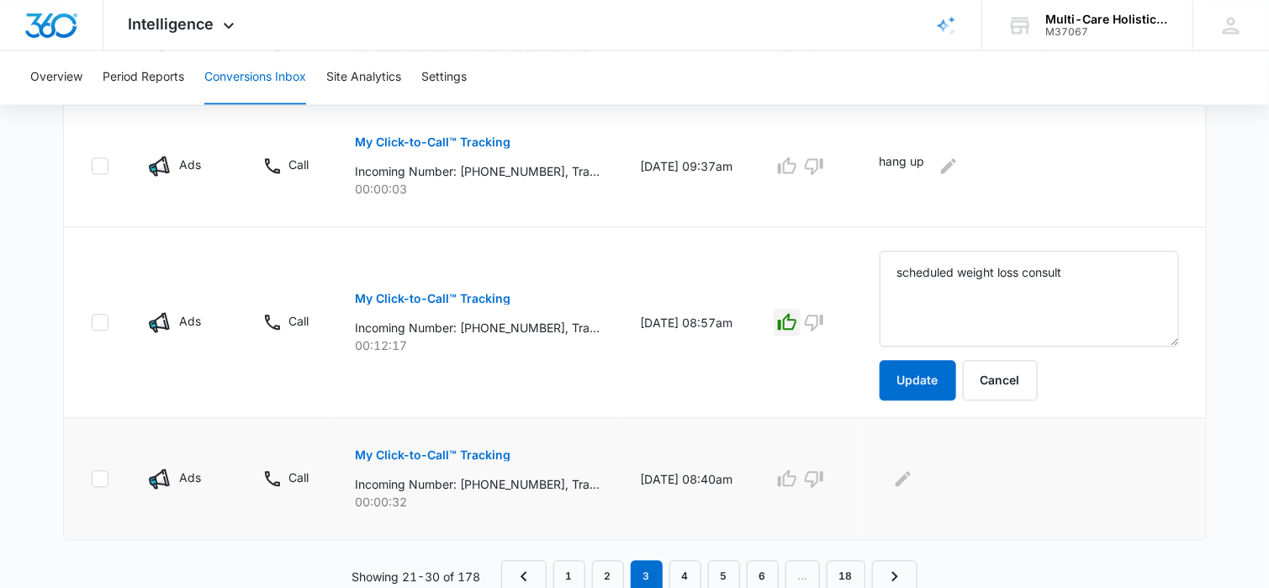
click at [496, 452] on p "My Click-to-Call™ Tracking" at bounding box center [433, 455] width 156 height 12
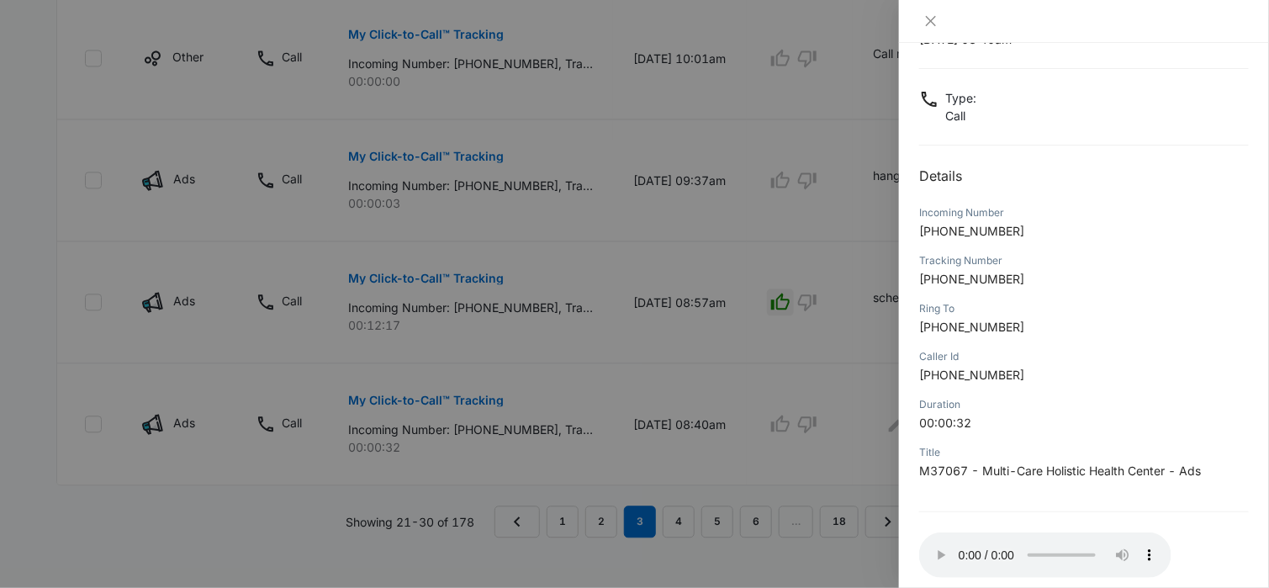
scroll to position [158, 0]
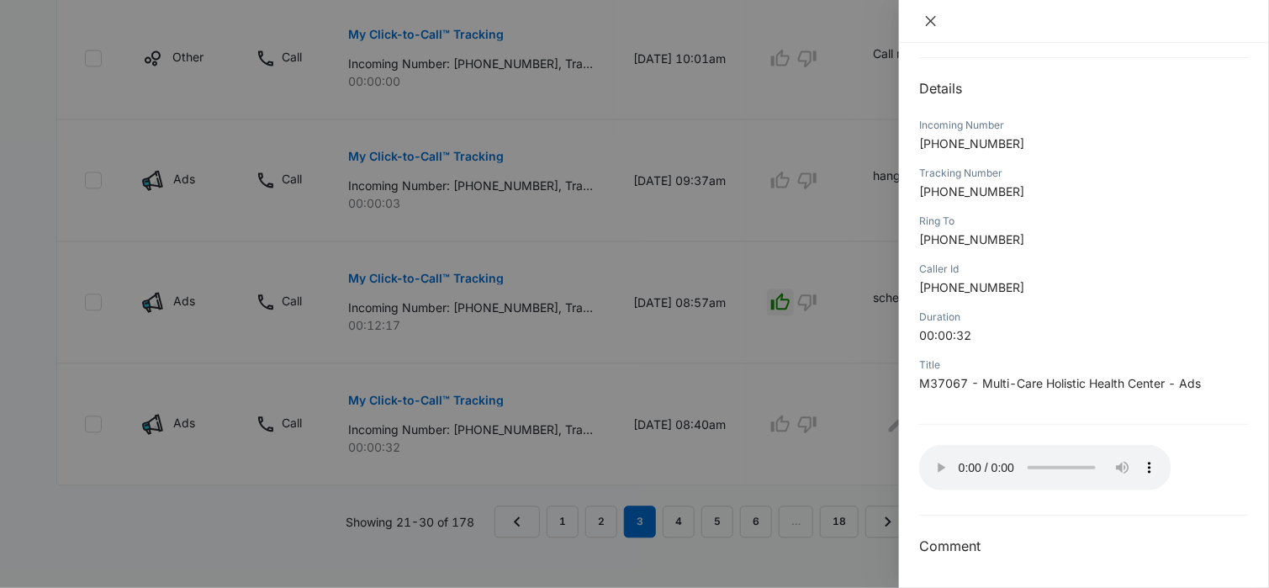
click at [928, 22] on icon "close" at bounding box center [930, 20] width 13 height 13
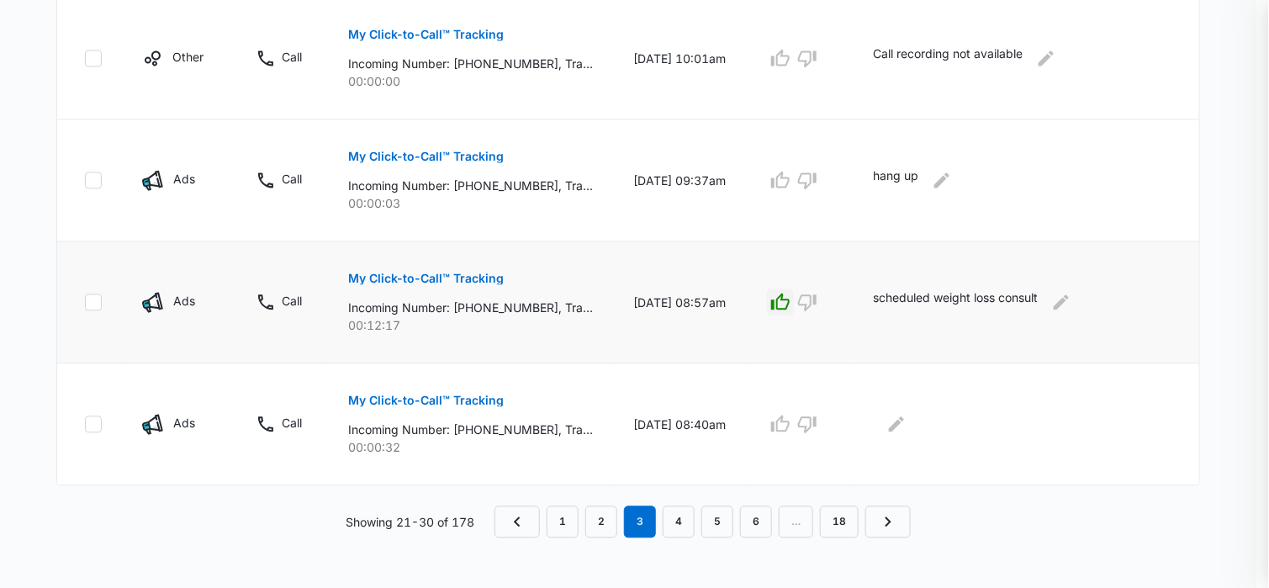
scroll to position [1180, 0]
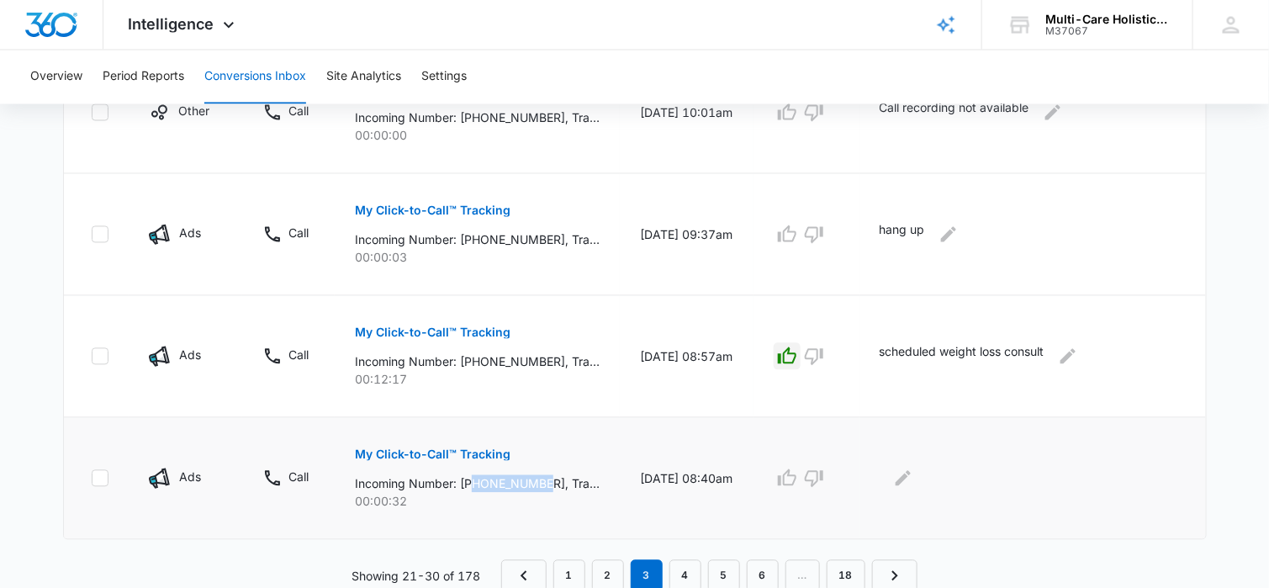
drag, startPoint x: 476, startPoint y: 480, endPoint x: 549, endPoint y: 481, distance: 73.2
click at [549, 481] on p "Incoming Number: [PHONE_NUMBER], Tracking Number: [PHONE_NUMBER], Ring To: [PHO…" at bounding box center [477, 484] width 245 height 18
copy p "9542683783"
click at [911, 473] on icon "Edit Comments" at bounding box center [903, 478] width 20 height 20
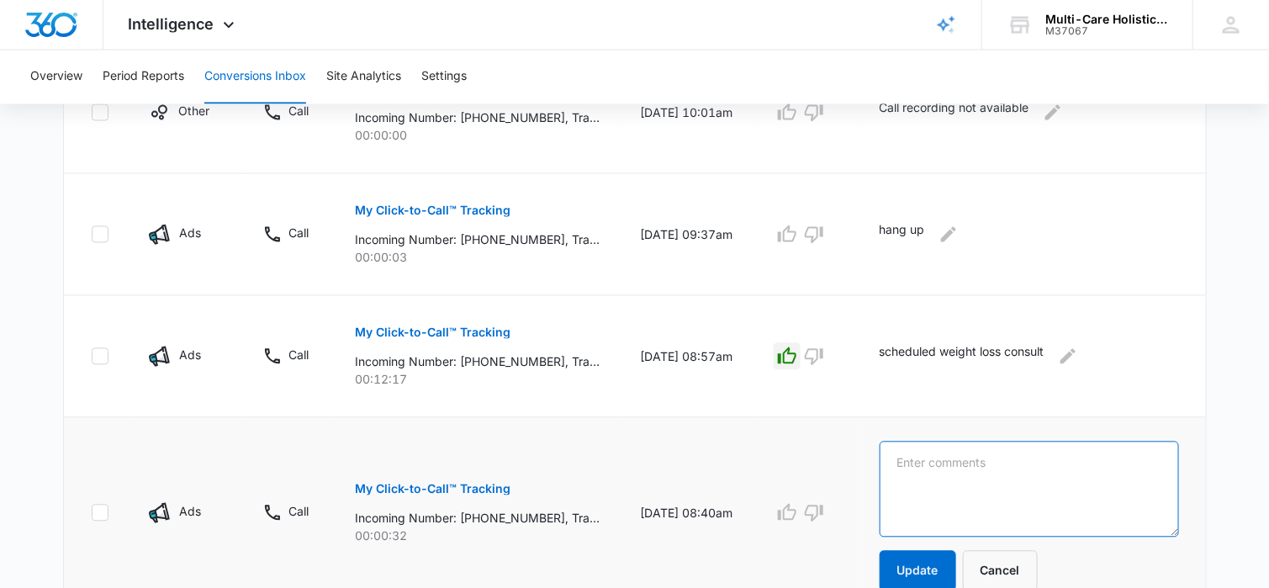
click at [919, 466] on textarea at bounding box center [1029, 490] width 299 height 96
click at [928, 460] on textarea "dupicate call" at bounding box center [1029, 490] width 299 height 96
click at [941, 475] on textarea "duplicate call" at bounding box center [1029, 490] width 299 height 96
click at [992, 463] on textarea "duplicate call" at bounding box center [1029, 490] width 299 height 96
type textarea "duplicate call"
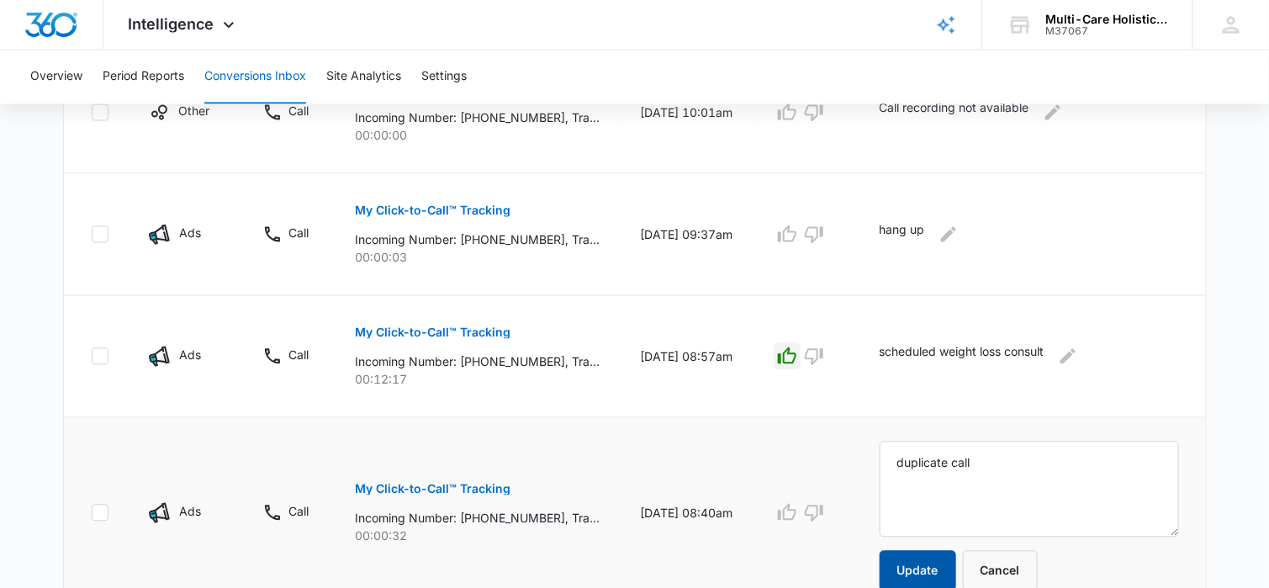
click at [935, 562] on button "Update" at bounding box center [918, 571] width 77 height 40
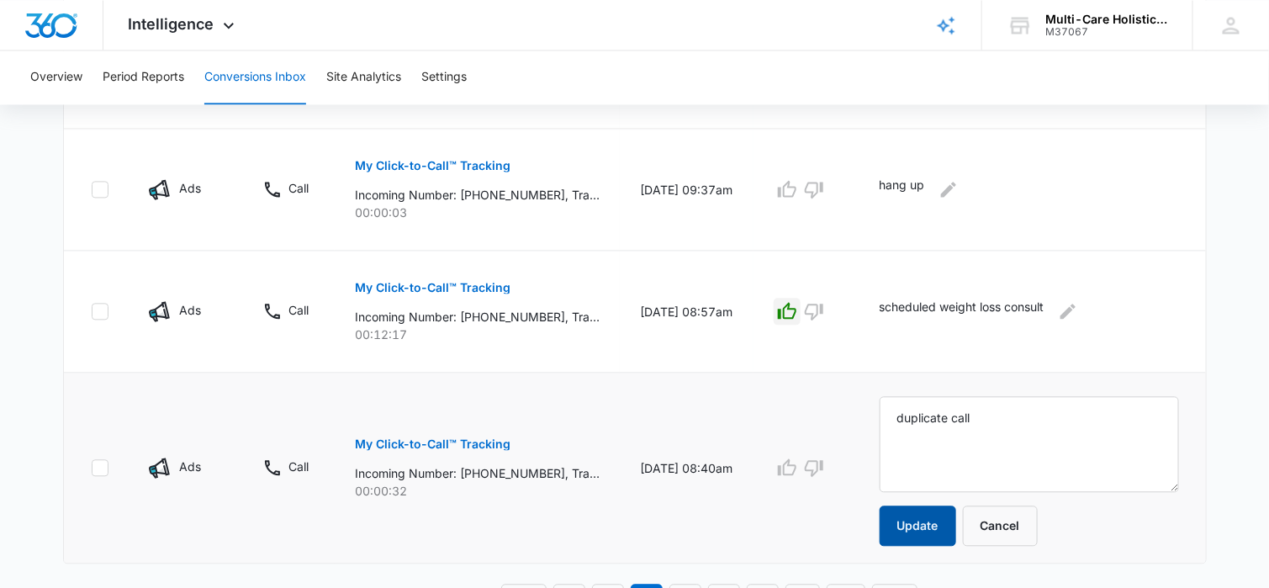
scroll to position [1249, 0]
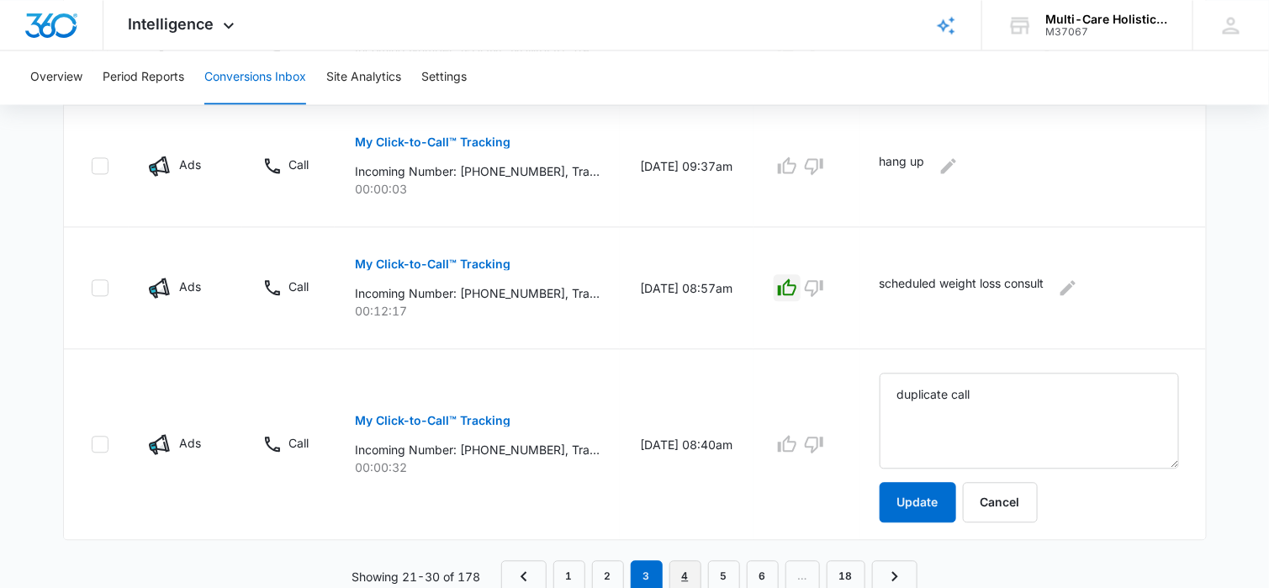
click at [690, 568] on link "4" at bounding box center [685, 576] width 32 height 32
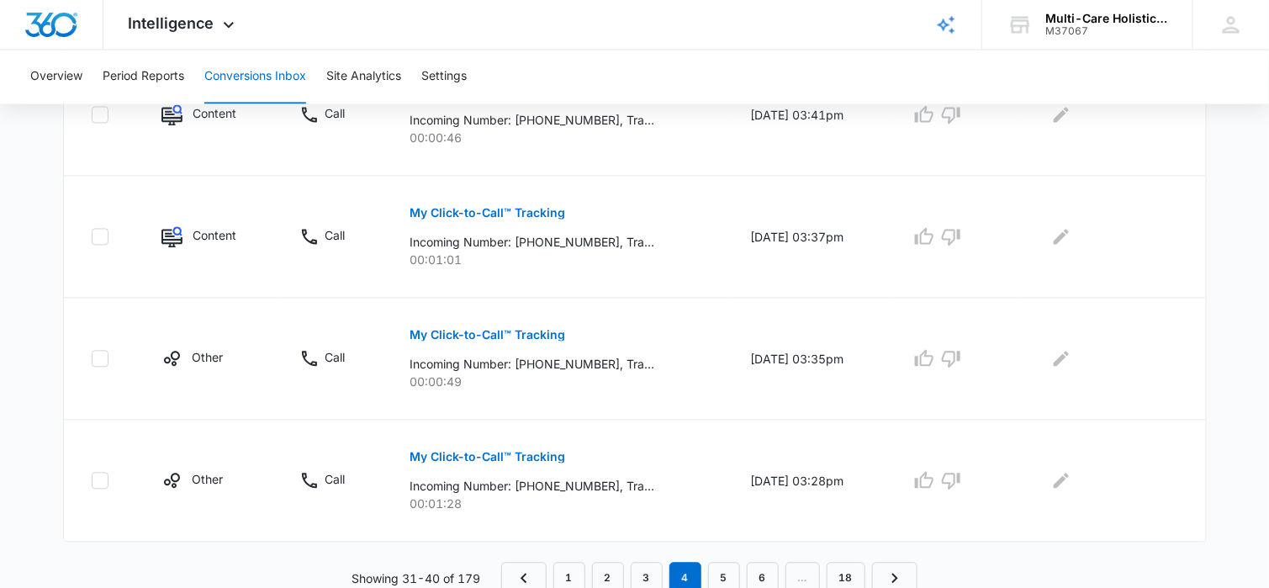
scroll to position [1210, 0]
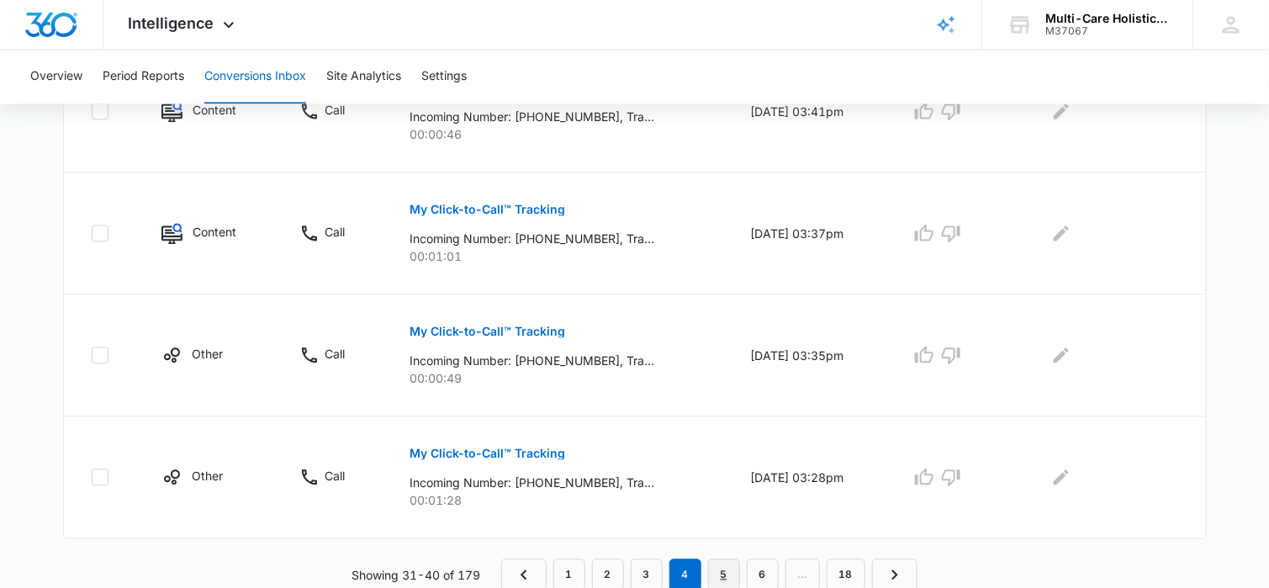
click at [728, 574] on link "5" at bounding box center [724, 575] width 32 height 32
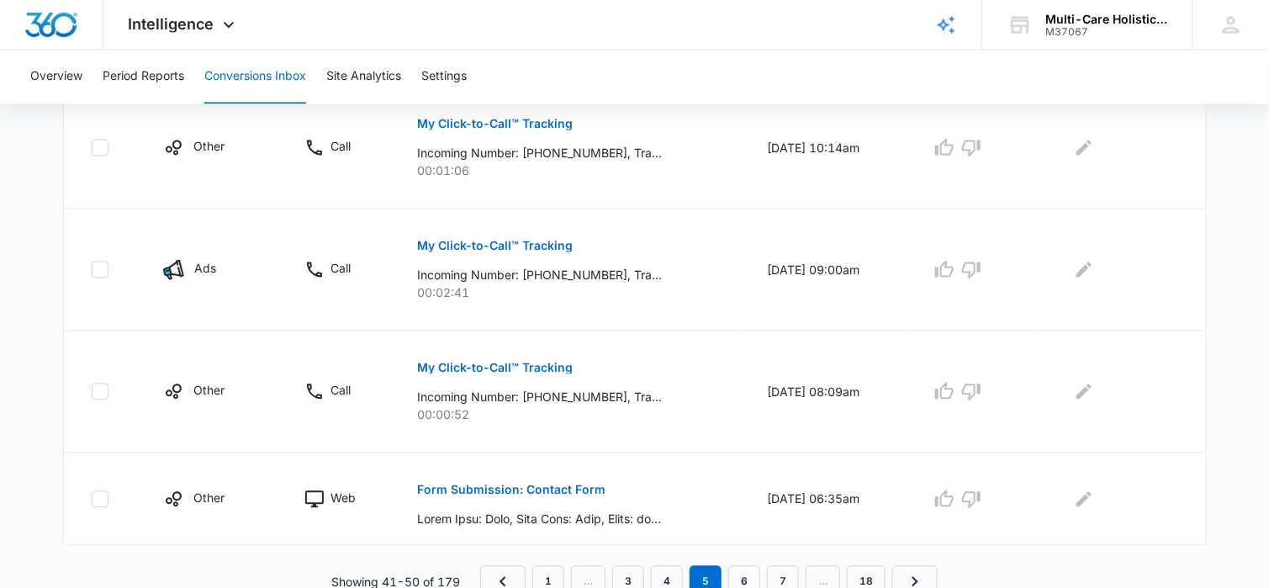
scroll to position [1180, 0]
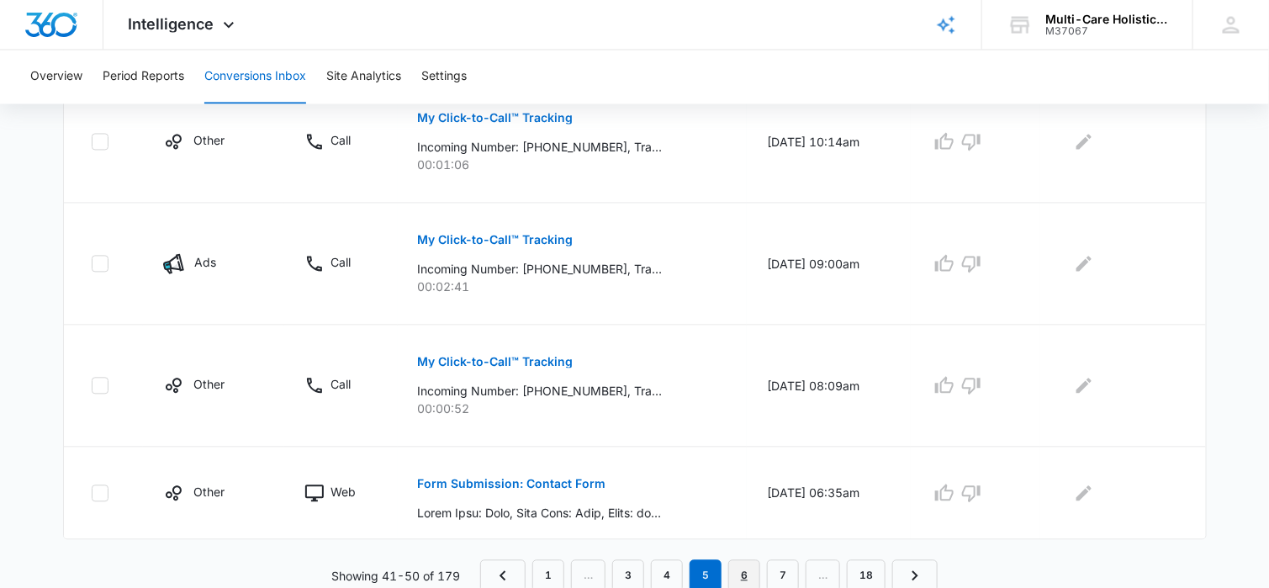
click at [742, 571] on link "6" at bounding box center [744, 576] width 32 height 32
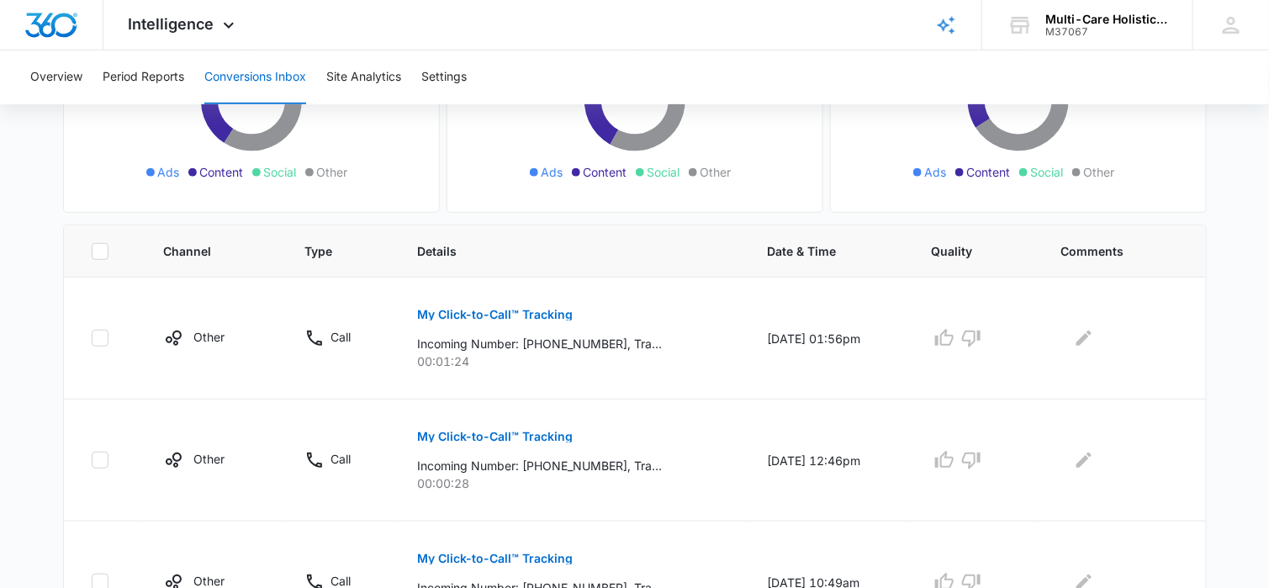
scroll to position [0, 0]
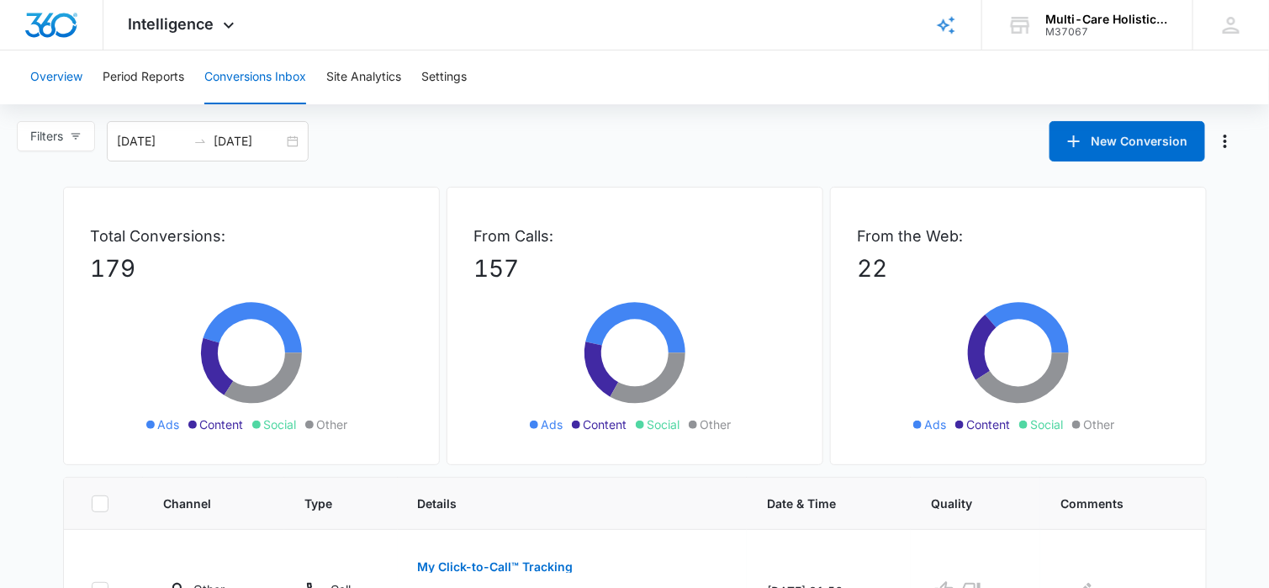
click at [66, 76] on button "Overview" at bounding box center [56, 77] width 52 height 54
